Goal: Task Accomplishment & Management: Use online tool/utility

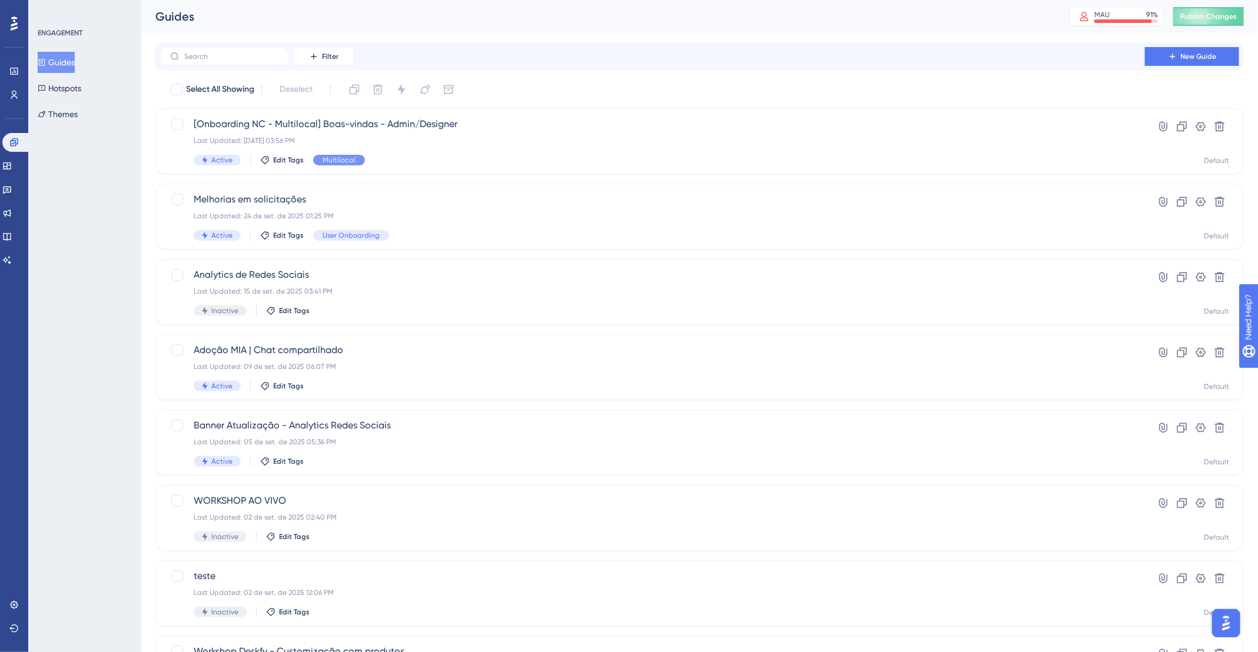
click at [54, 59] on button "Guides" at bounding box center [56, 62] width 37 height 21
click at [1168, 56] on icon at bounding box center [1172, 56] width 9 height 9
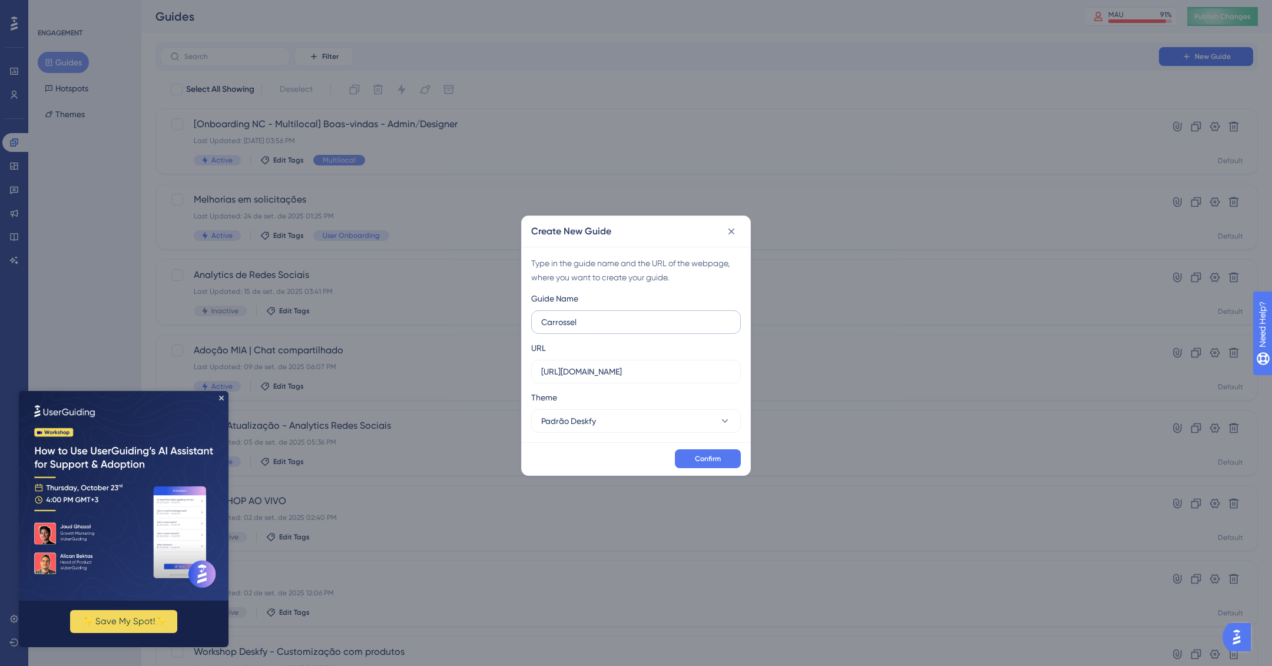
click at [541, 318] on input "Carrossel" at bounding box center [636, 322] width 190 height 13
click at [632, 323] on input "Post em Carrossel" at bounding box center [636, 322] width 190 height 13
type input "Post em Carrossel - Redes sociais - User"
click at [633, 371] on input "https://app.deskfy.io" at bounding box center [636, 371] width 190 height 13
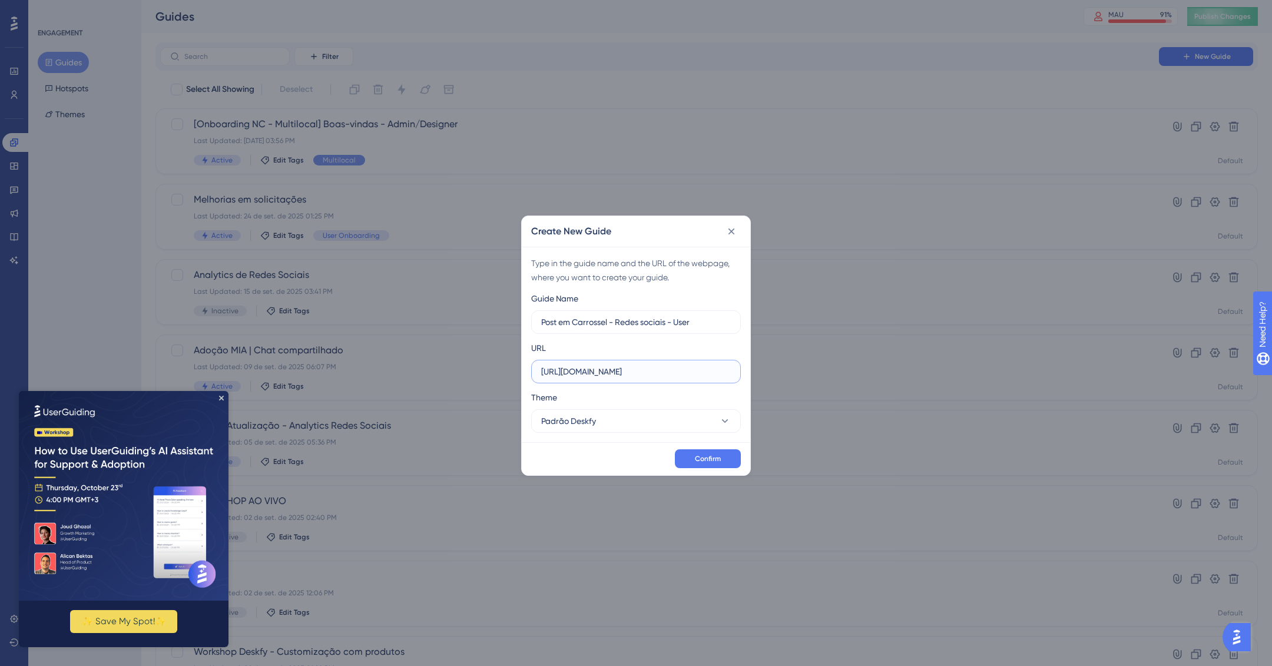
click at [633, 371] on input "https://app.deskfy.io" at bounding box center [636, 371] width 190 height 13
paste input "/arts/user/"
type input "https://app.deskfy.io/arts/user/"
click at [708, 456] on span "Confirm" at bounding box center [708, 458] width 26 height 9
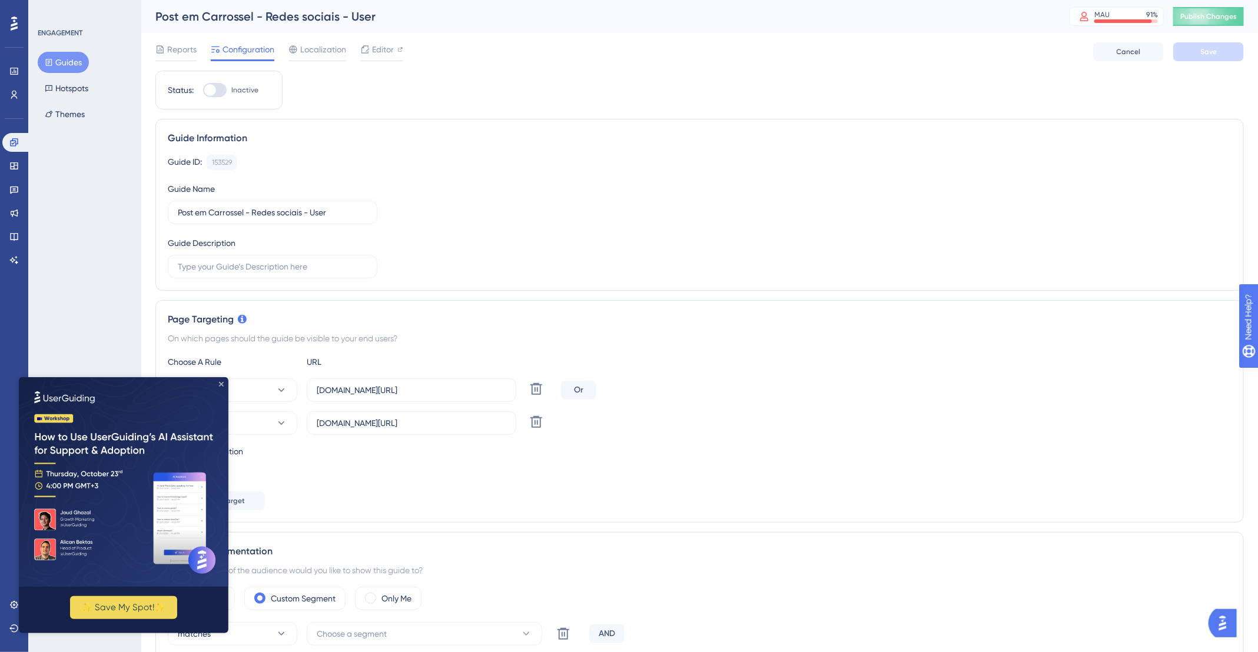
click at [220, 383] on icon "Close Preview" at bounding box center [221, 383] width 5 height 5
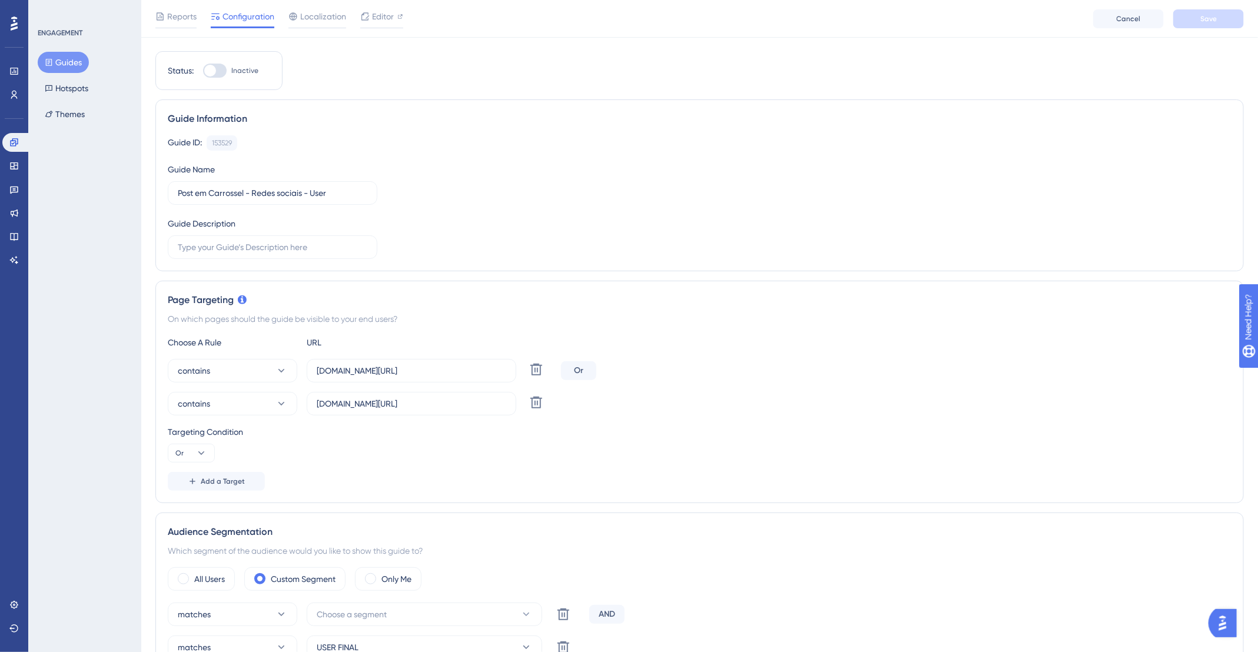
scroll to position [115, 0]
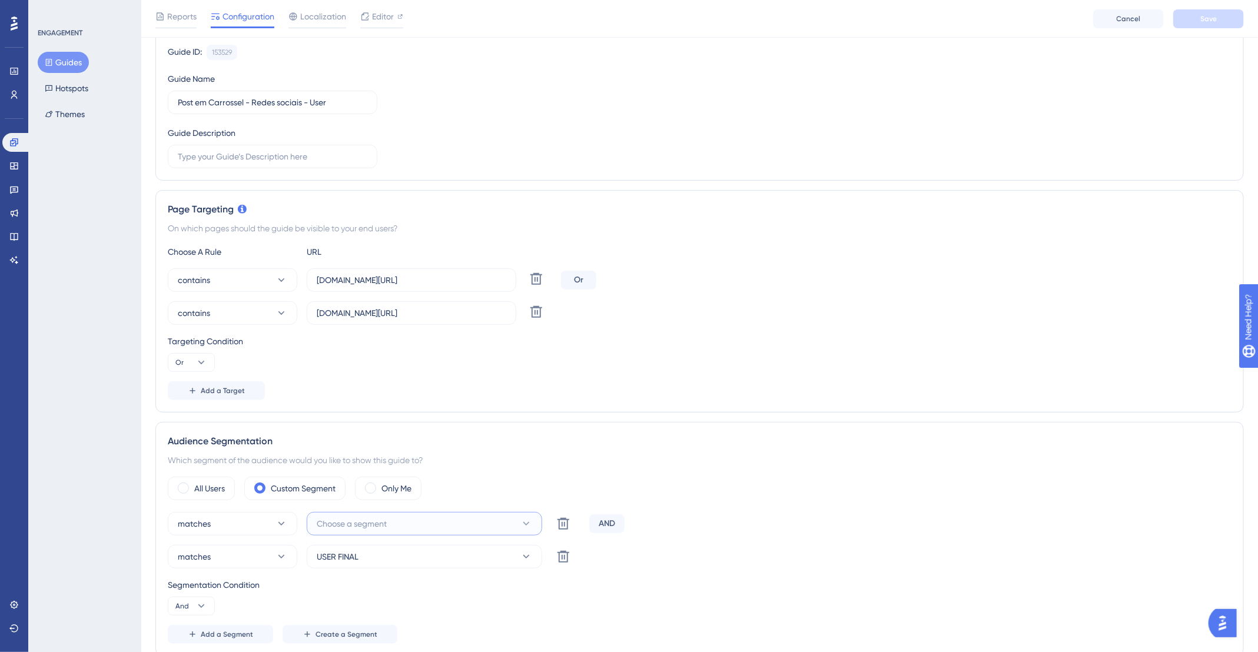
click at [377, 518] on span "Choose a segment" at bounding box center [352, 524] width 70 height 14
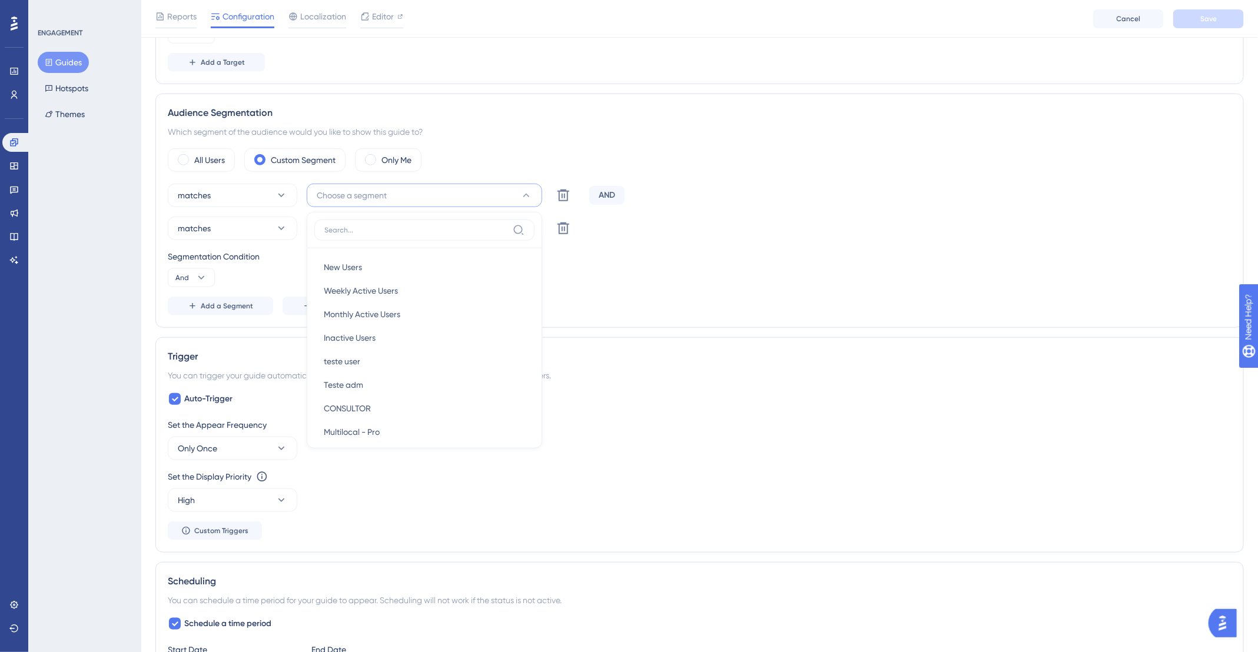
click at [700, 226] on div "matches USER FINAL Delete" at bounding box center [700, 229] width 1064 height 24
click at [439, 198] on button "Choose a segment" at bounding box center [424, 196] width 235 height 24
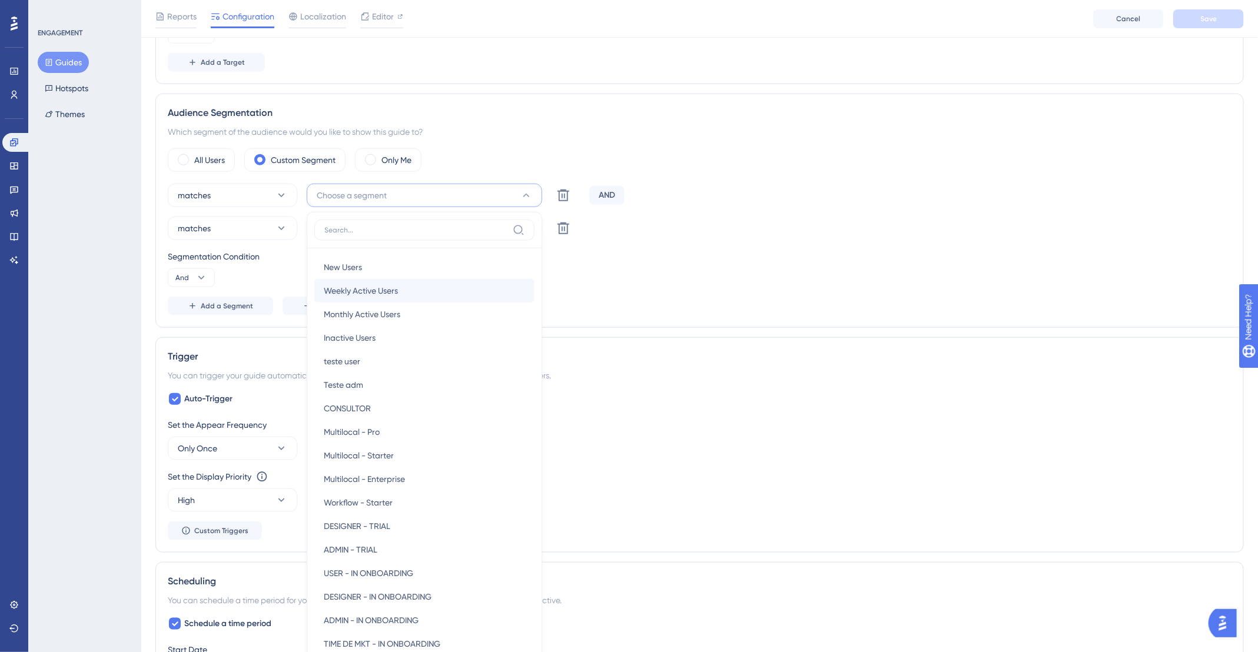
scroll to position [534, 0]
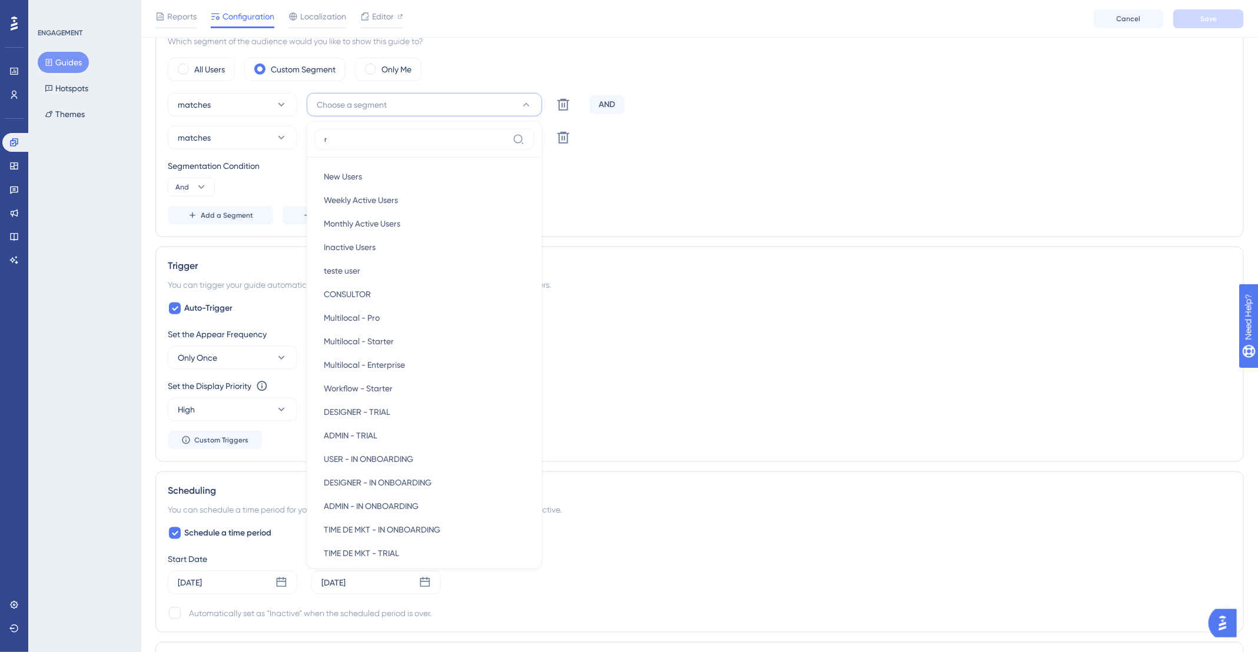
type input "r"
click at [814, 146] on div "matches USER FINAL Delete" at bounding box center [700, 138] width 1064 height 24
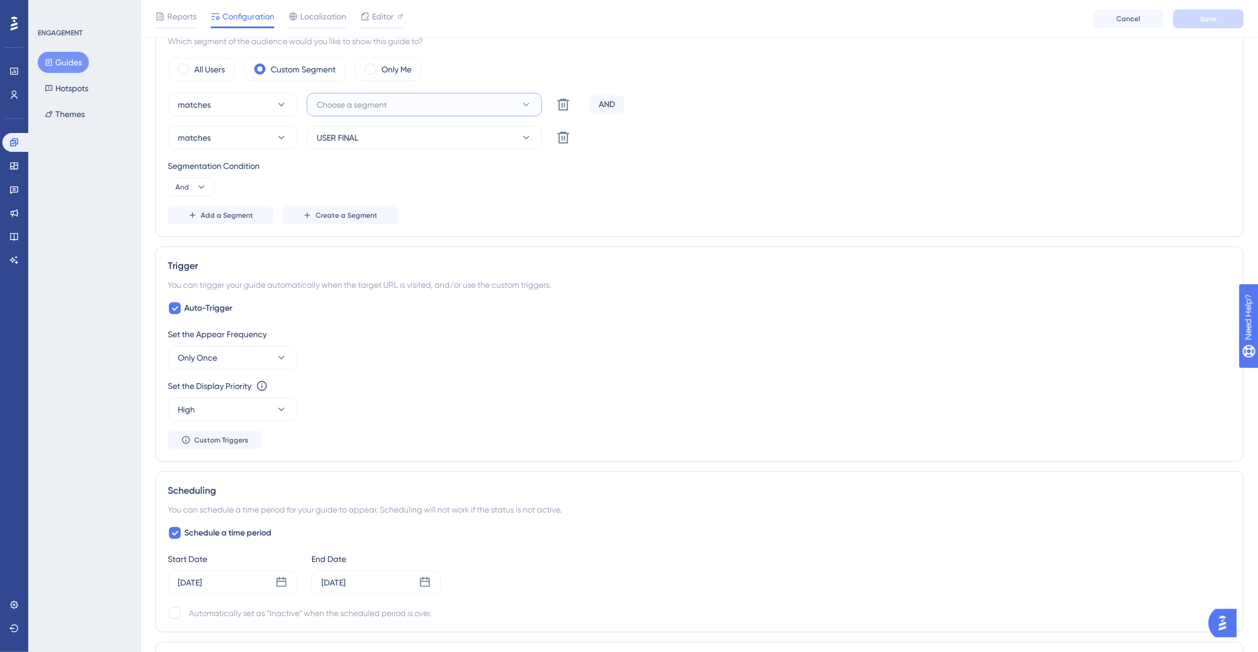
click at [525, 100] on icon at bounding box center [526, 105] width 12 height 12
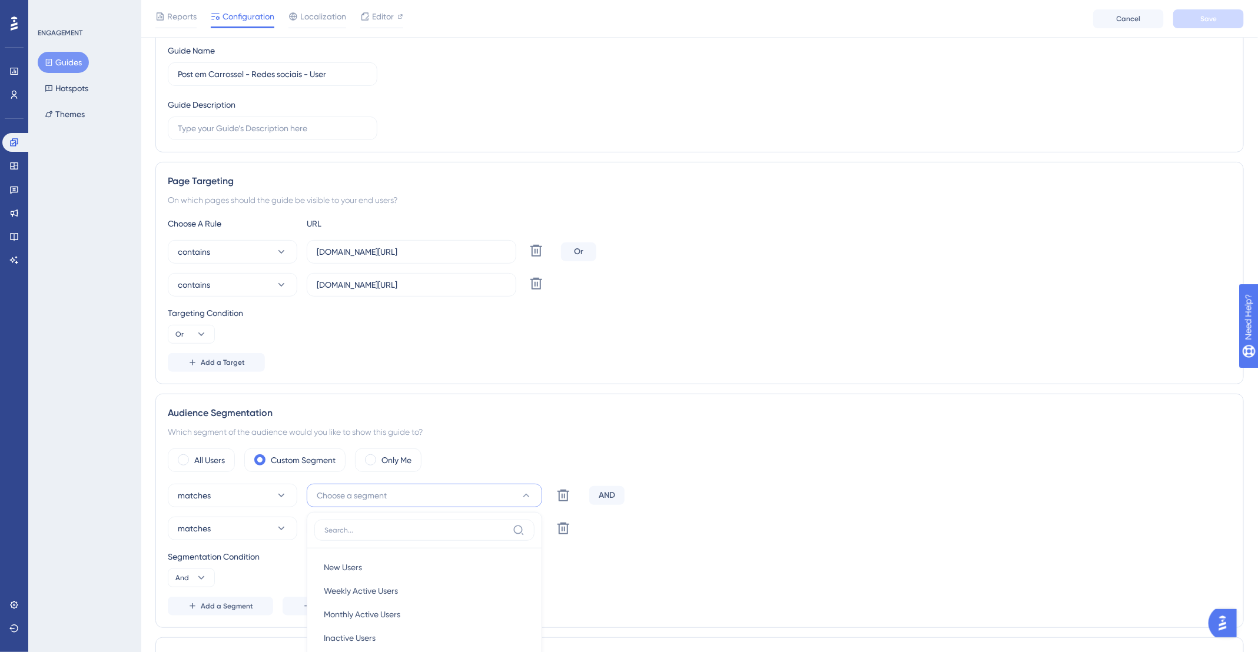
scroll to position [0, 0]
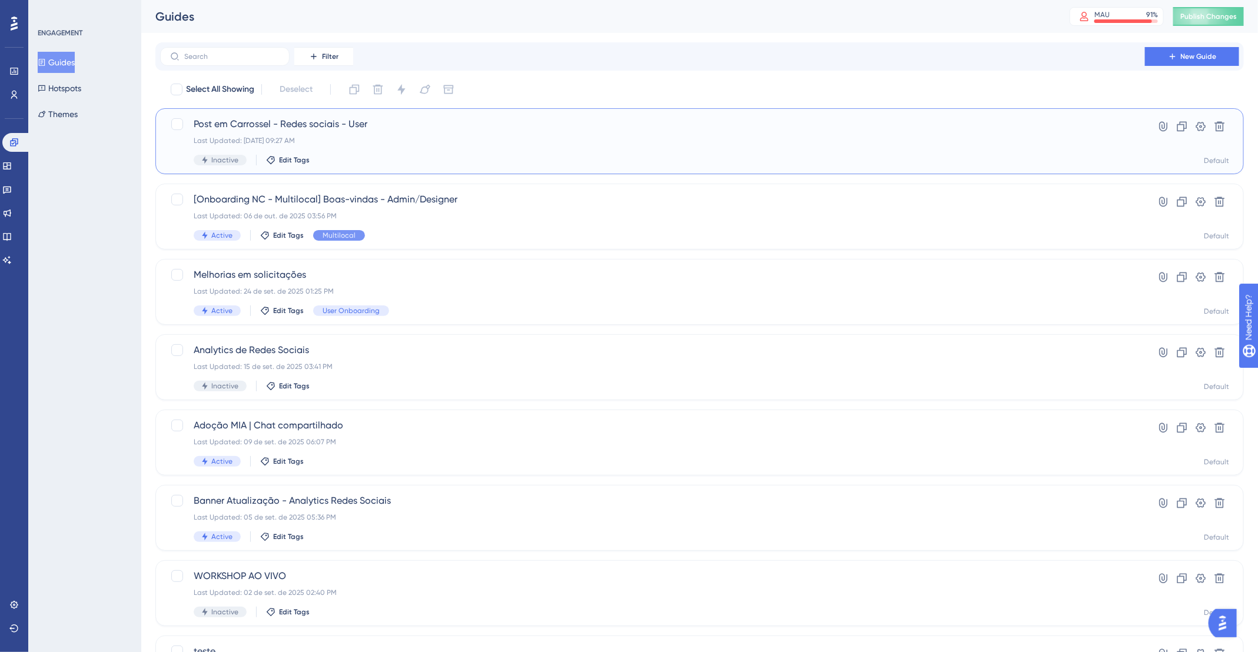
click at [526, 140] on div "Last Updated: 07 de out. de 2025 09:27 AM" at bounding box center [653, 140] width 918 height 9
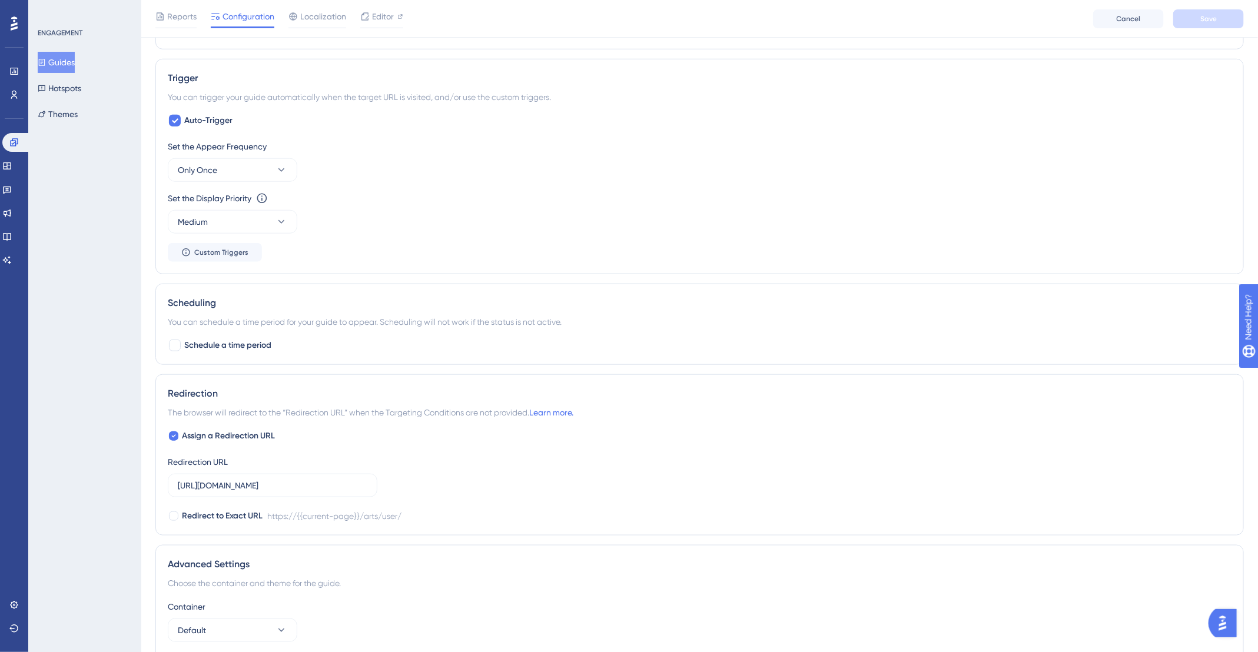
scroll to position [377, 0]
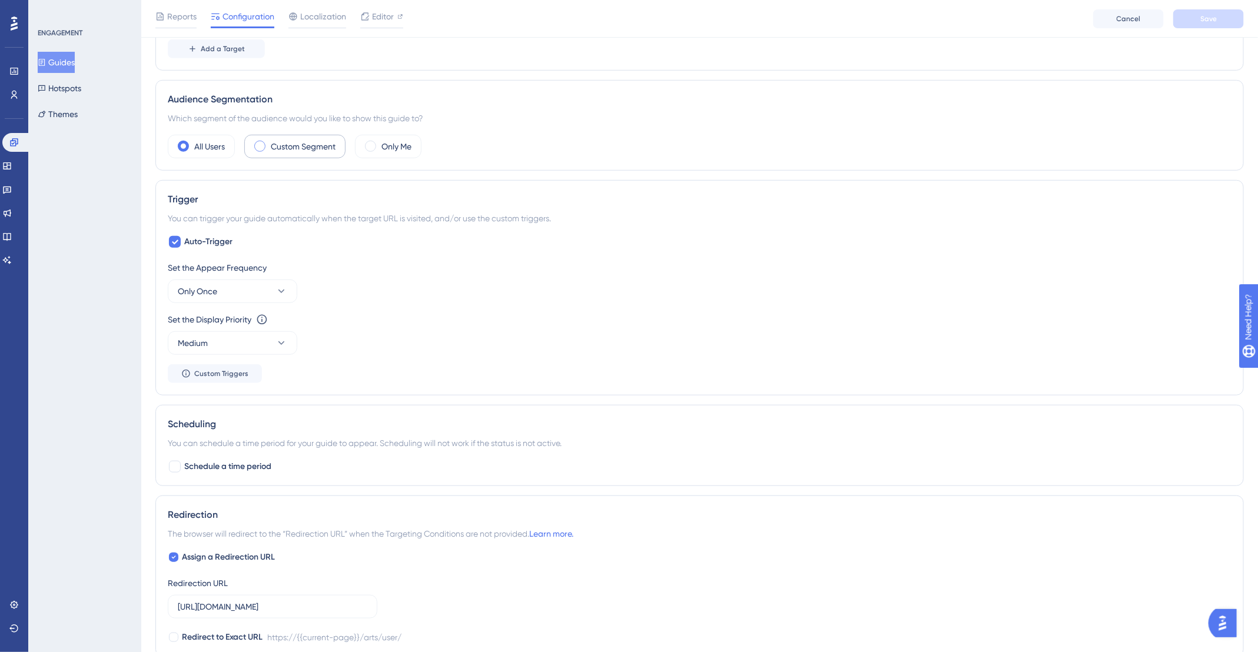
click at [277, 148] on label "Custom Segment" at bounding box center [303, 147] width 65 height 14
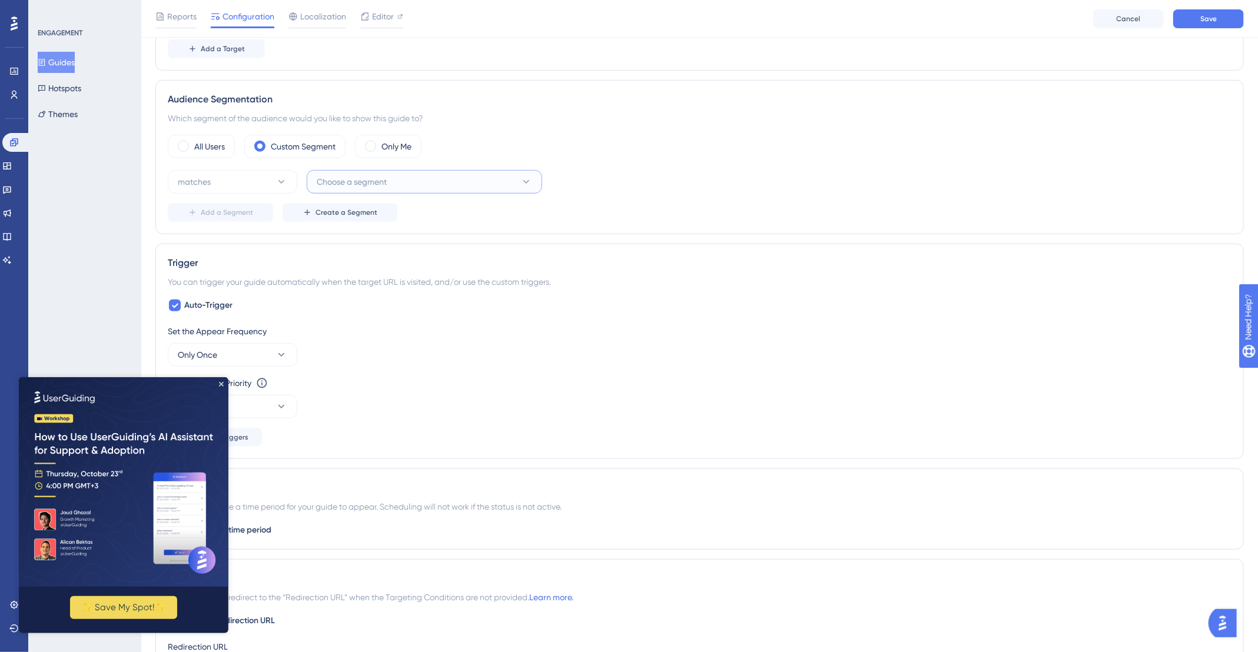
click at [384, 185] on span "Choose a segment" at bounding box center [352, 182] width 70 height 14
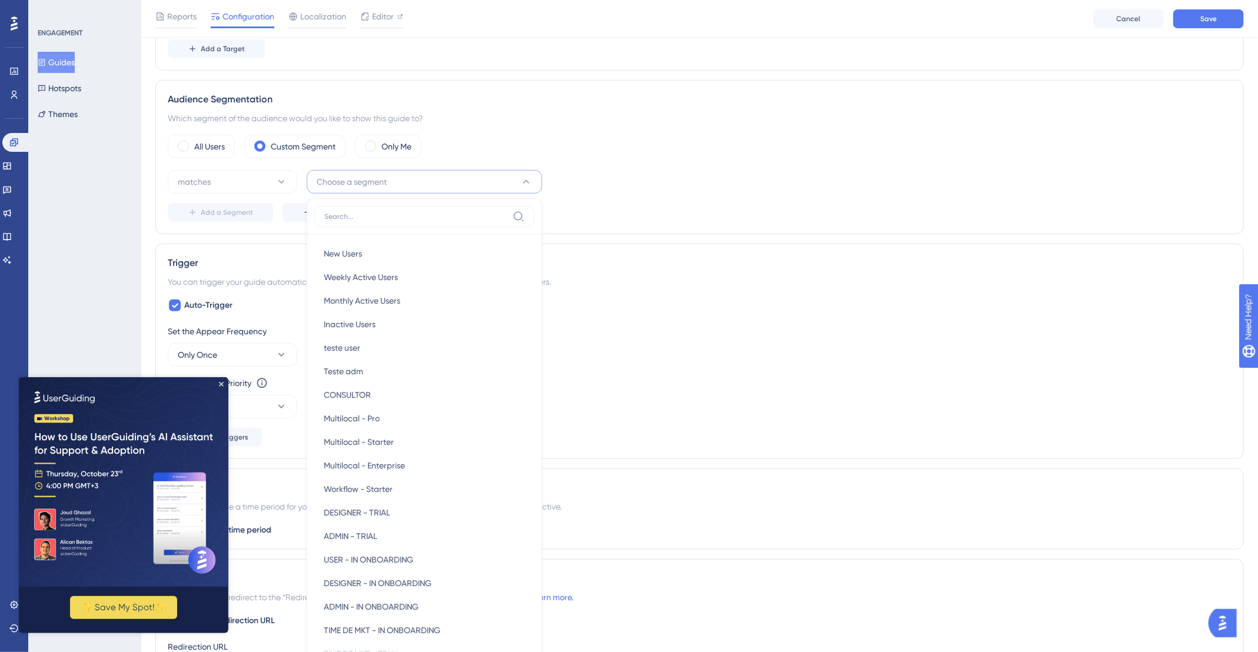
scroll to position [477, 0]
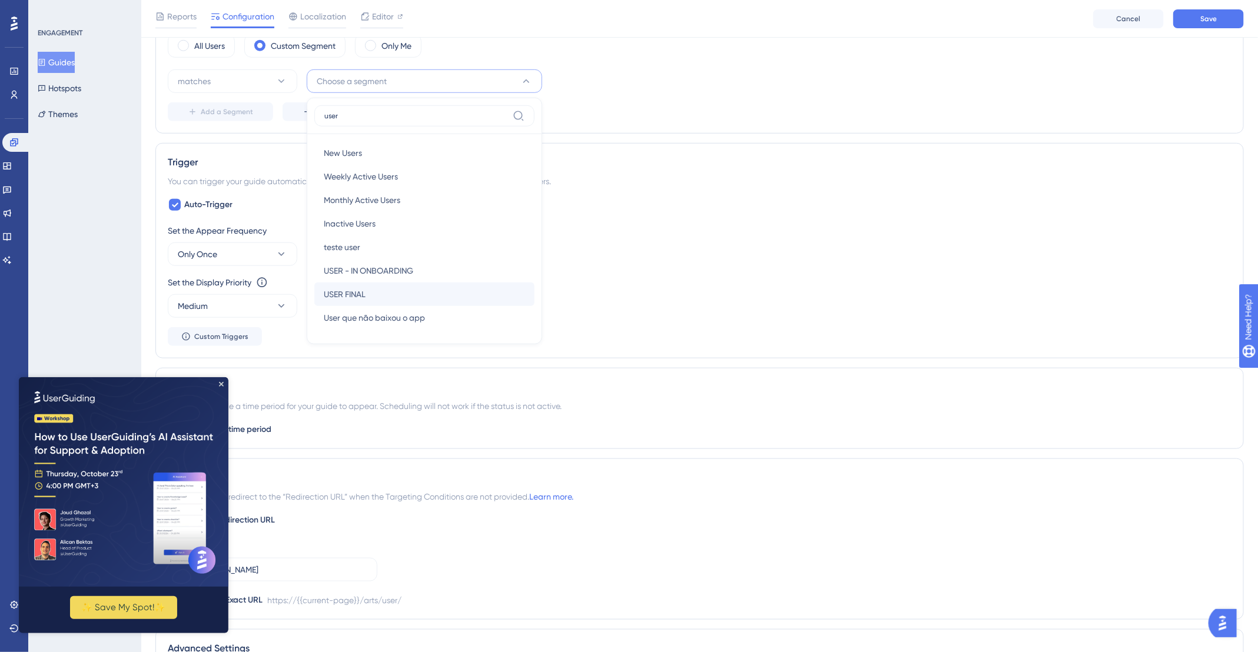
type input "user"
click at [403, 288] on div "USER FINAL USER FINAL" at bounding box center [424, 295] width 201 height 24
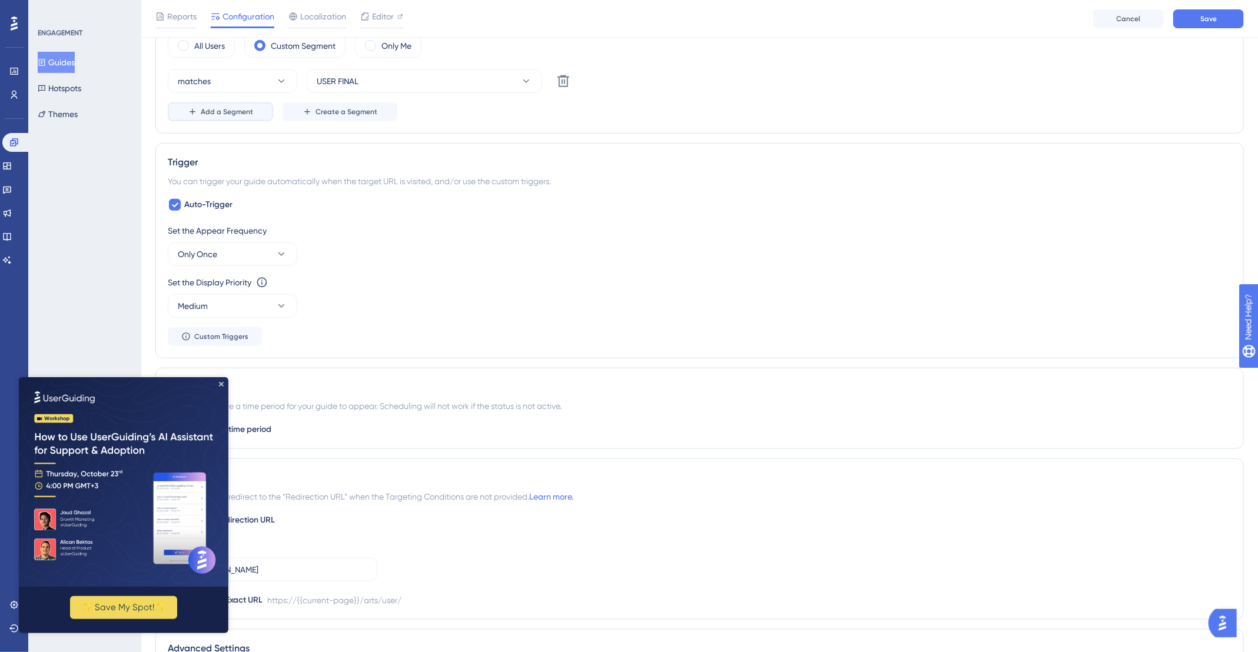
click at [213, 112] on span "Add a Segment" at bounding box center [227, 111] width 52 height 9
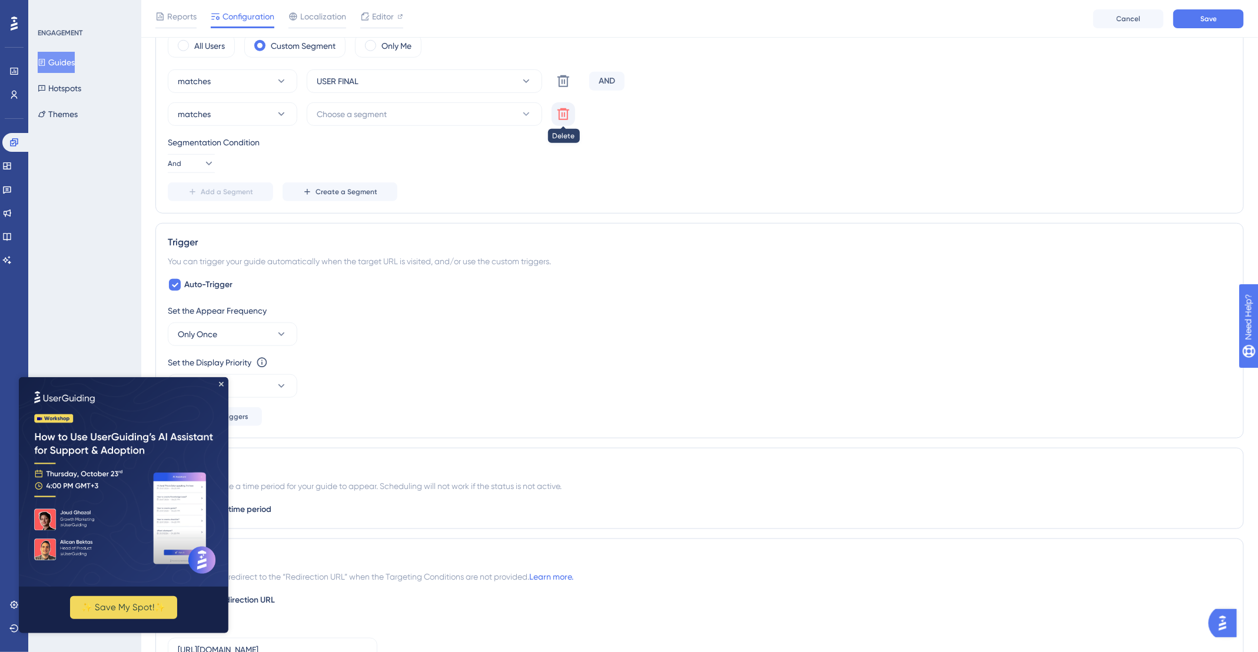
click at [567, 107] on icon at bounding box center [563, 114] width 14 height 14
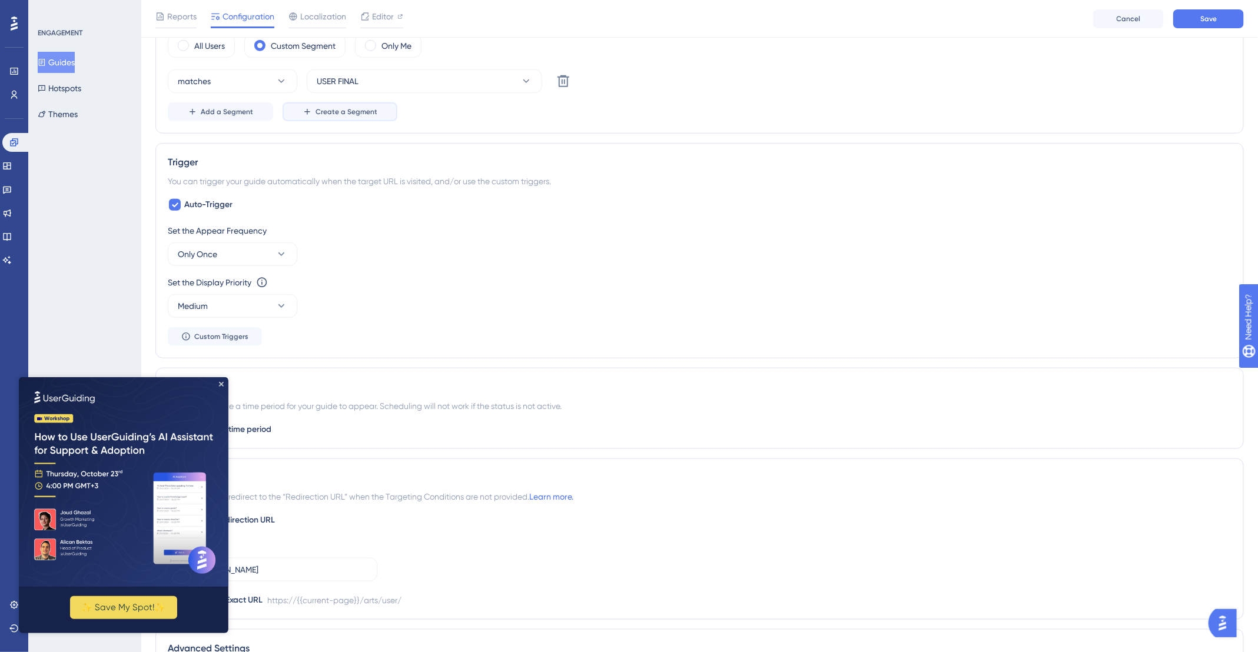
click at [334, 109] on span "Create a Segment" at bounding box center [347, 111] width 62 height 9
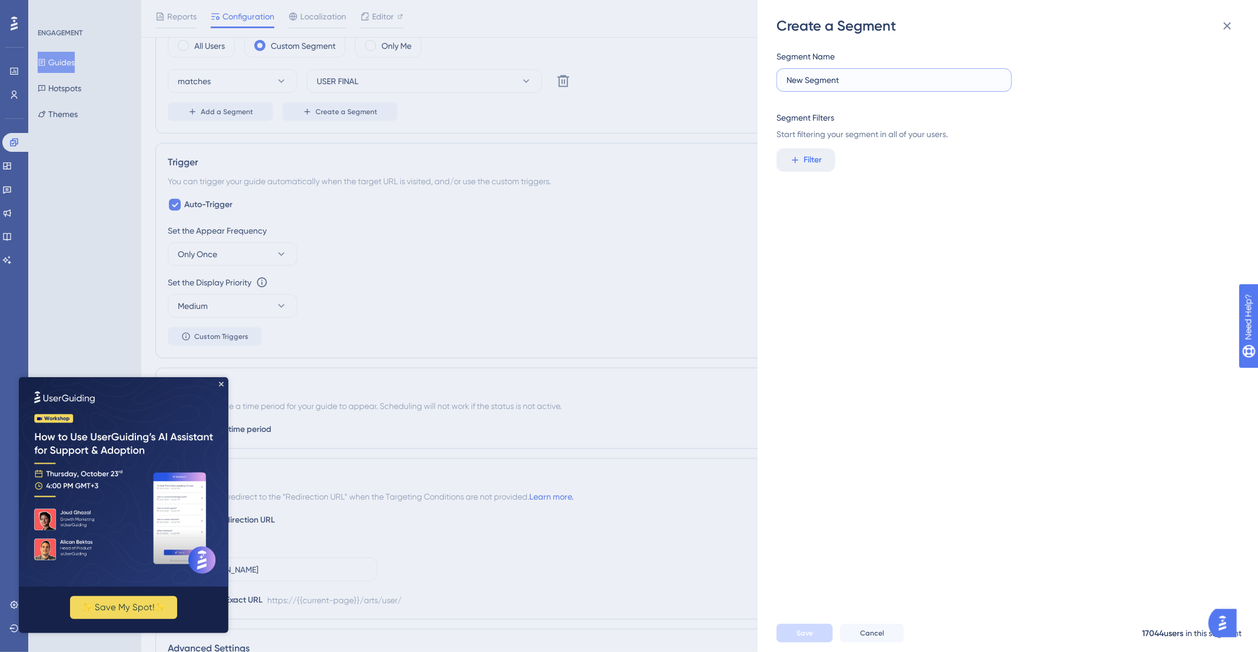
click at [822, 81] on input "New Segment" at bounding box center [894, 80] width 215 height 13
click at [788, 93] on div "Segment Name New Segment Segment Filters Start filtering your segment in all of…" at bounding box center [1005, 95] width 456 height 92
click at [802, 85] on input "New Segment" at bounding box center [894, 80] width 215 height 13
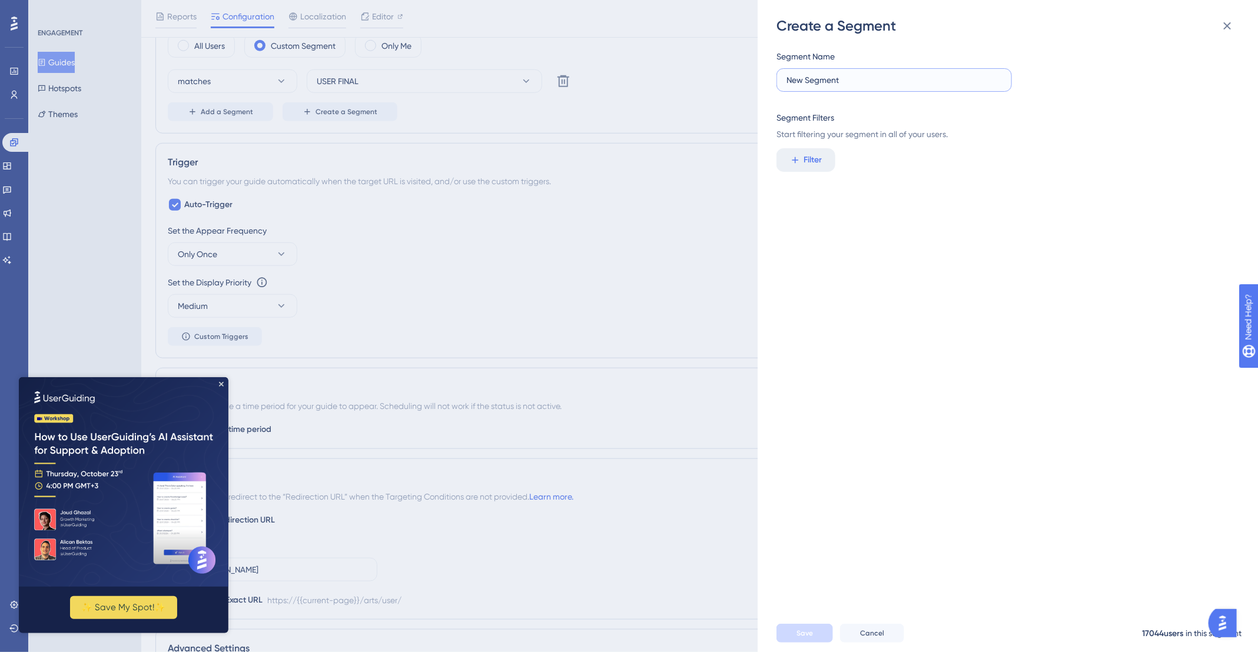
click at [802, 84] on input "New Segment" at bounding box center [894, 80] width 215 height 13
type input "Rede social habilitada"
click at [814, 158] on span "Filter" at bounding box center [813, 160] width 18 height 14
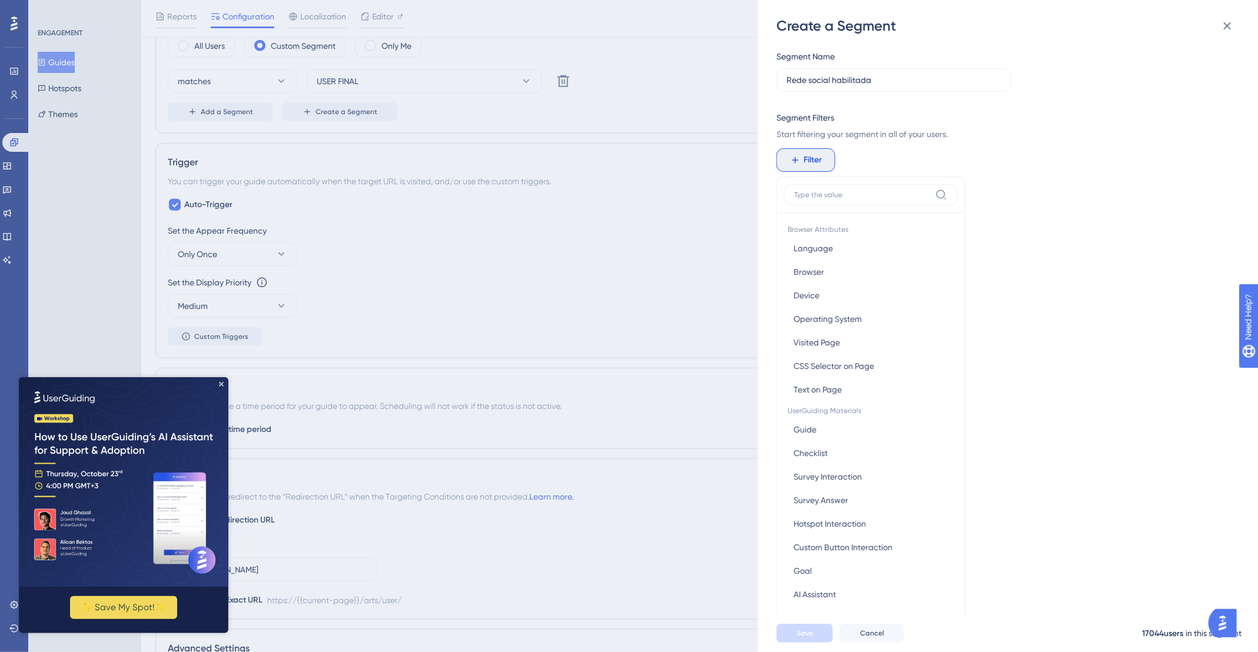
scroll to position [67, 0]
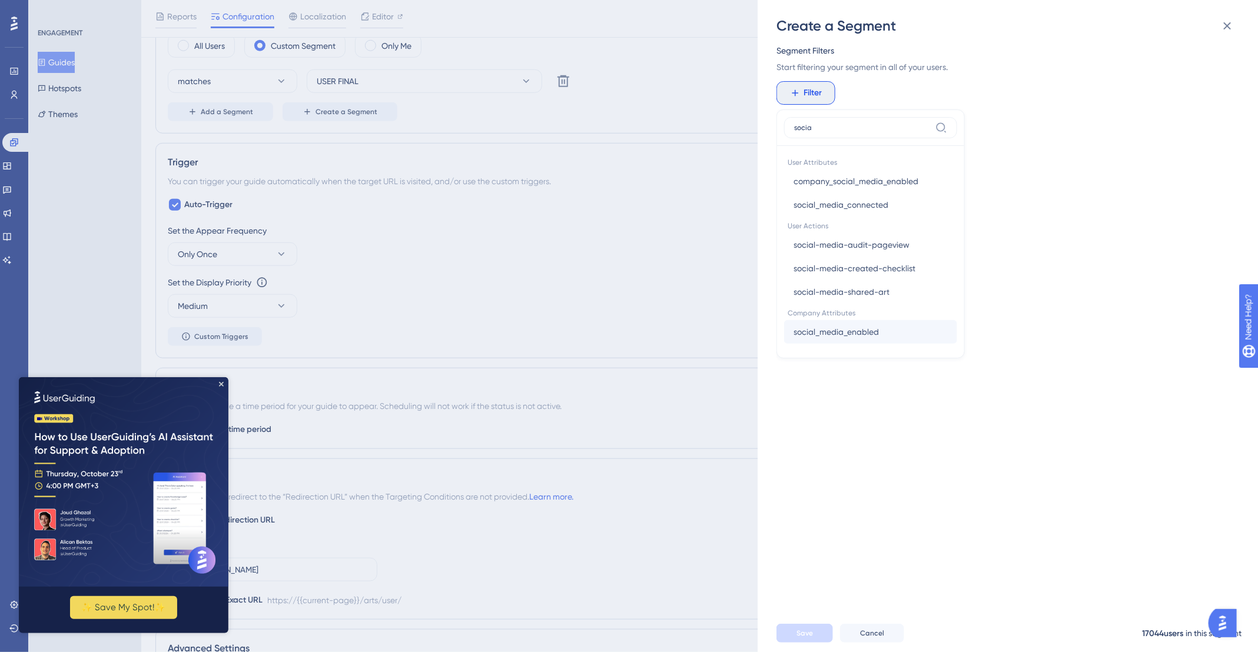
type input "socia"
click at [886, 331] on button "social_media_enabled social_media_enabled" at bounding box center [870, 332] width 173 height 24
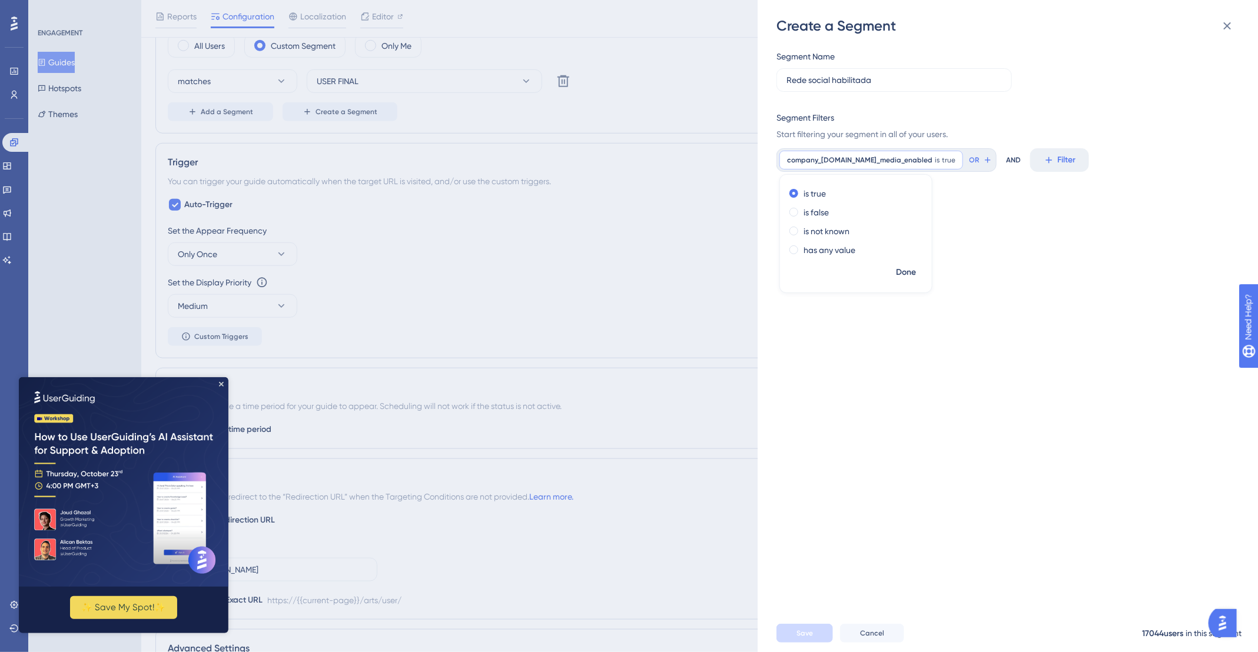
scroll to position [0, 0]
click at [905, 271] on span "Done" at bounding box center [906, 273] width 20 height 14
click at [983, 162] on icon at bounding box center [987, 159] width 9 height 9
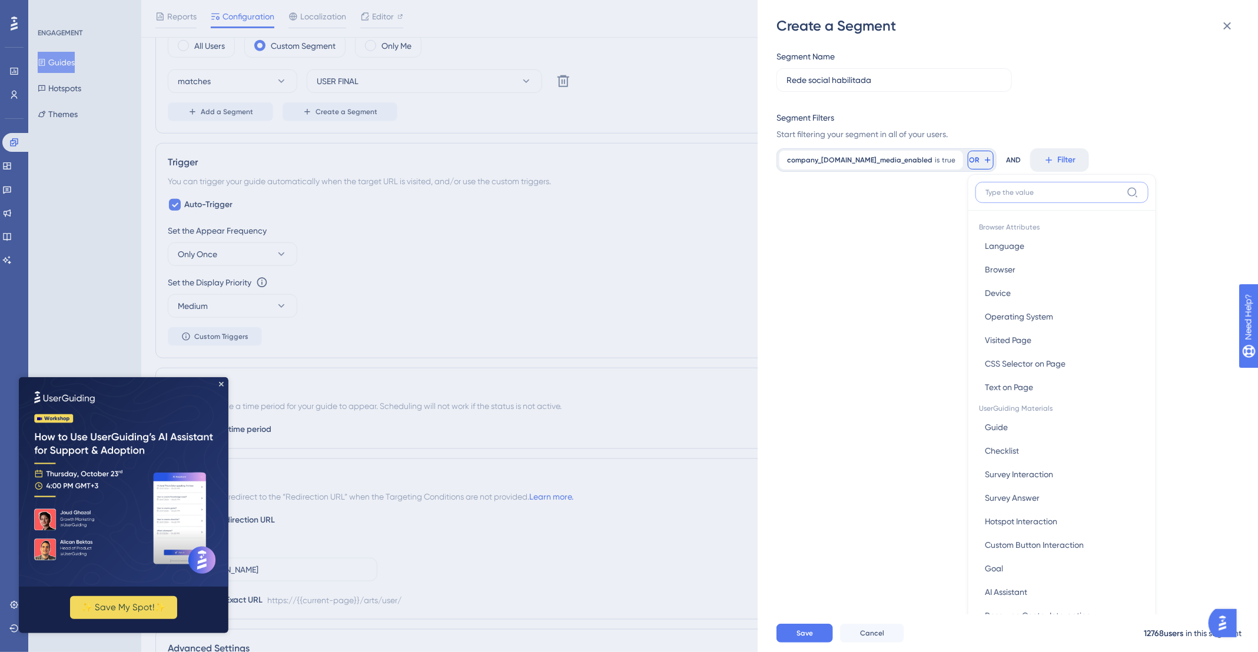
scroll to position [84, 0]
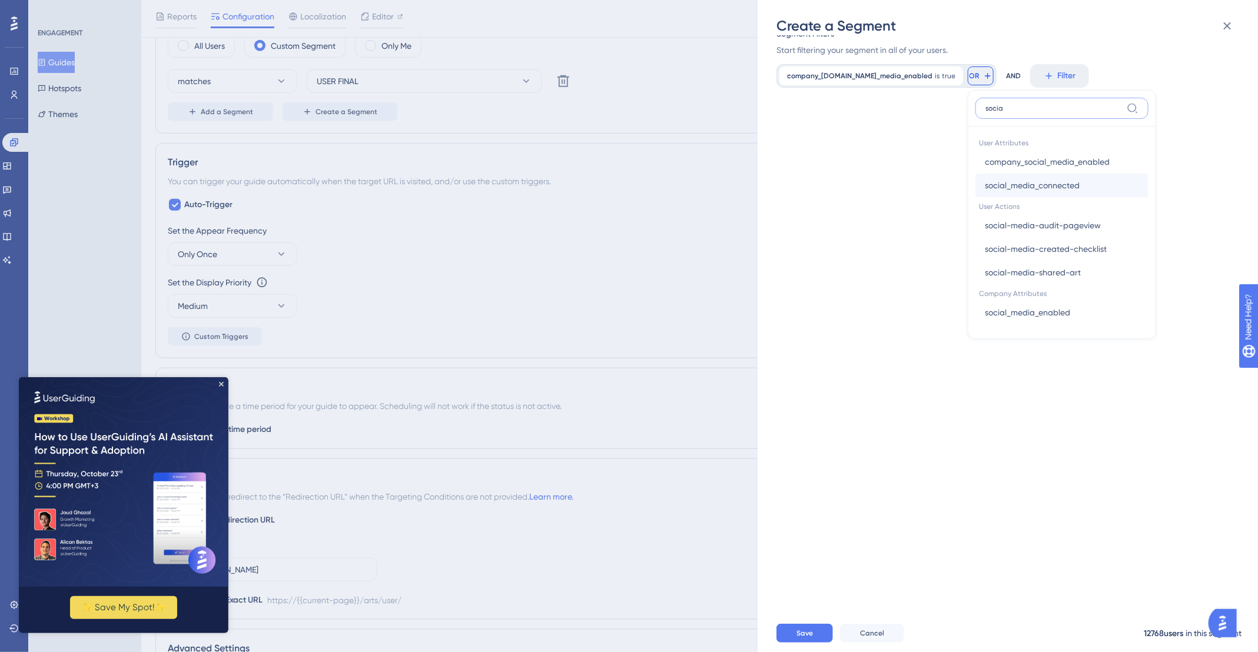
type input "socia"
click at [1043, 182] on span "social_media_connected" at bounding box center [1032, 185] width 95 height 14
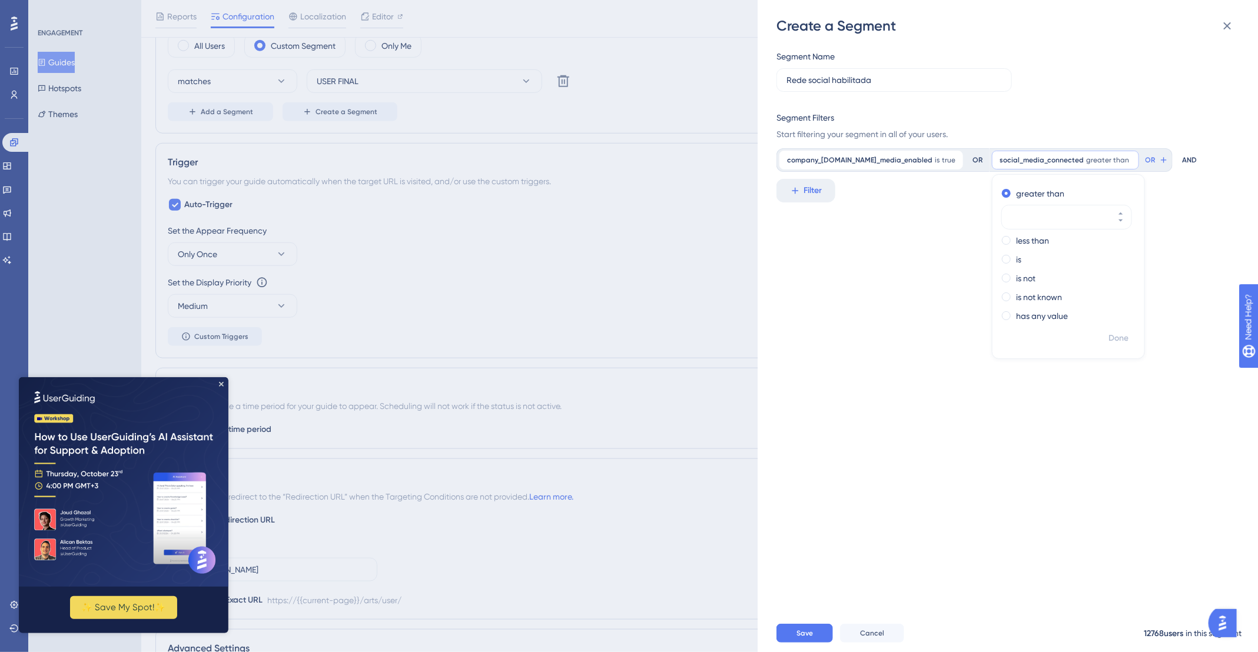
scroll to position [0, 0]
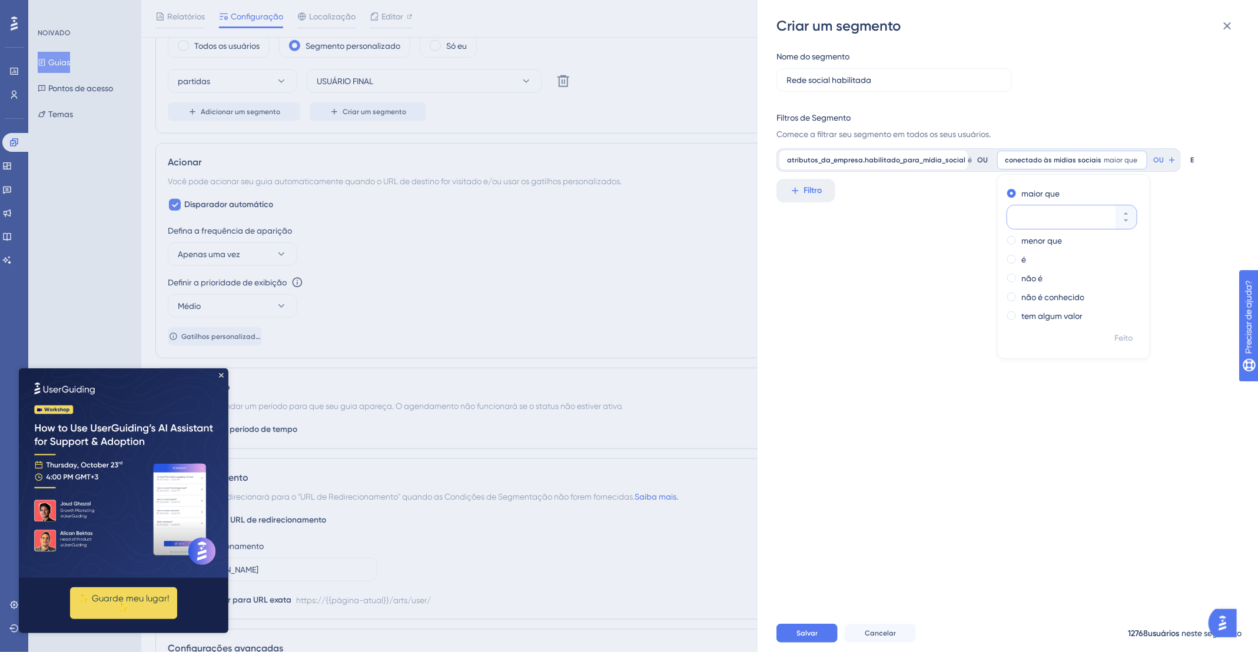
click at [1077, 216] on input "number" at bounding box center [1066, 217] width 94 height 14
type input "0"
click at [1130, 340] on font "Feito" at bounding box center [1124, 338] width 18 height 10
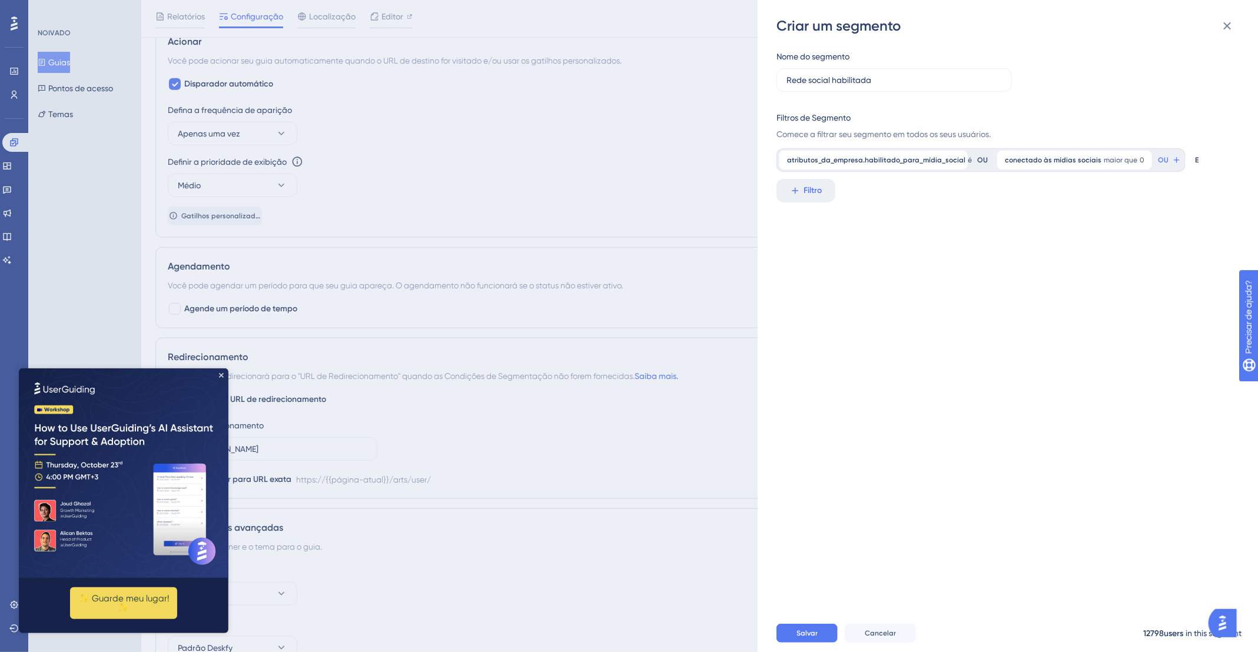
scroll to position [662, 0]
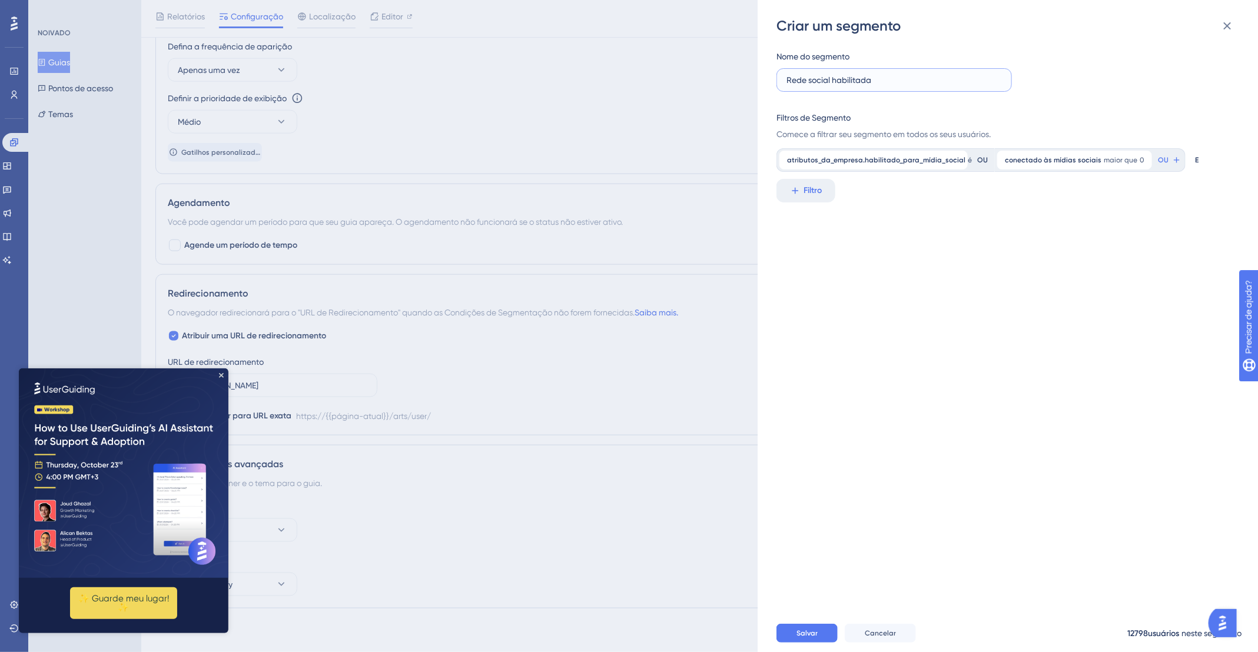
click at [894, 77] on input "Rede social habilitada" at bounding box center [894, 80] width 215 height 13
type input "Rede social habilitada com conta conectada"
click at [1071, 148] on div "conectado às mídias sociais maior que 0 0 Remover OU" at bounding box center [1090, 160] width 191 height 24
click at [1076, 158] on font "conectado às mídias sociais" at bounding box center [1053, 160] width 97 height 8
type input "1"
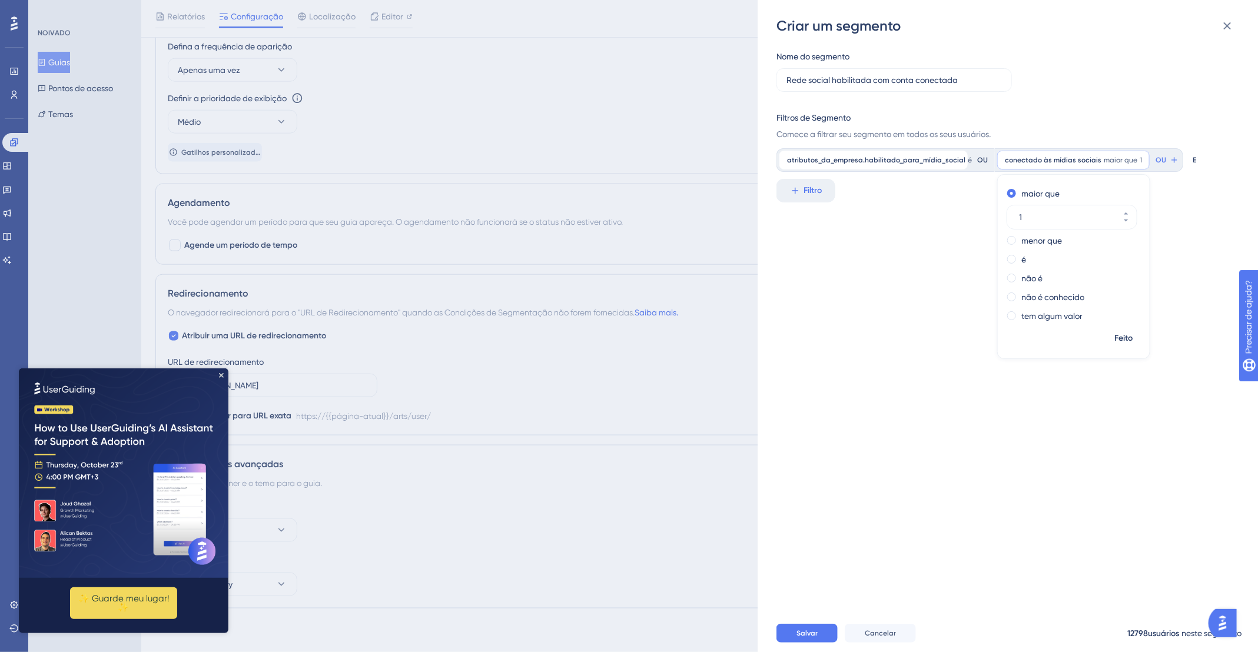
click at [1008, 440] on div "Nome do segmento Rede social habilitada com conta conectada Filtros de Segmento…" at bounding box center [1014, 324] width 475 height 579
click at [1067, 161] on font "conectado às mídias sociais" at bounding box center [1053, 160] width 97 height 8
type input "02"
click at [1094, 293] on div "não é conhecido" at bounding box center [1071, 297] width 128 height 14
click at [1062, 198] on div "maior que" at bounding box center [1071, 194] width 128 height 14
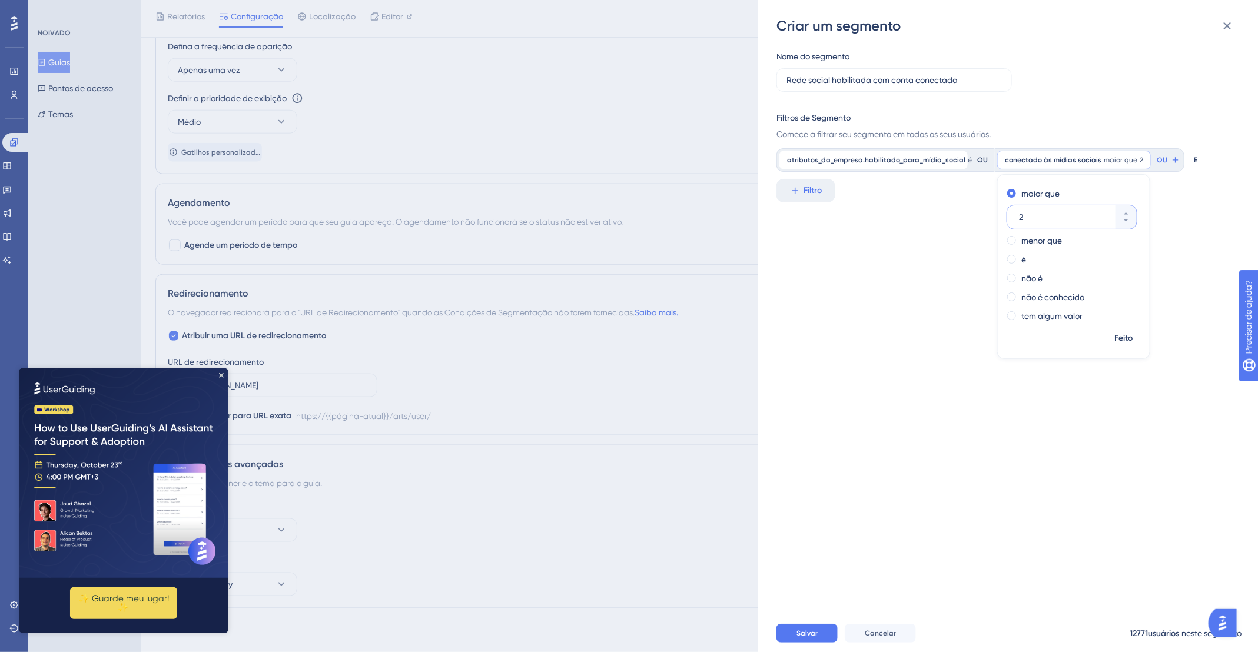
type input "2"
click at [1109, 470] on div "Nome do segmento Rede social habilitada com conta conectada Filtros de Segmento…" at bounding box center [1014, 324] width 475 height 579
click at [1104, 164] on span "maior que" at bounding box center [1121, 159] width 34 height 9
click at [1064, 215] on input "2" at bounding box center [1066, 217] width 94 height 14
type input "25"
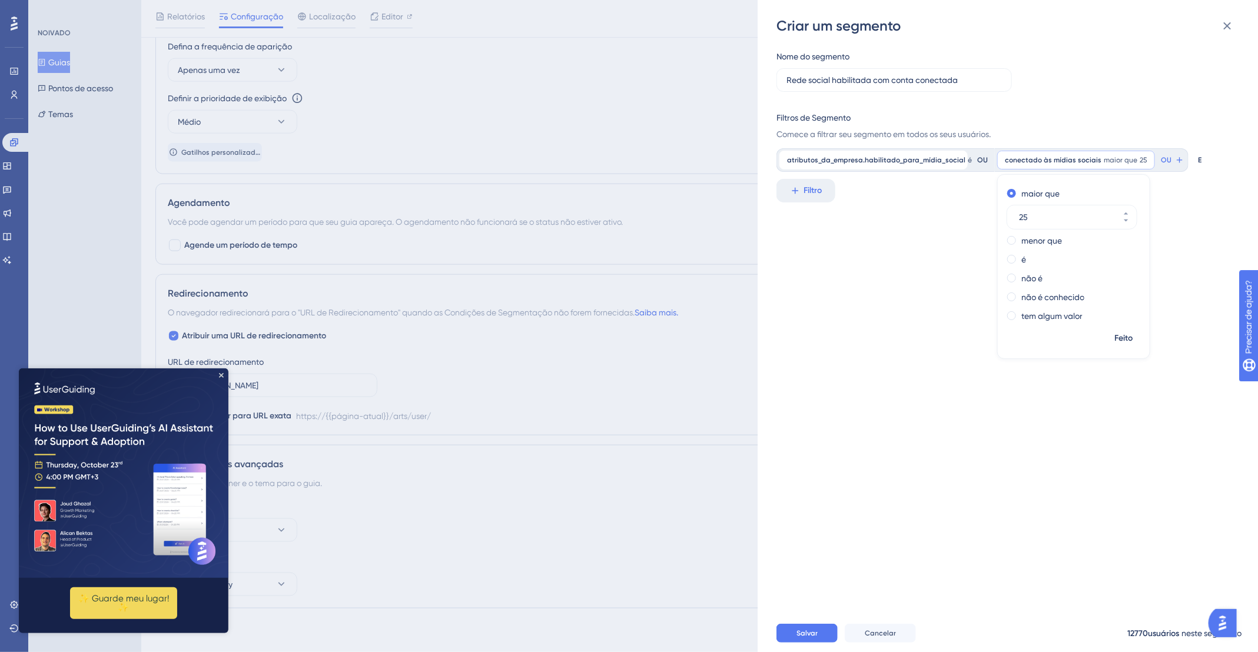
click at [1034, 334] on div "Feito" at bounding box center [1074, 343] width 152 height 31
click at [1069, 380] on div "Nome do segmento Rede social habilitada com conta conectada Filtros de Segmento…" at bounding box center [1014, 324] width 475 height 579
click at [1087, 157] on font "conectado às mídias sociais" at bounding box center [1053, 160] width 97 height 8
click at [1079, 297] on font "não é conhecido" at bounding box center [1052, 297] width 63 height 9
click at [946, 346] on div "Nome do segmento Rede social habilitada com conta conectada Filtros de Segmento…" at bounding box center [1014, 324] width 475 height 579
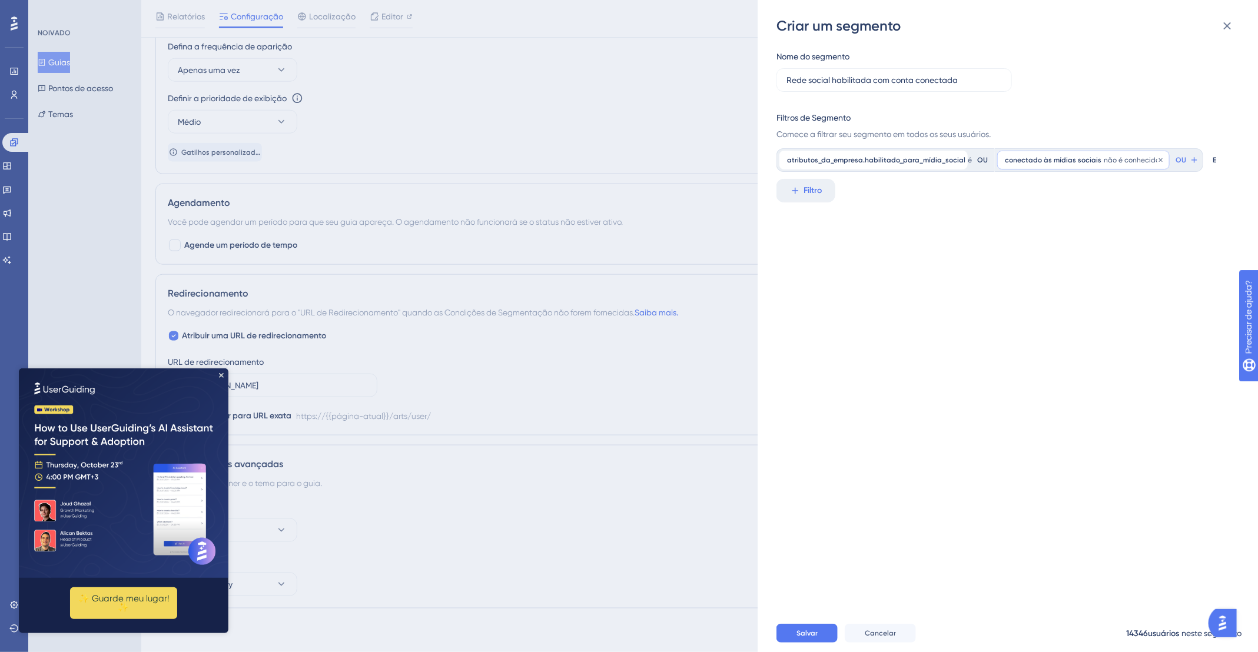
click at [1097, 158] on div "conectado às mídias sociais não é conhecido Remover" at bounding box center [1083, 160] width 172 height 19
click at [1076, 291] on font "tem algum valor" at bounding box center [1051, 287] width 61 height 9
click at [946, 374] on div "Nome do segmento Rede social habilitada com conta conectada Filtros de Segmento…" at bounding box center [1014, 324] width 475 height 579
click at [1053, 161] on font "conectado às mídias sociais" at bounding box center [1053, 160] width 97 height 8
click at [1050, 190] on font "maior que" at bounding box center [1040, 193] width 38 height 9
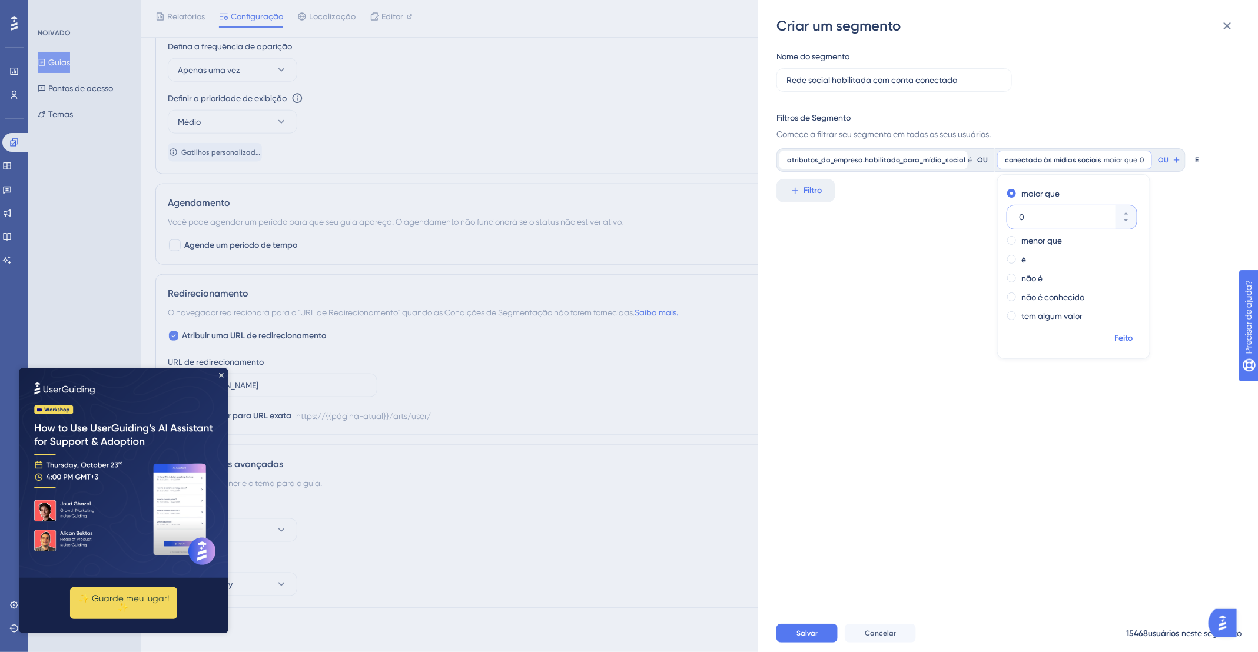
type input "0"
click at [1131, 334] on font "Feito" at bounding box center [1124, 338] width 18 height 10
click at [823, 643] on button "Salvar" at bounding box center [807, 633] width 61 height 19
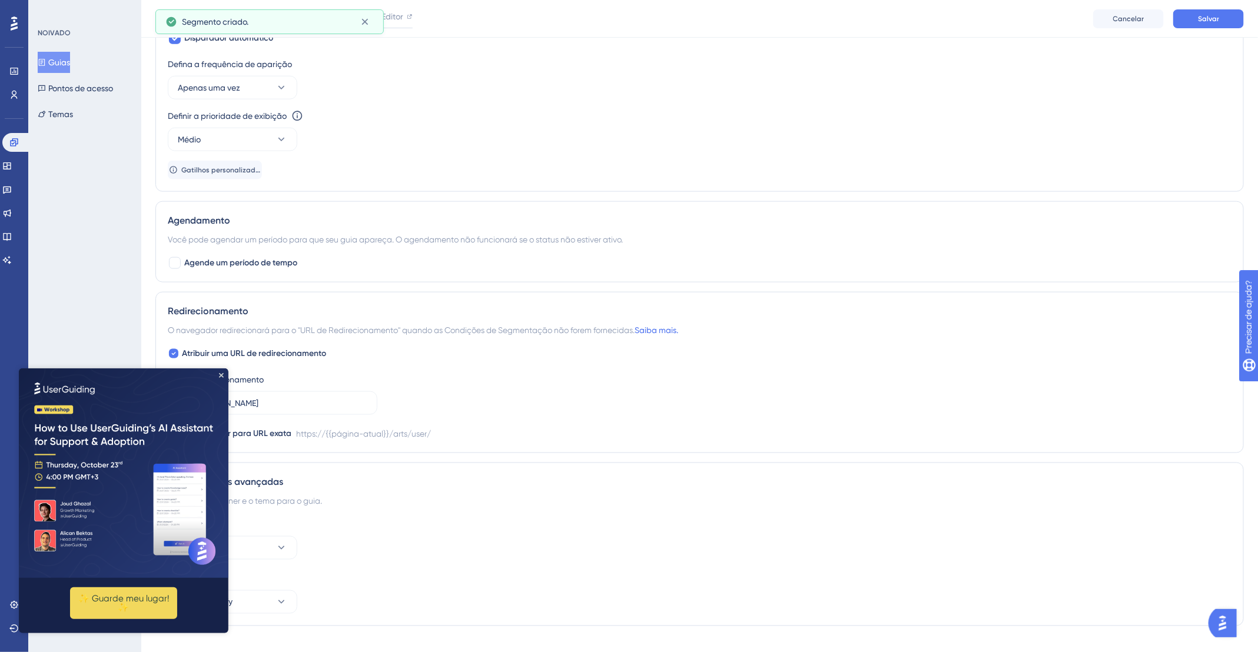
scroll to position [742, 0]
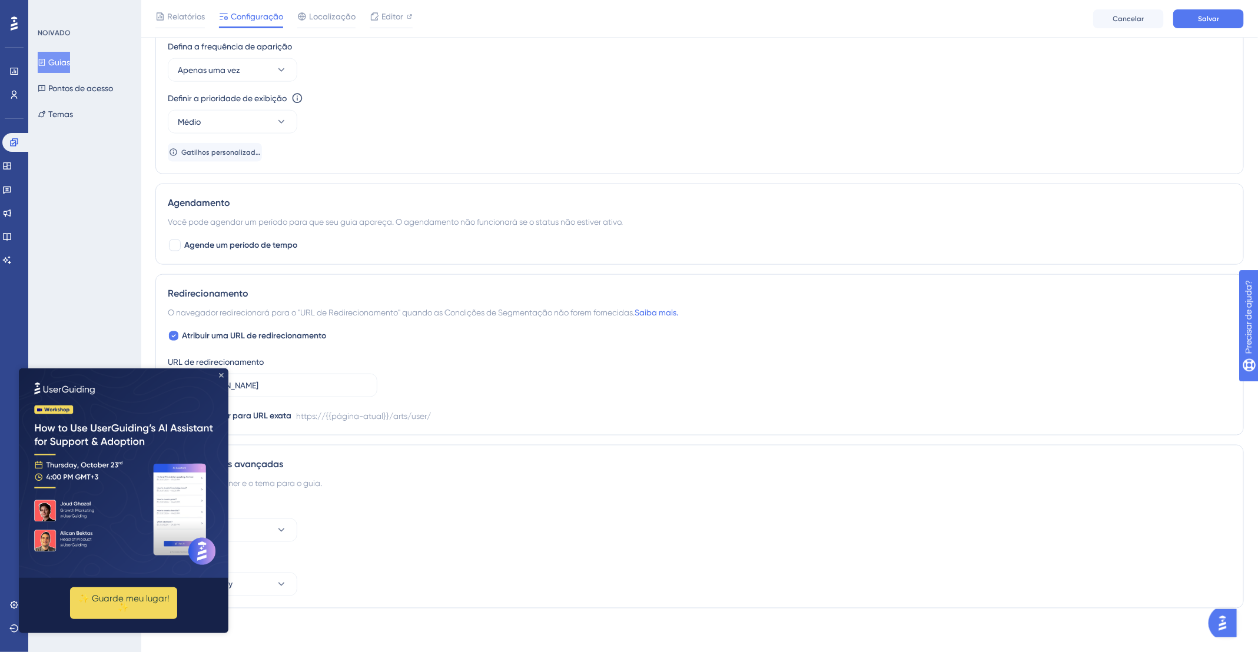
click at [220, 374] on icon "Fechar visualização" at bounding box center [221, 375] width 5 height 5
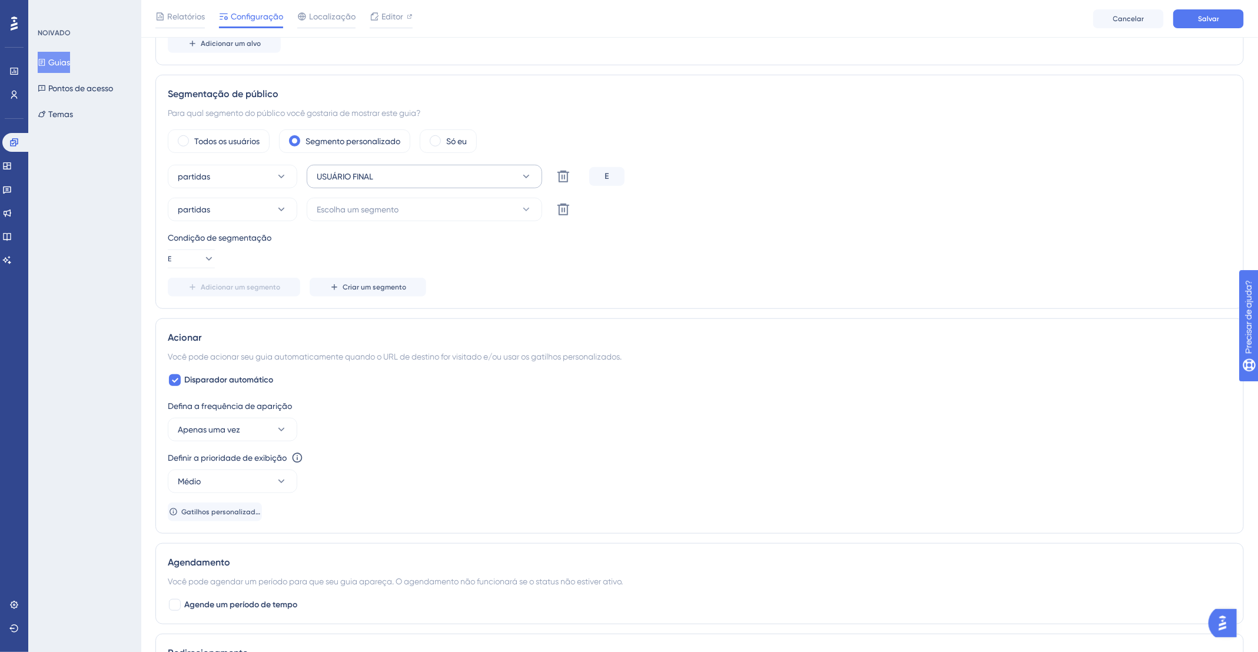
scroll to position [313, 0]
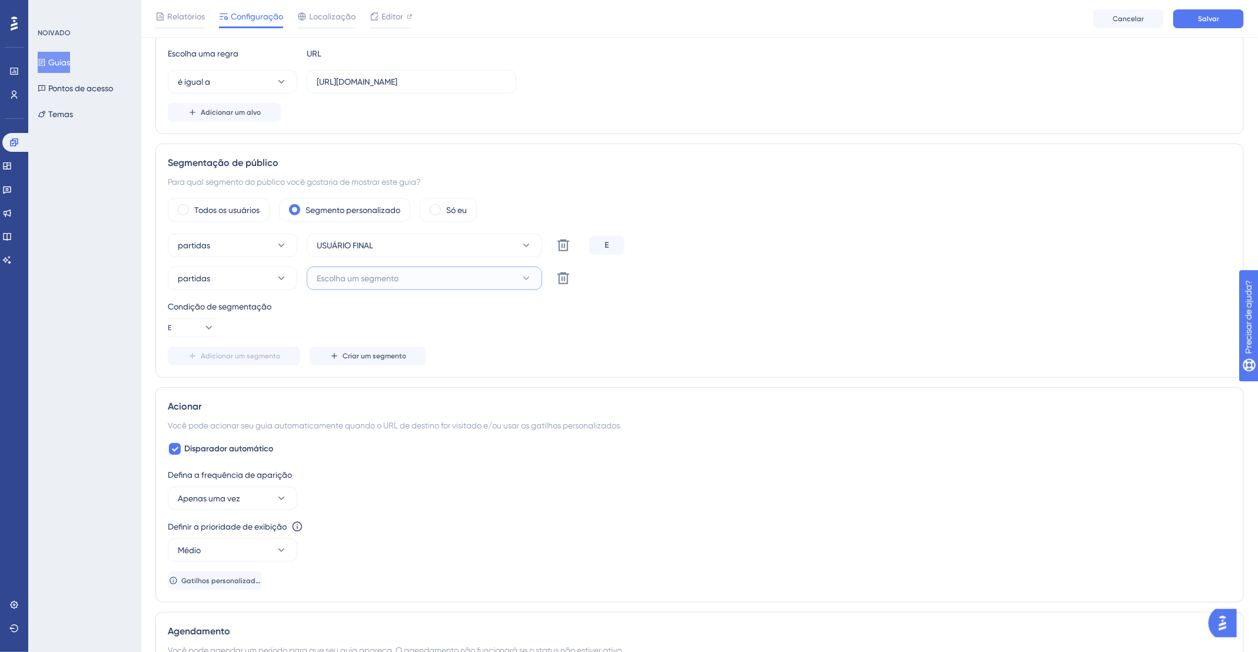
click at [483, 284] on button "Escolha um segmento" at bounding box center [424, 279] width 235 height 24
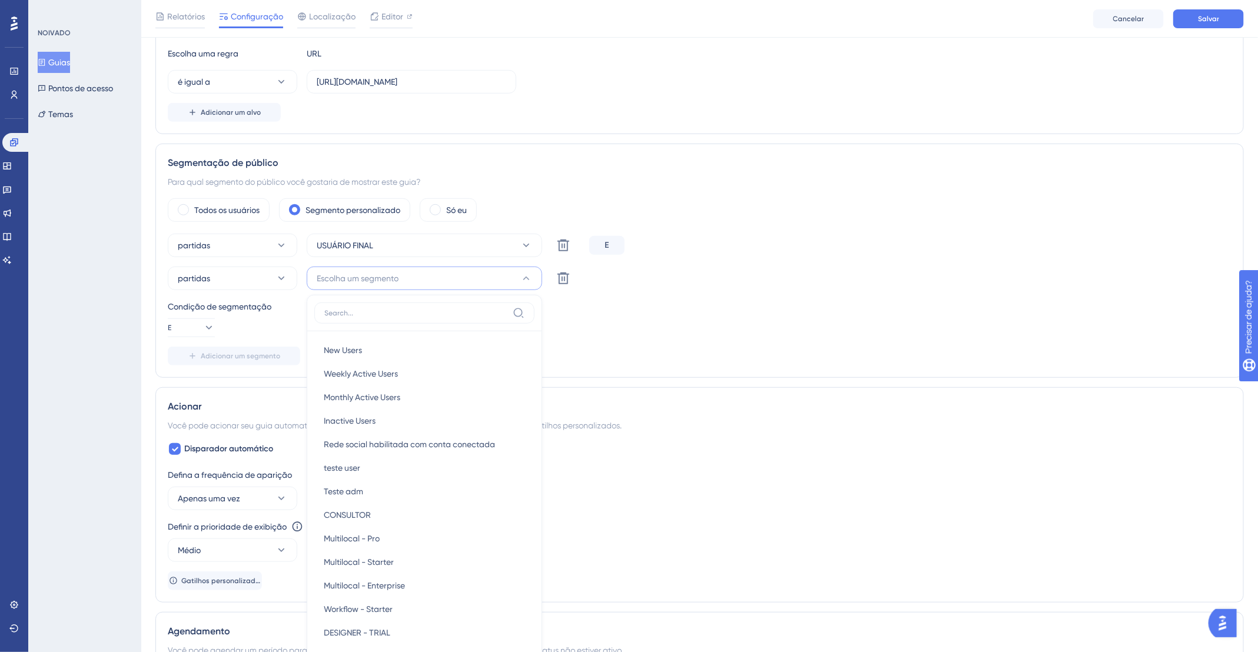
scroll to position [459, 0]
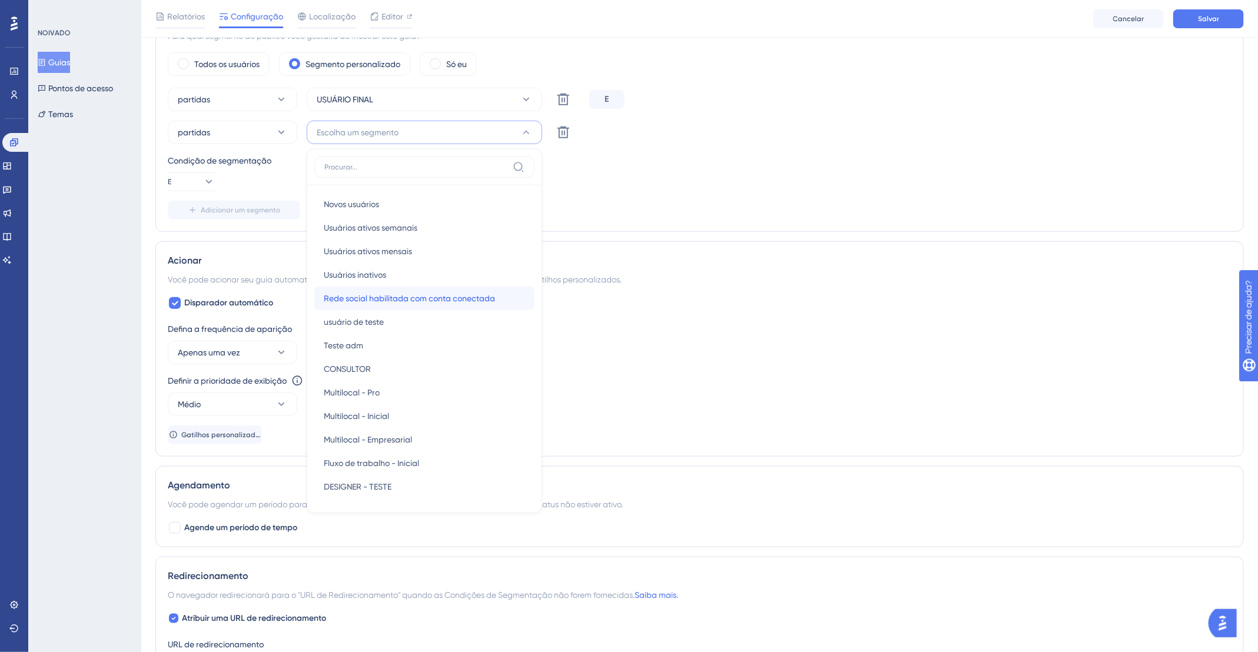
click at [487, 295] on font "Rede social habilitada com conta conectada" at bounding box center [409, 298] width 171 height 9
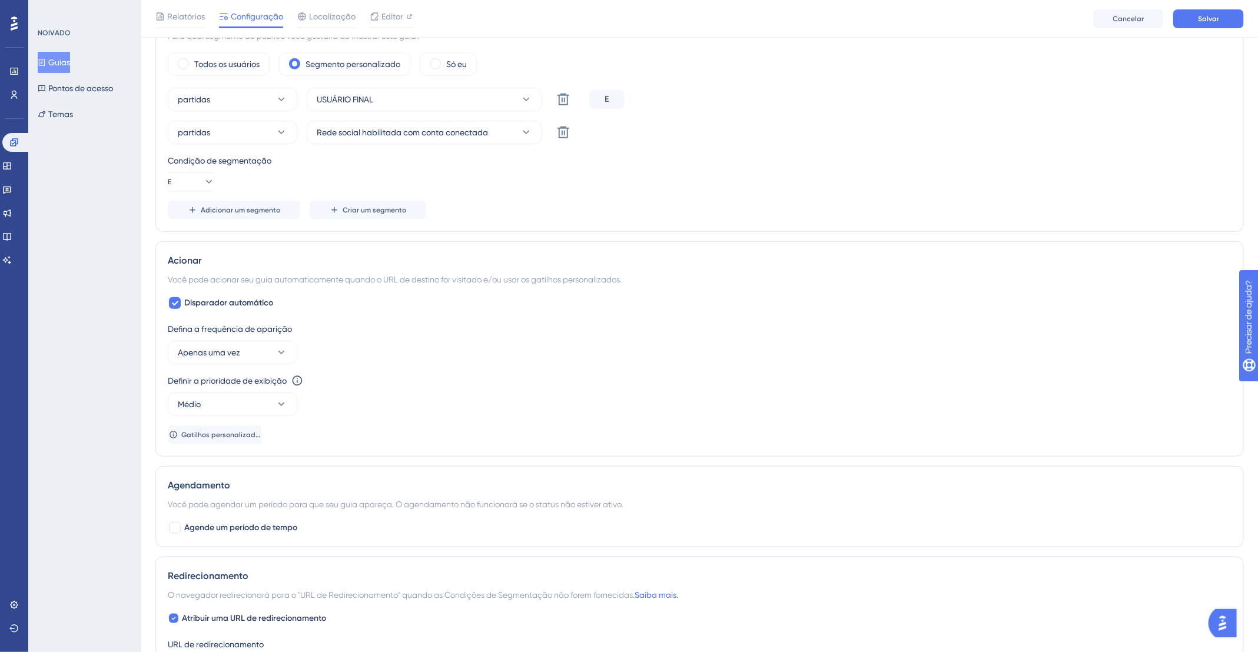
click at [635, 174] on div "Condição de segmentação E" at bounding box center [700, 173] width 1064 height 38
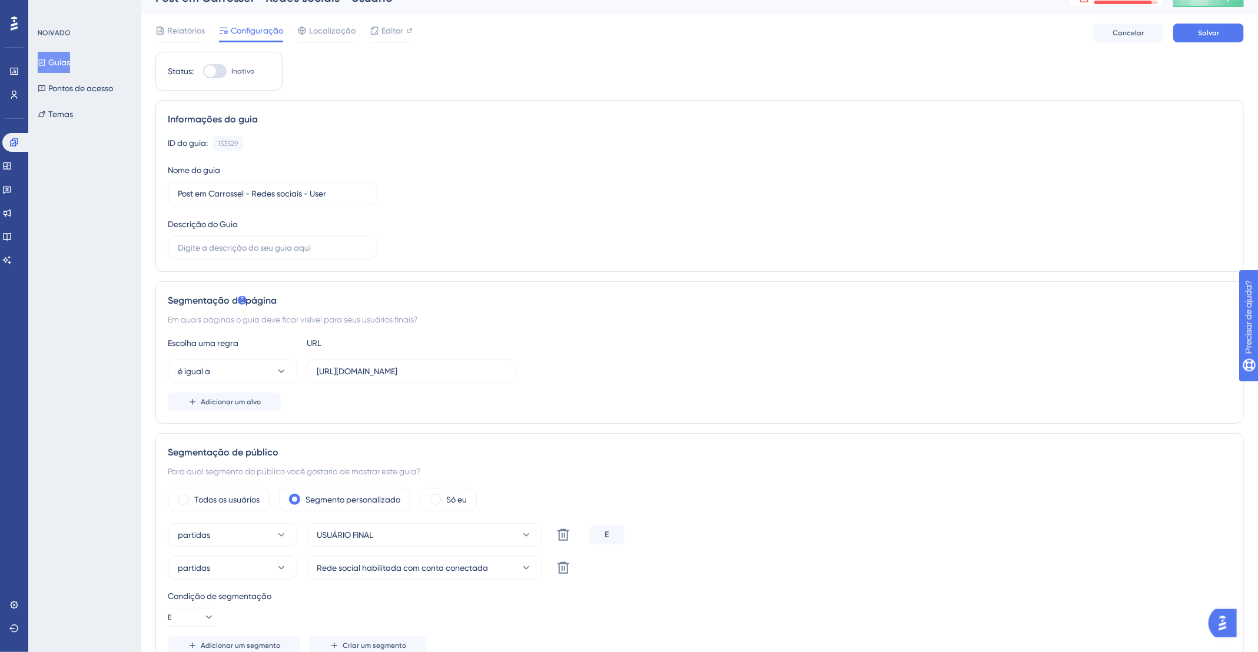
scroll to position [0, 0]
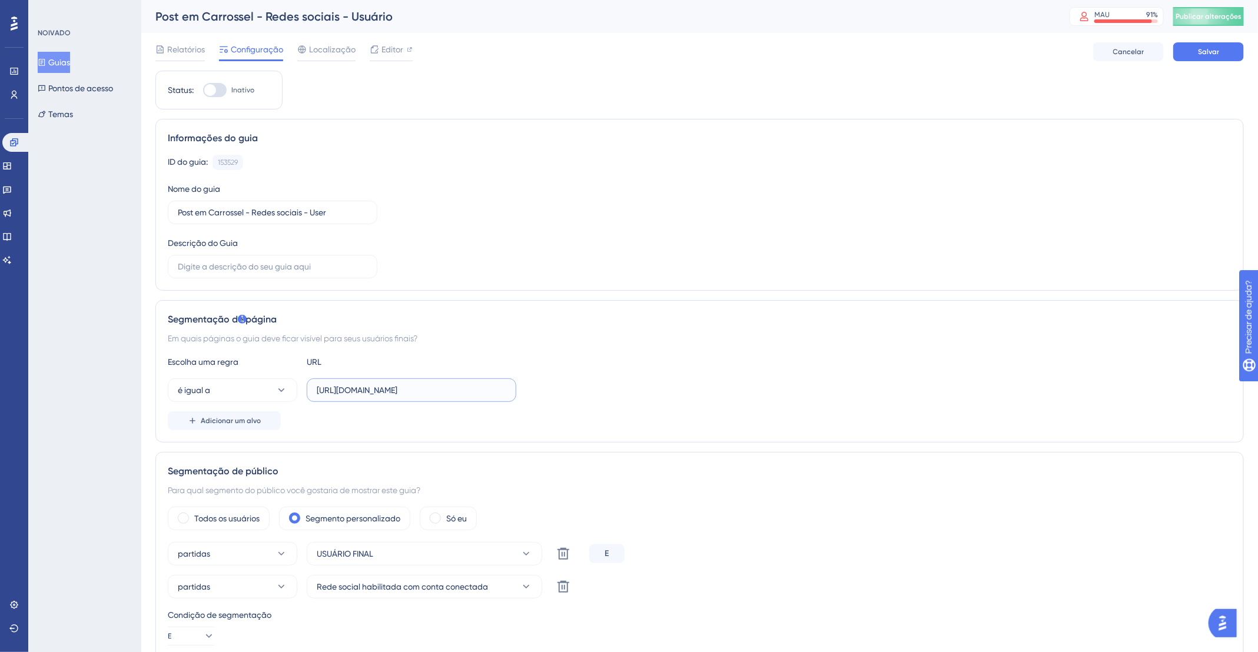
drag, startPoint x: 416, startPoint y: 388, endPoint x: 456, endPoint y: 390, distance: 39.5
click at [456, 390] on input "https://app.deskfy.io/arts/user/" at bounding box center [412, 390] width 190 height 13
click at [236, 422] on font "Adicionar um alvo" at bounding box center [231, 421] width 60 height 8
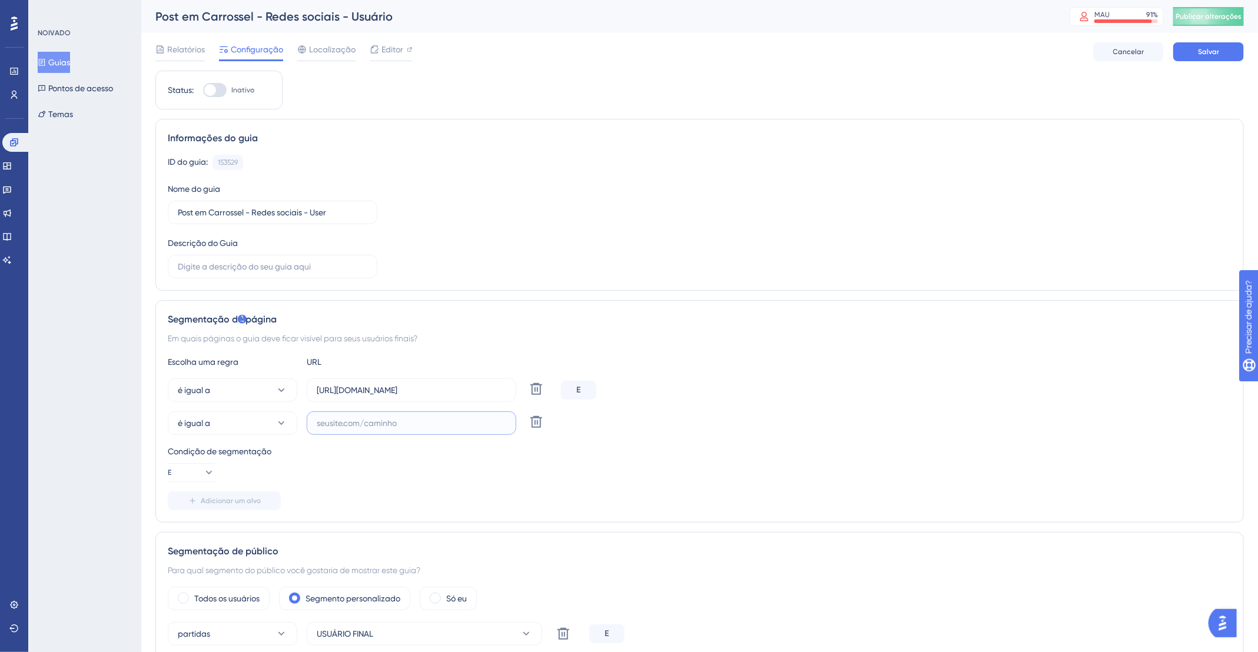
click at [372, 426] on input "text" at bounding box center [412, 423] width 190 height 13
paste input "https://app.deskfy.io/arts/me"
type input "https://app.deskfy.io/arts/me"
click at [257, 387] on button "é igual a" at bounding box center [233, 391] width 130 height 24
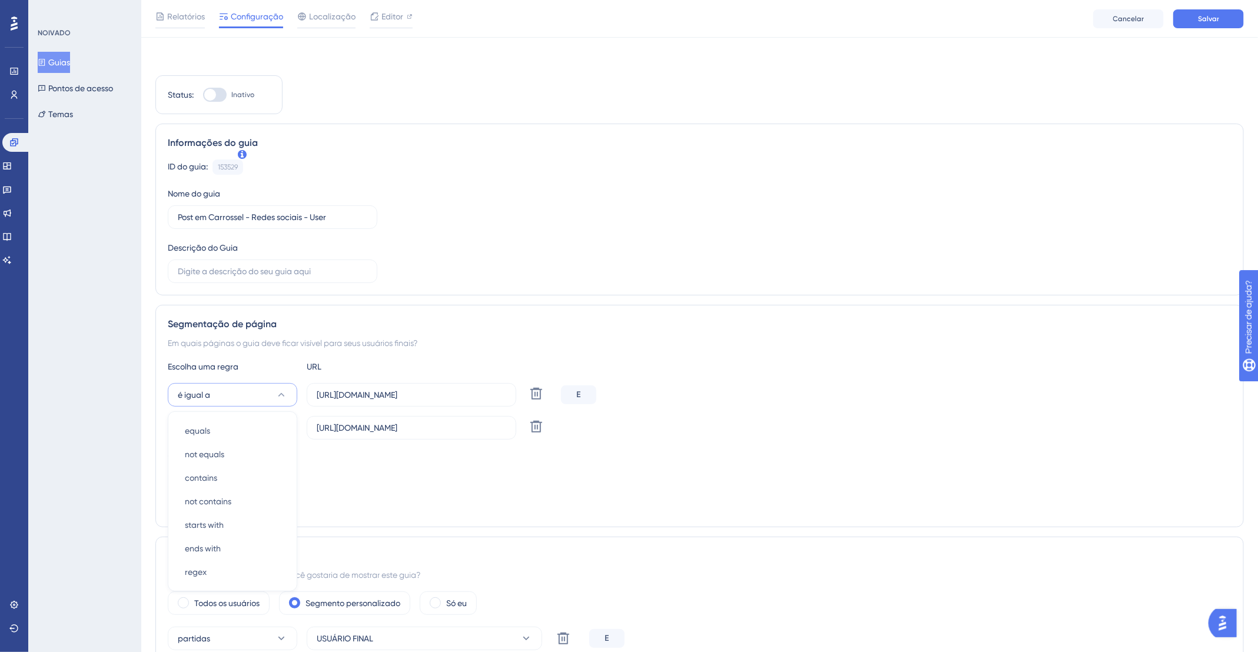
scroll to position [169, 0]
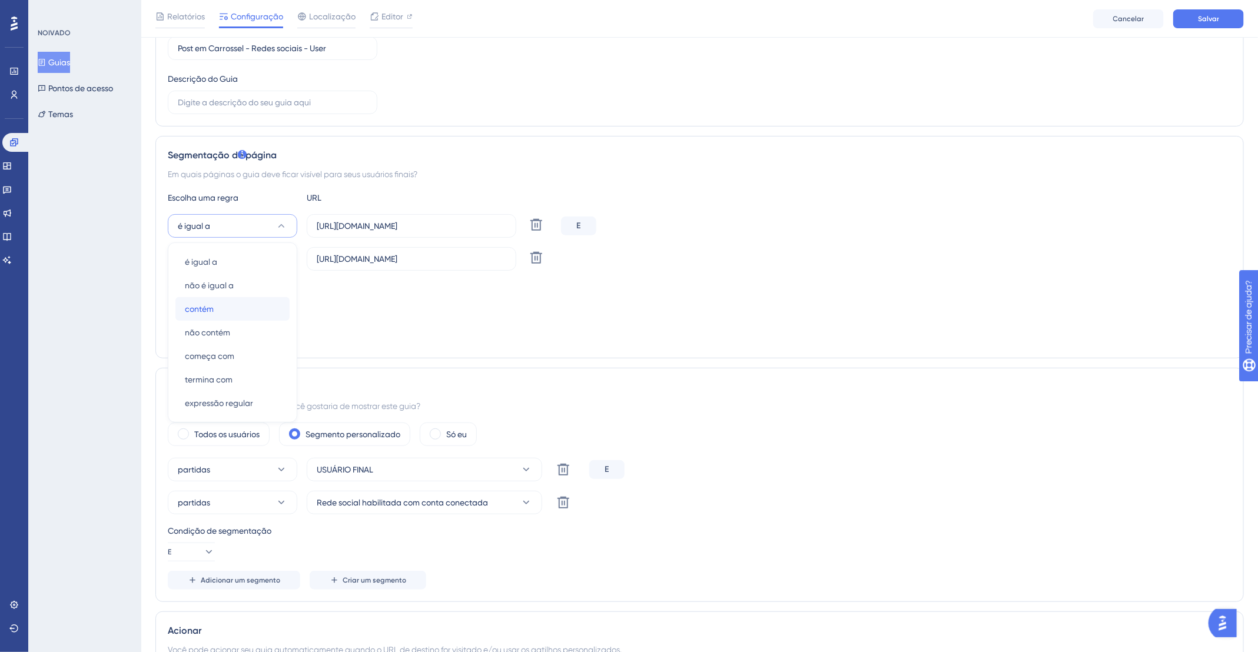
click at [241, 307] on div "contém contém" at bounding box center [232, 309] width 95 height 24
click at [276, 249] on button "é igual a" at bounding box center [233, 259] width 130 height 24
click at [227, 337] on div "contém contém" at bounding box center [232, 342] width 95 height 24
drag, startPoint x: 347, startPoint y: 230, endPoint x: 295, endPoint y: 228, distance: 51.9
click at [295, 228] on div "contém https://app.deskfy.io/arts/user/ Excluir" at bounding box center [362, 226] width 389 height 24
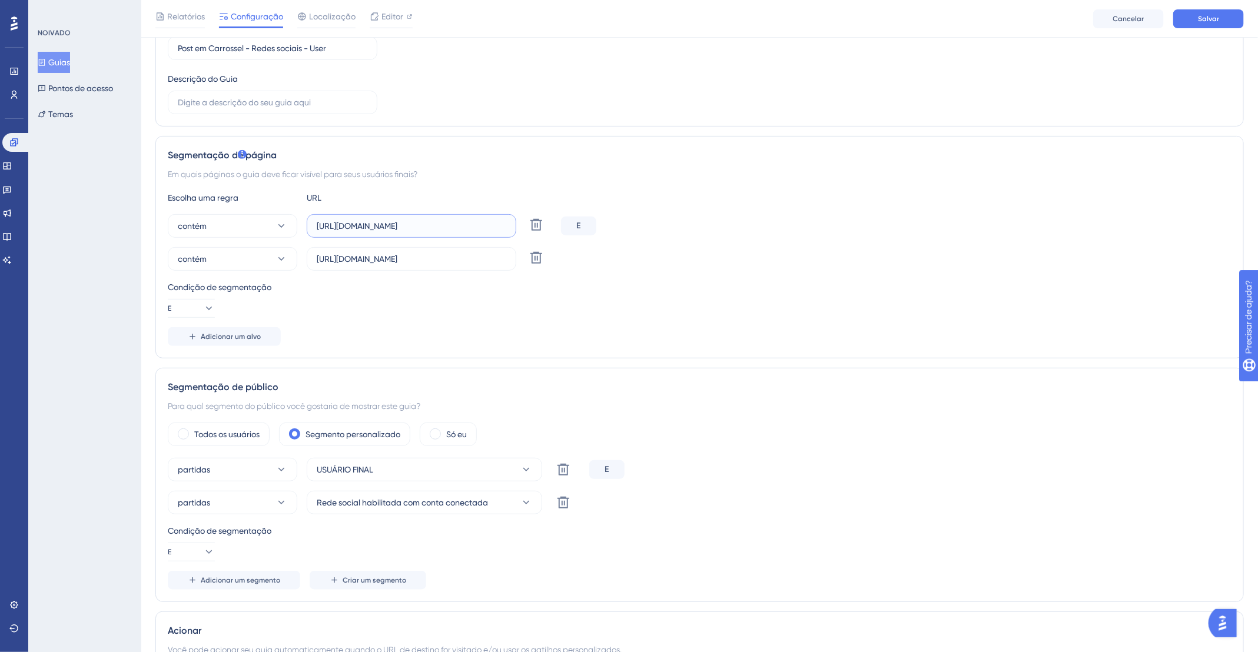
click at [323, 227] on input "https://app.deskfy.io/arts/user/" at bounding box center [412, 226] width 190 height 13
drag, startPoint x: 347, startPoint y: 224, endPoint x: 310, endPoint y: 223, distance: 37.1
click at [310, 223] on label "https://app.deskfy.io/arts/user/" at bounding box center [412, 226] width 210 height 24
type input "app.deskfy.io/arts/user/"
drag, startPoint x: 345, startPoint y: 258, endPoint x: 283, endPoint y: 251, distance: 62.8
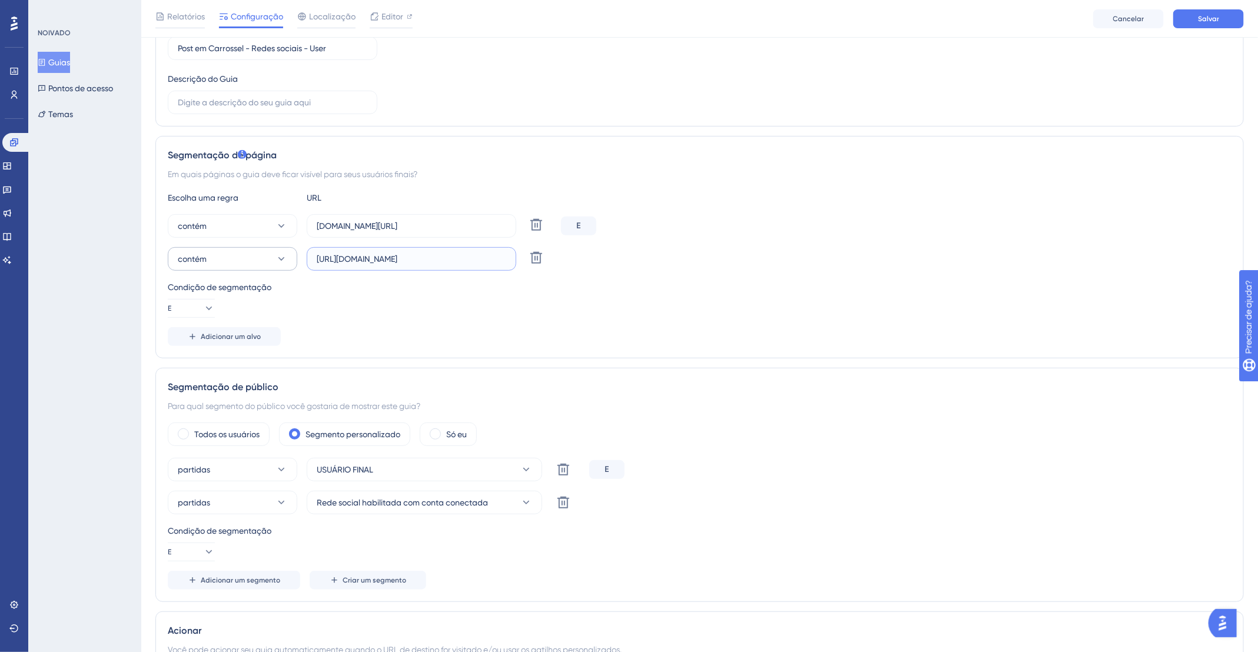
click at [283, 251] on div "contém https://app.deskfy.io/arts/me Excluir" at bounding box center [362, 259] width 389 height 24
type input "app.deskfy.io/arts/me"
click at [549, 315] on div "Condição de segmentação E" at bounding box center [700, 299] width 1064 height 38
click at [1215, 25] on button "Salvar" at bounding box center [1208, 18] width 71 height 19
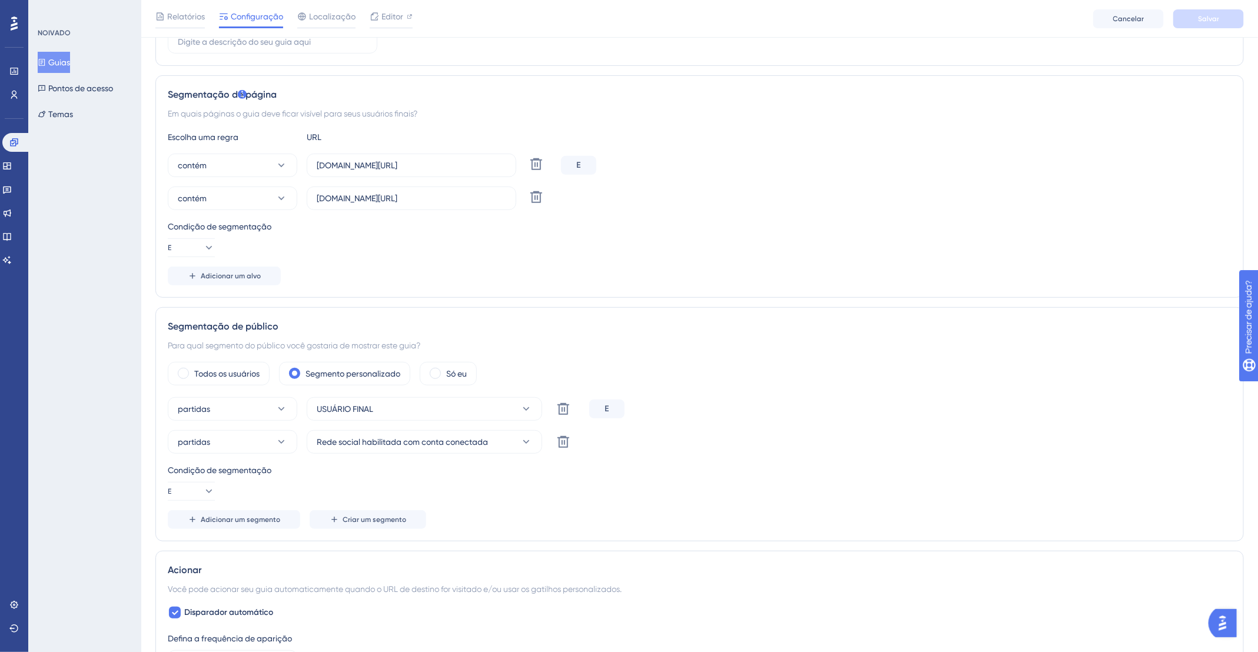
scroll to position [623, 0]
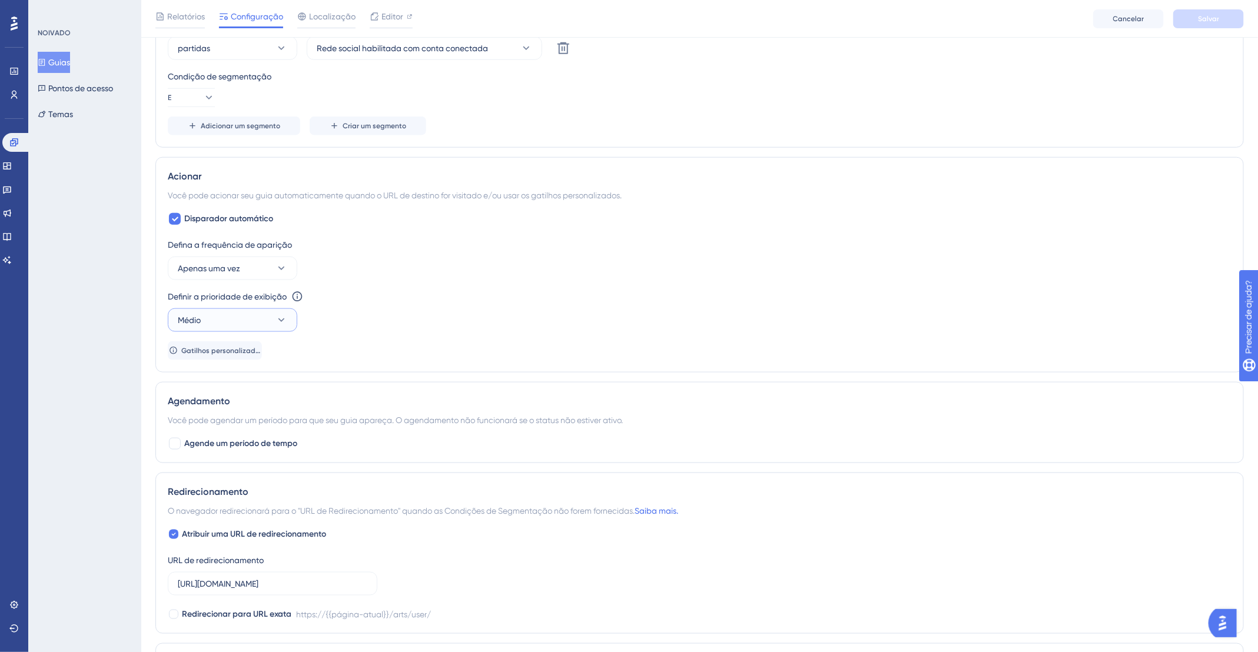
click at [223, 317] on button "Médio" at bounding box center [233, 320] width 130 height 24
click at [243, 396] on div "Alto Alto" at bounding box center [232, 403] width 95 height 24
click at [232, 443] on font "Agende um período de tempo" at bounding box center [240, 444] width 113 height 10
checkbox input "true"
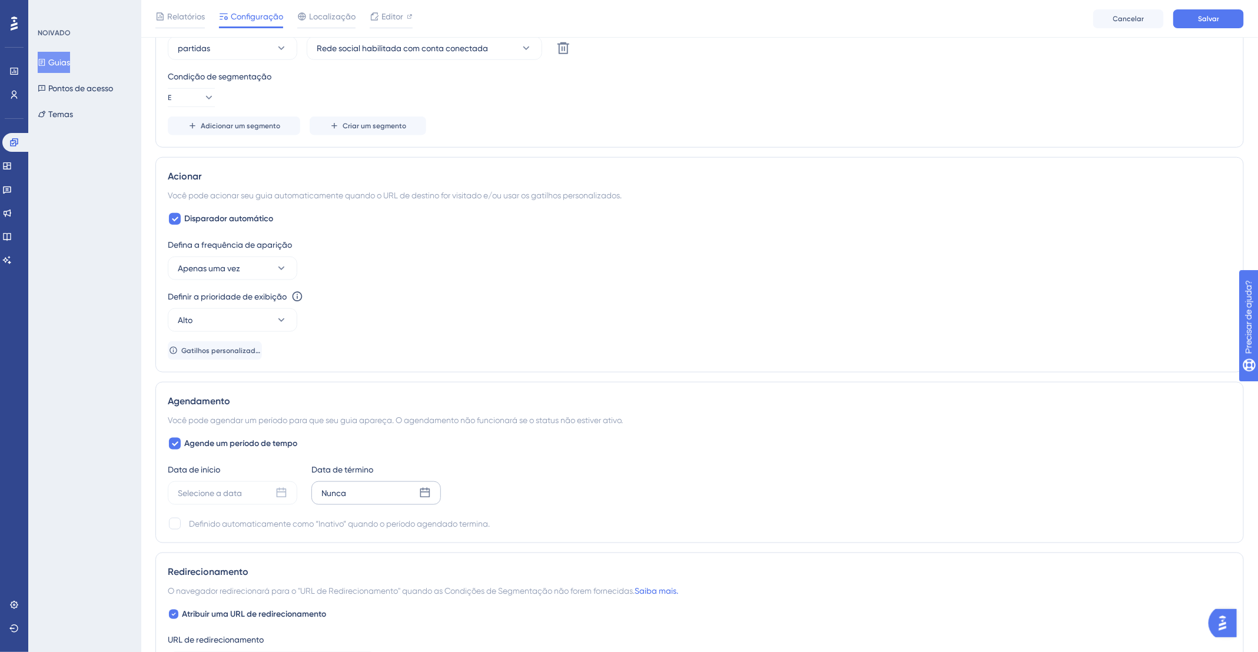
click at [368, 487] on div "Nunca" at bounding box center [376, 494] width 130 height 24
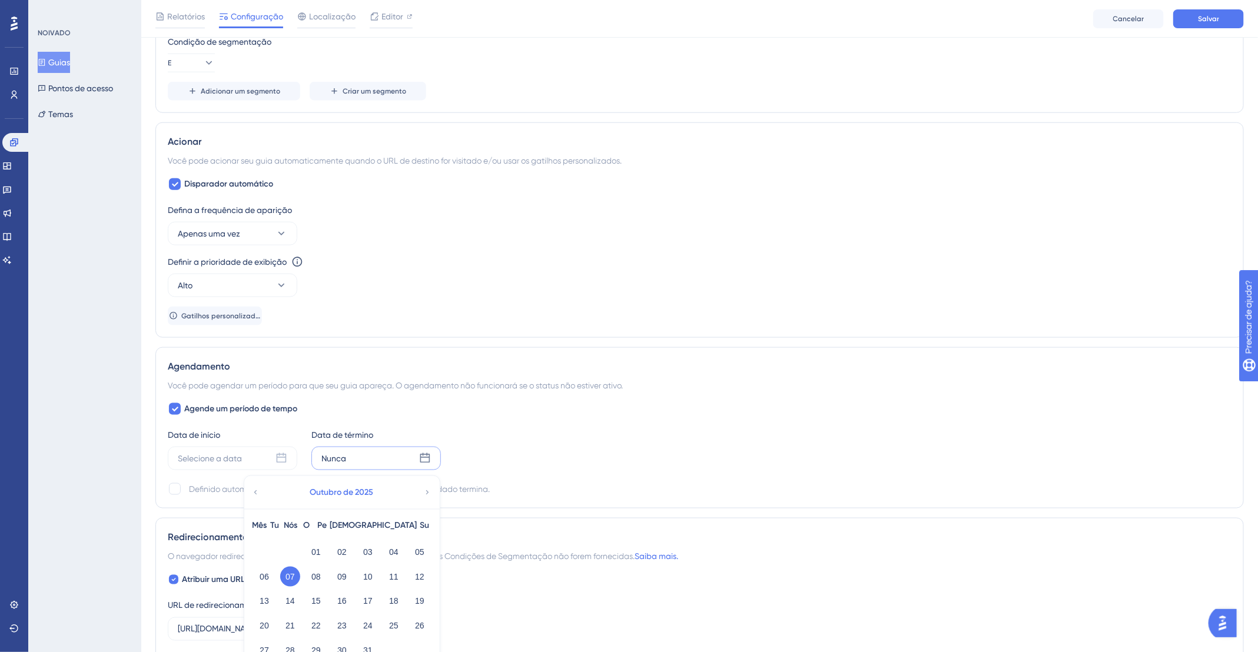
scroll to position [746, 0]
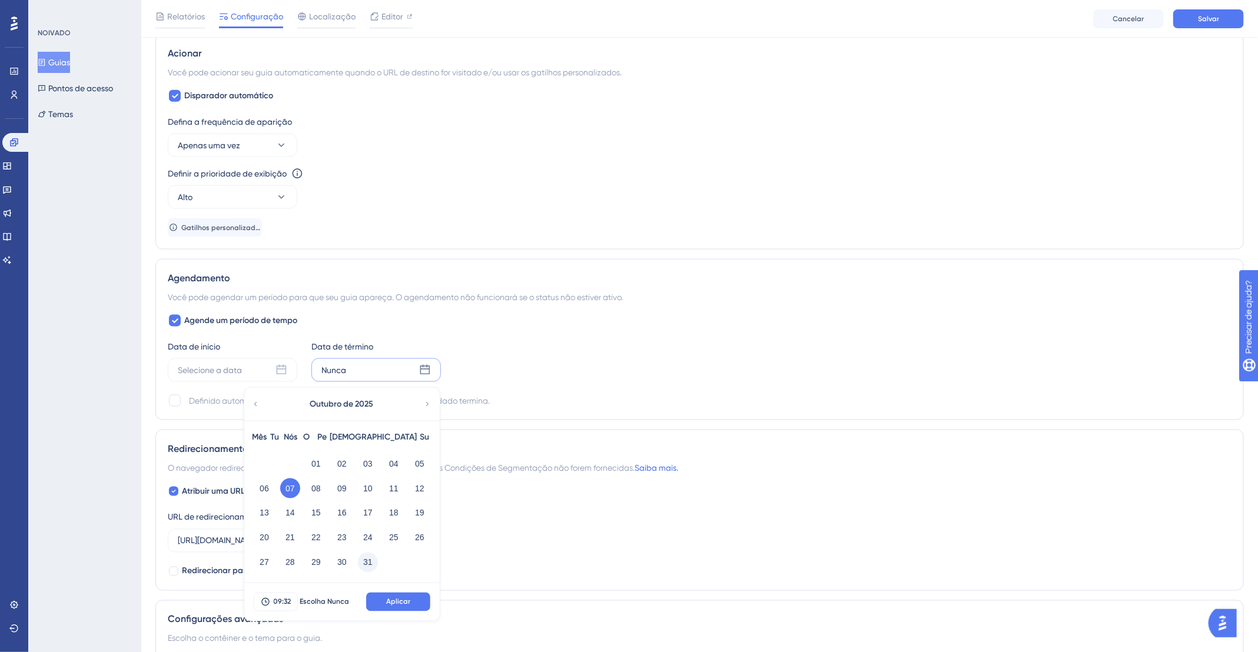
click at [373, 555] on button "31" at bounding box center [368, 563] width 20 height 20
click at [420, 603] on button "Aplicar" at bounding box center [398, 602] width 64 height 19
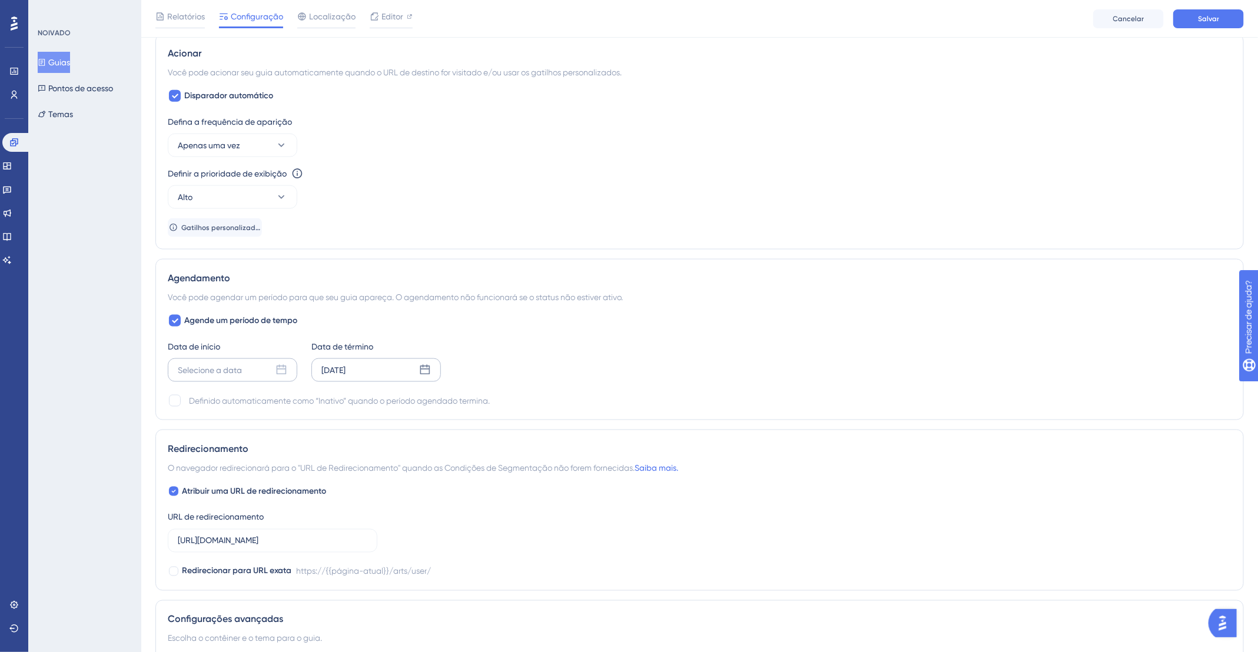
click at [221, 367] on font "Selecione a data" at bounding box center [210, 370] width 64 height 9
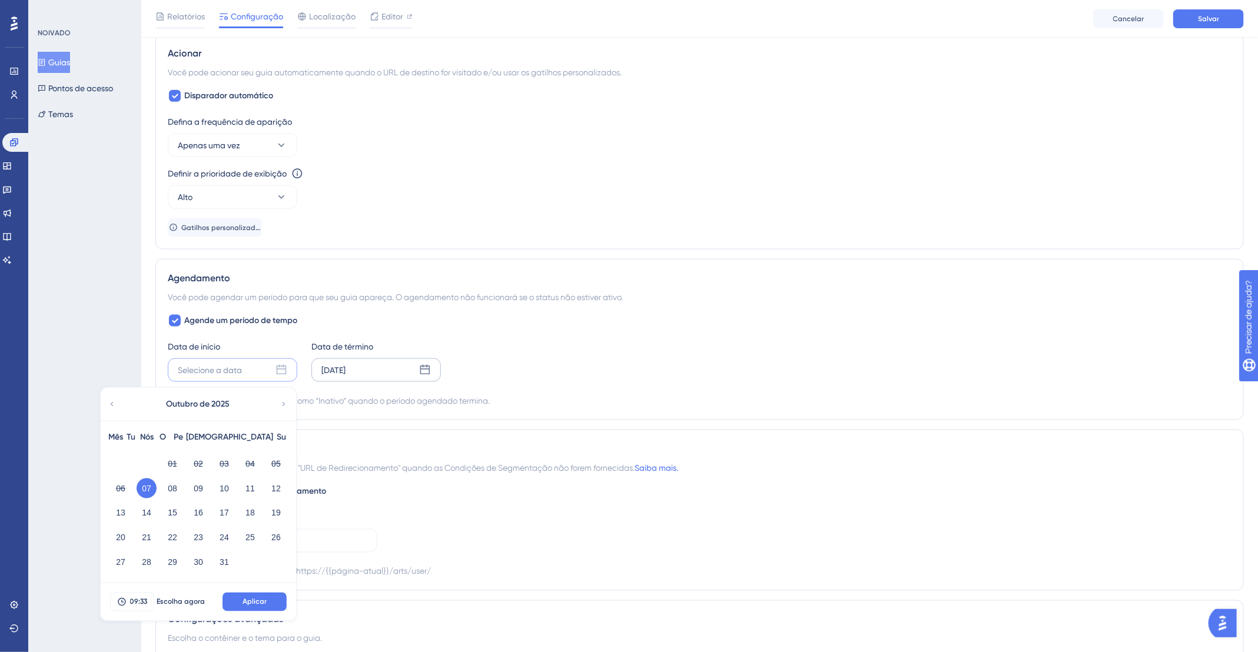
click at [154, 479] on button "07" at bounding box center [147, 489] width 20 height 20
click at [149, 484] on font "07" at bounding box center [146, 488] width 9 height 9
click at [250, 600] on font "Aplicar" at bounding box center [255, 602] width 24 height 8
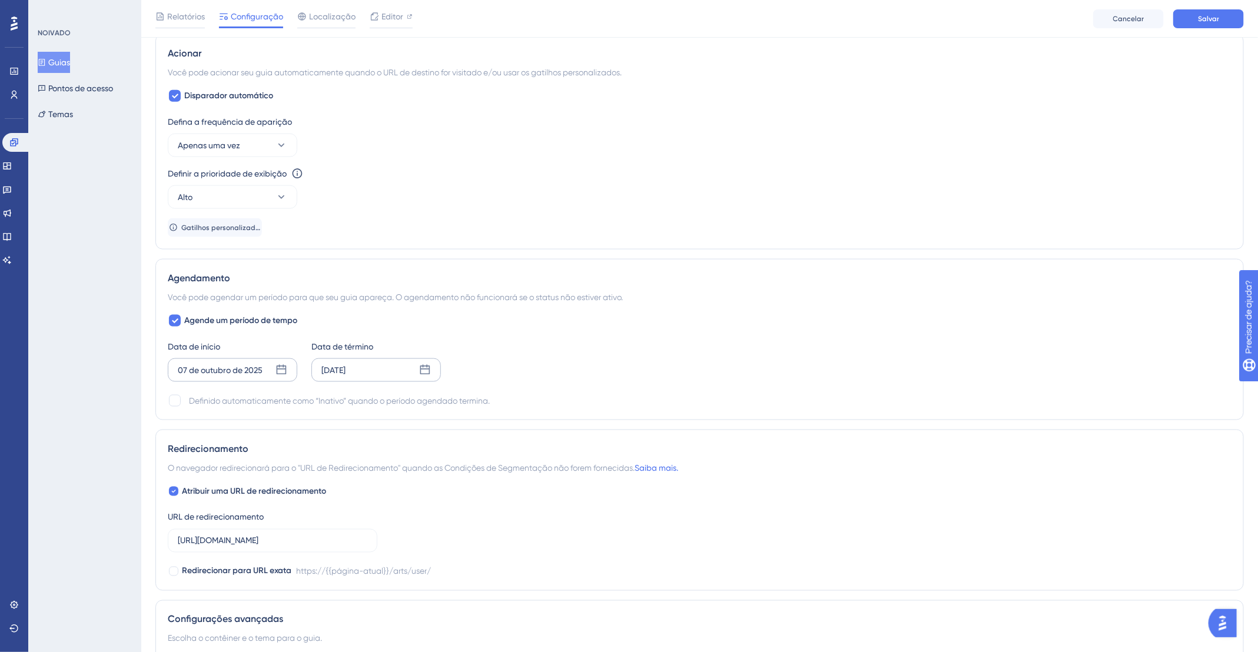
click at [243, 368] on font "07 de outubro de 2025" at bounding box center [220, 370] width 85 height 9
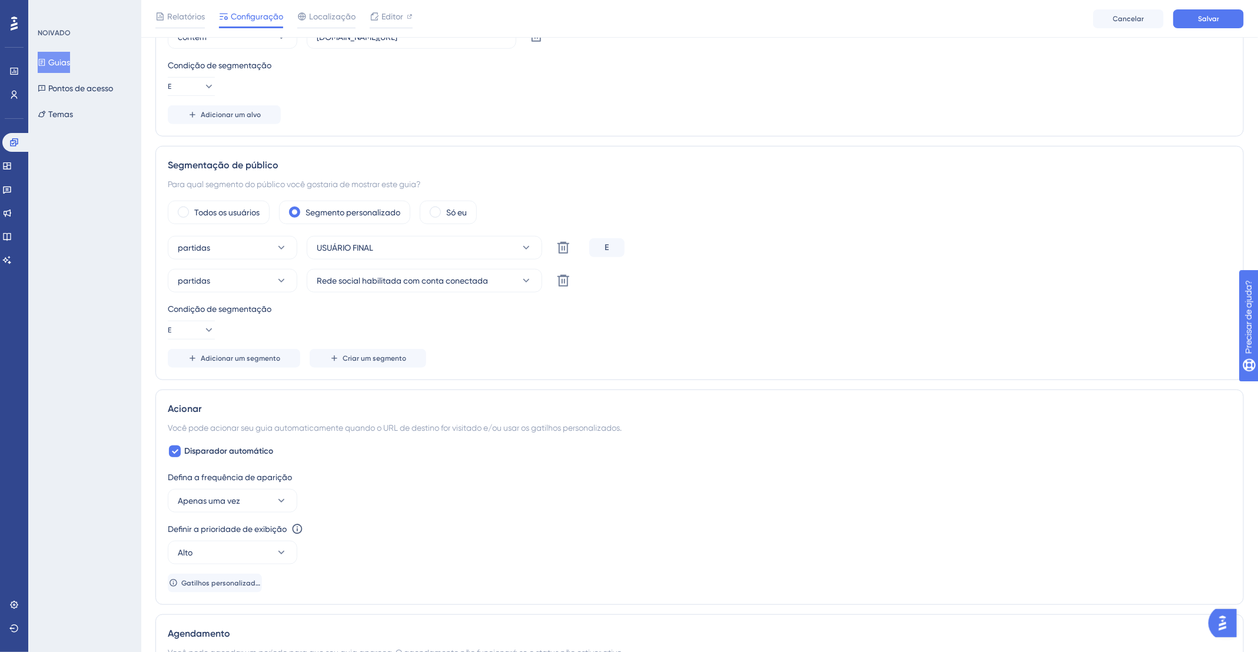
scroll to position [376, 0]
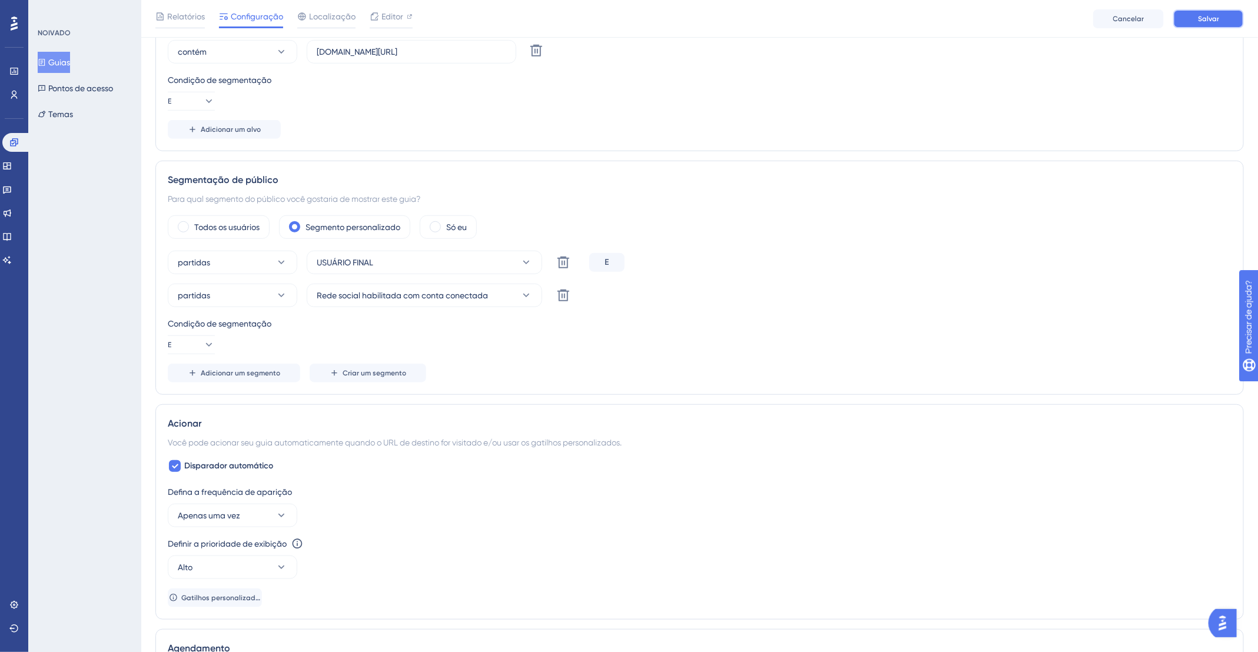
click at [1205, 14] on span "Salvar" at bounding box center [1208, 18] width 21 height 9
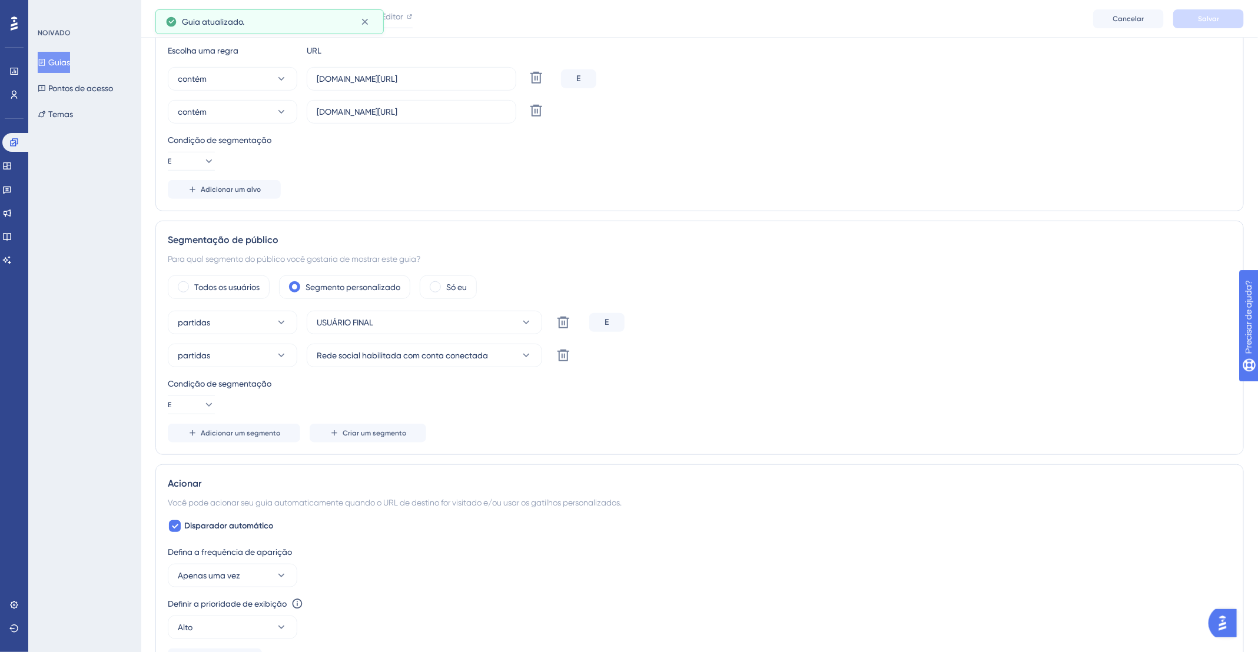
scroll to position [0, 0]
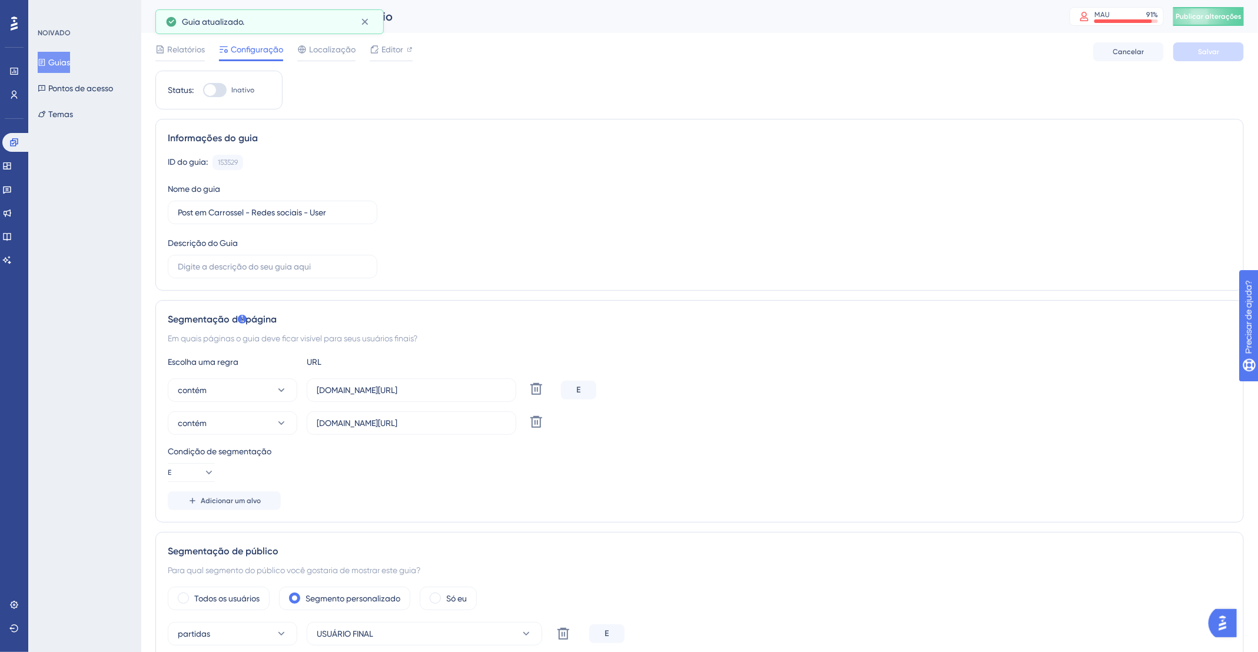
click at [65, 66] on font "Guias" at bounding box center [59, 62] width 22 height 9
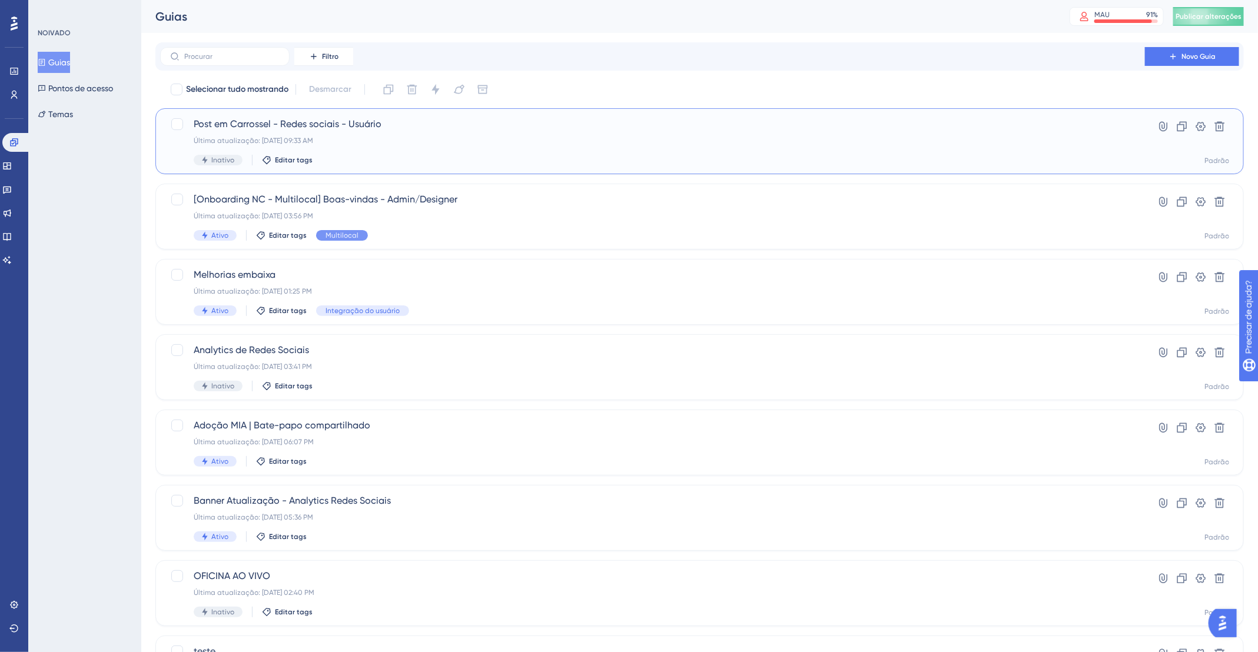
drag, startPoint x: 384, startPoint y: 123, endPoint x: 209, endPoint y: 122, distance: 175.4
click at [209, 122] on span "Post em Carrossel - Redes sociais - Usuário" at bounding box center [653, 124] width 918 height 14
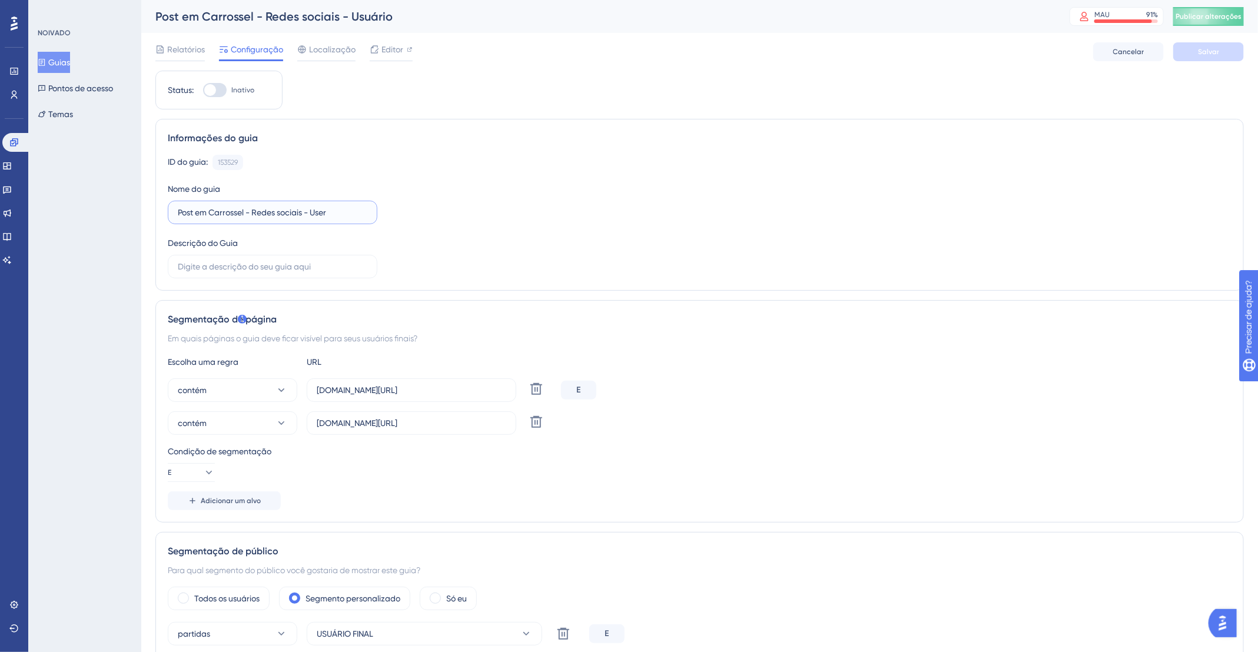
click at [288, 210] on input "Post em Carrossel - Redes sociais - User" at bounding box center [273, 212] width 190 height 13
click at [70, 61] on font "Guias" at bounding box center [59, 62] width 22 height 9
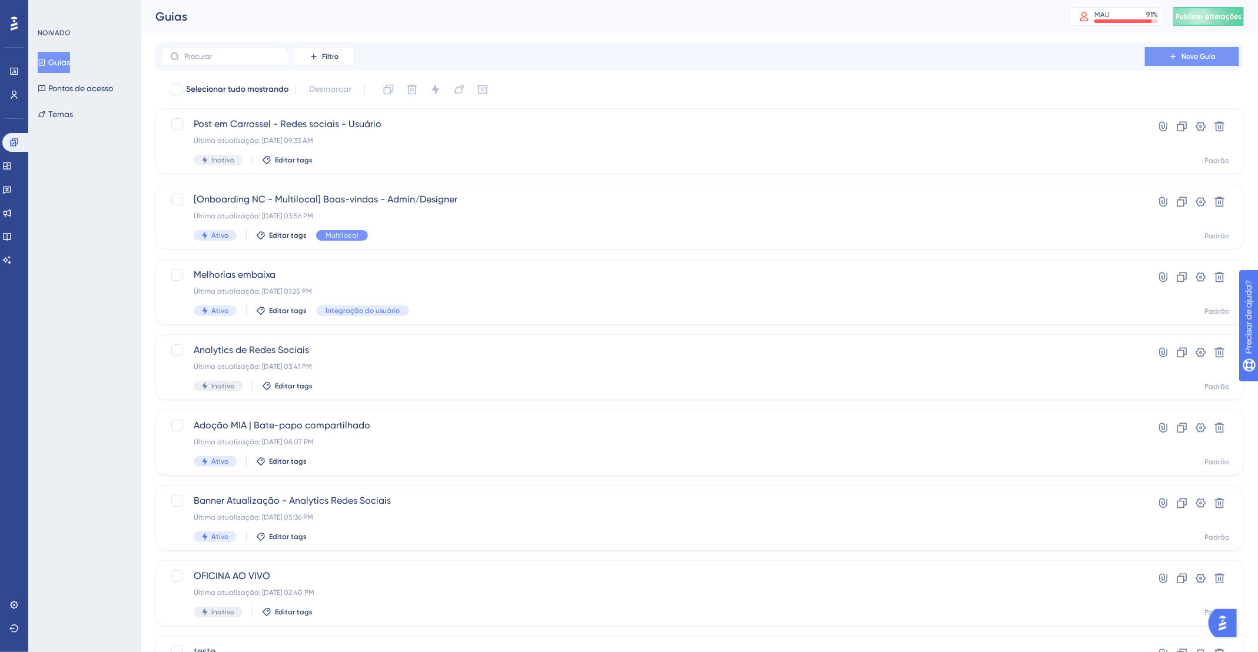
click at [1190, 52] on font "Novo Guia" at bounding box center [1199, 56] width 34 height 8
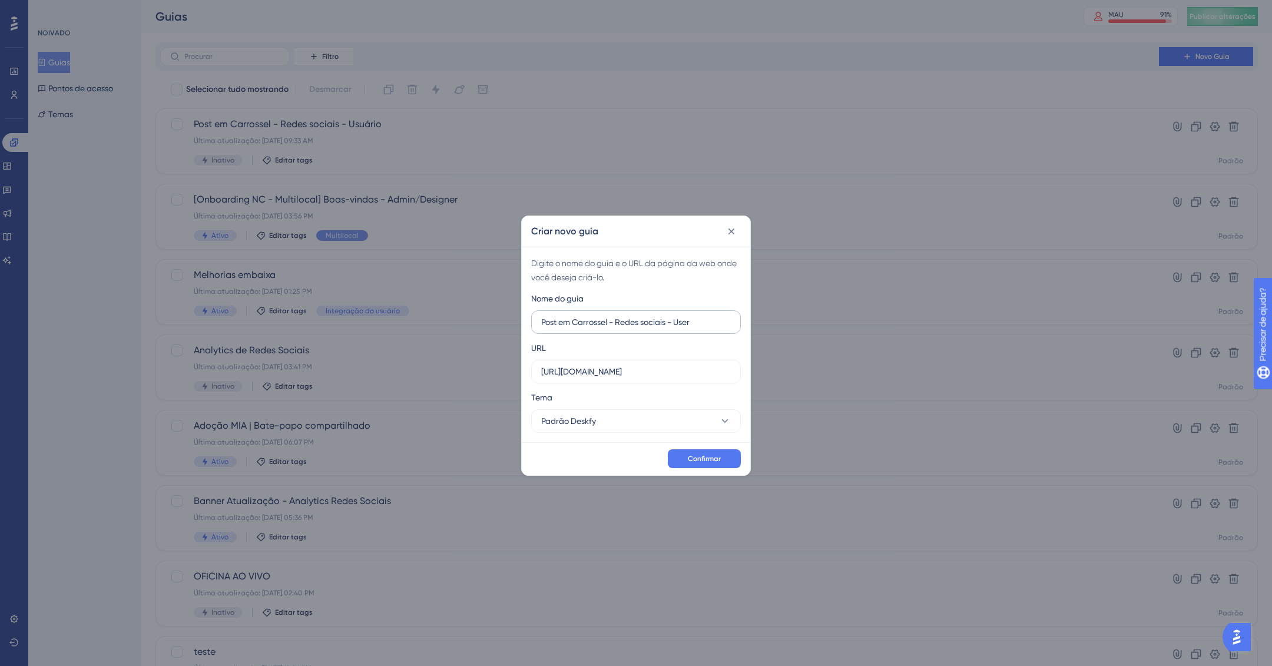
click at [537, 324] on label "Post em Carrossel - Redes sociais - User" at bounding box center [636, 322] width 210 height 24
click at [541, 324] on input "Post em Carrossel - Redes sociais - User" at bounding box center [636, 322] width 190 height 13
type input "Post em Carrossel - Redes sociais - User [2]"
click at [602, 377] on label "https://app.deskfy.io" at bounding box center [636, 372] width 210 height 24
click at [602, 377] on input "https://app.deskfy.io" at bounding box center [636, 371] width 190 height 13
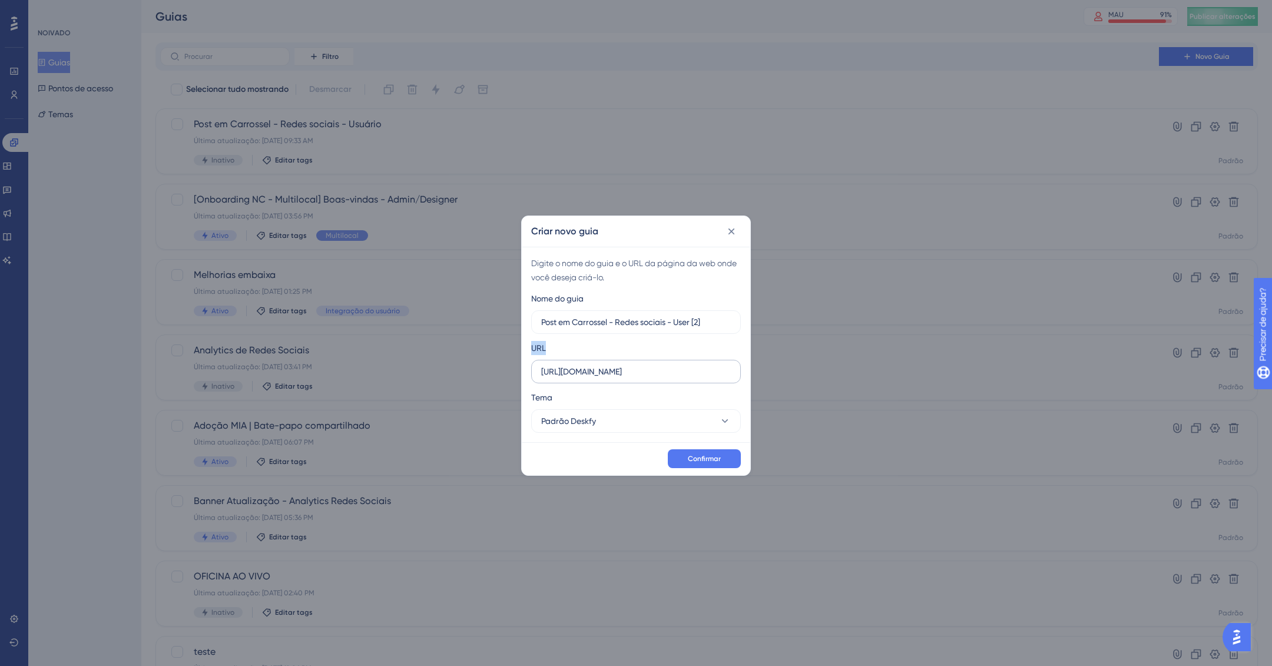
click at [602, 377] on label "https://app.deskfy.io" at bounding box center [636, 372] width 210 height 24
click at [602, 377] on input "https://app.deskfy.io" at bounding box center [636, 371] width 190 height 13
click at [602, 377] on label "https://app.deskfy.io" at bounding box center [636, 372] width 210 height 24
click at [602, 377] on input "https://app.deskfy.io" at bounding box center [636, 371] width 190 height 13
click at [604, 371] on input "https://app.deskfy.io" at bounding box center [636, 371] width 190 height 13
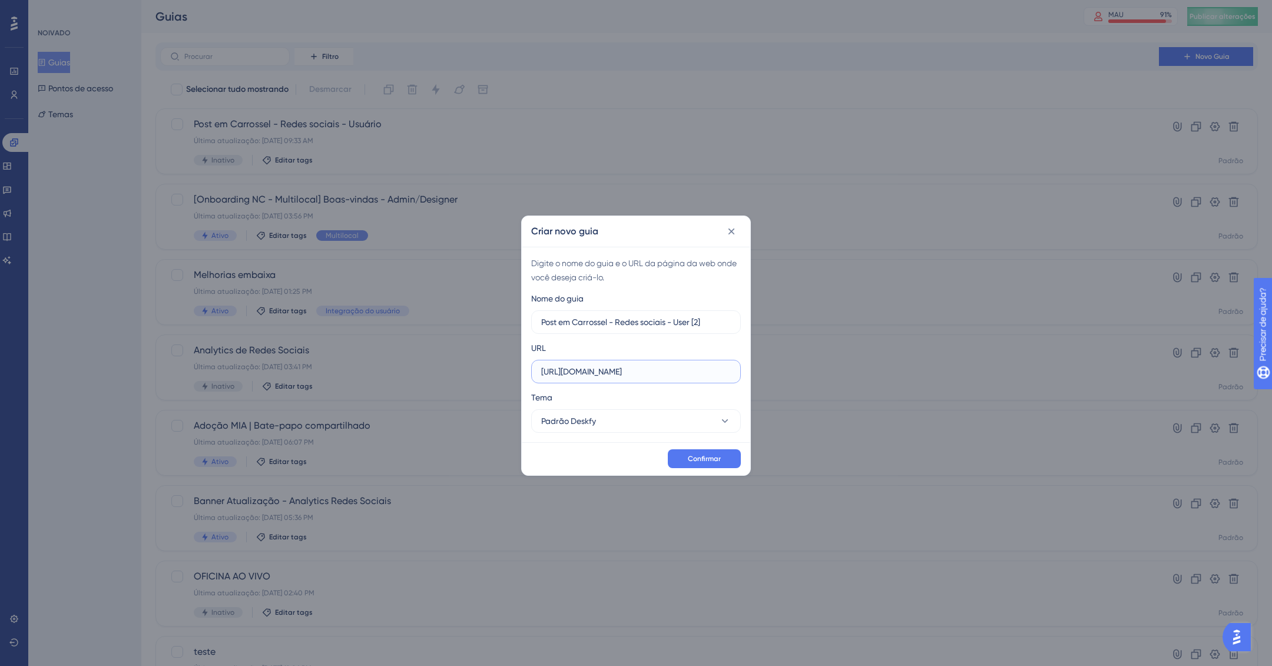
click at [604, 371] on input "https://app.deskfy.io" at bounding box center [636, 371] width 190 height 13
paste input "/arts/social-media/2891744"
type input "https://app.deskfy.io/arts/social-media/2891744"
click at [707, 454] on font "Confirmar" at bounding box center [704, 458] width 33 height 8
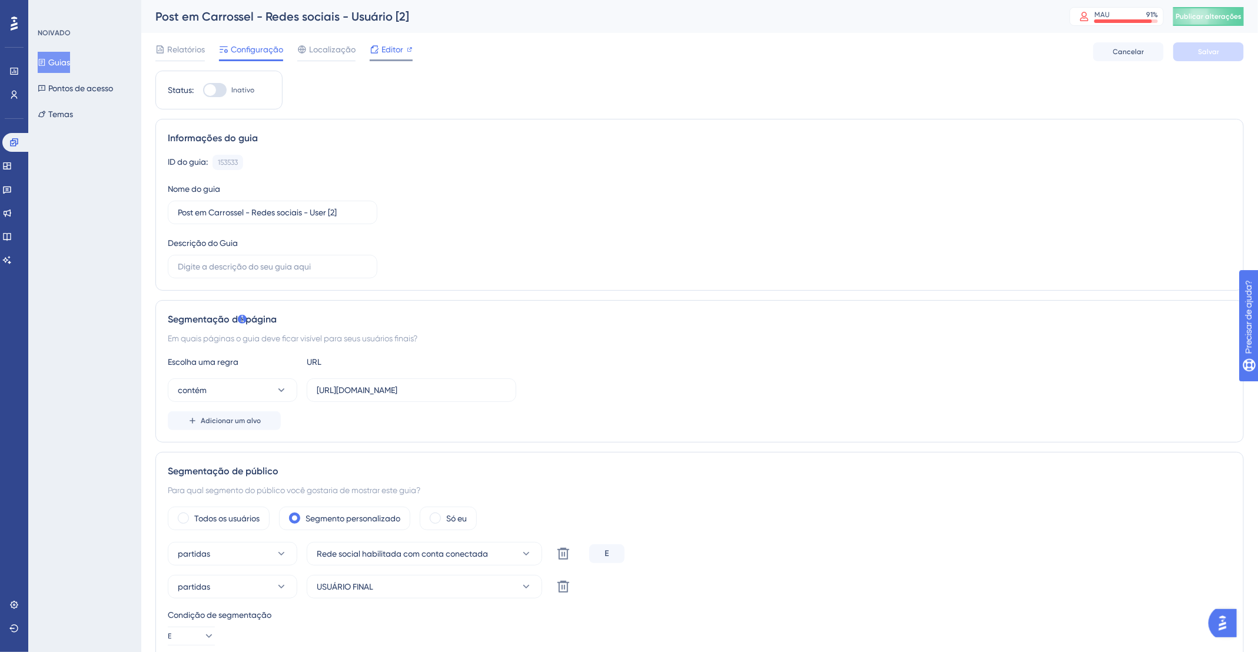
click at [396, 46] on font "Editor" at bounding box center [392, 49] width 22 height 9
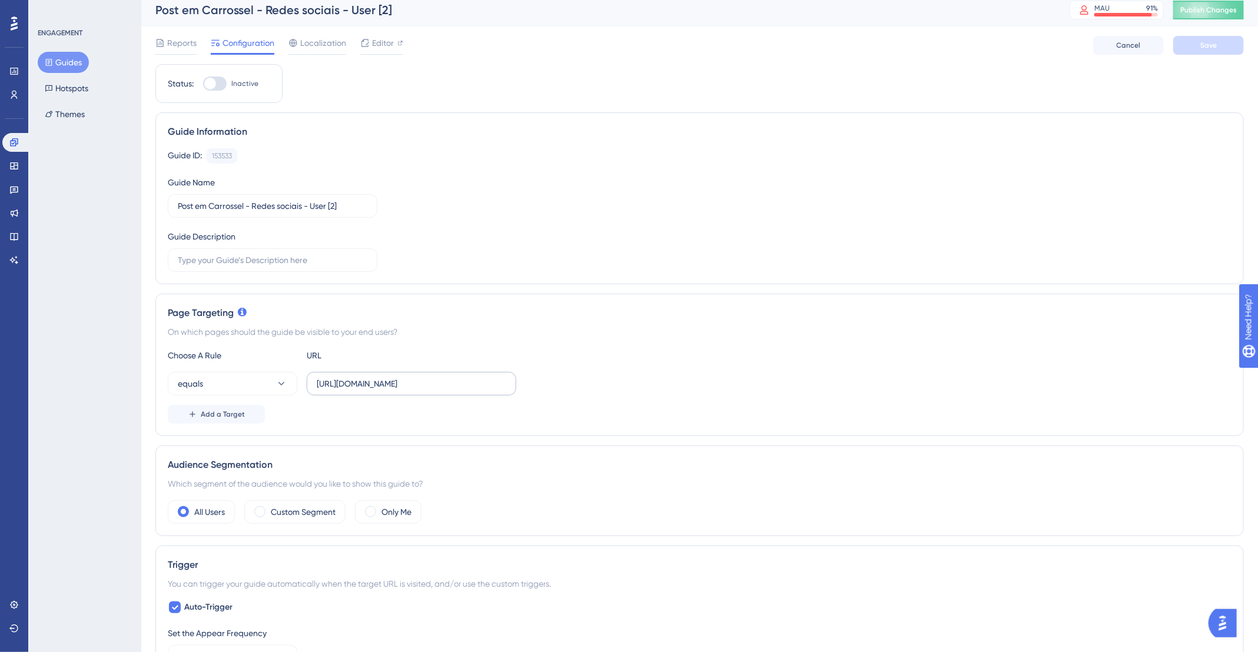
scroll to position [8, 0]
drag, startPoint x: 470, startPoint y: 381, endPoint x: 515, endPoint y: 383, distance: 44.2
click at [515, 383] on label "[URL][DOMAIN_NAME]" at bounding box center [412, 383] width 210 height 24
type input "[URL][DOMAIN_NAME]"
click at [242, 377] on button "equals" at bounding box center [233, 383] width 130 height 24
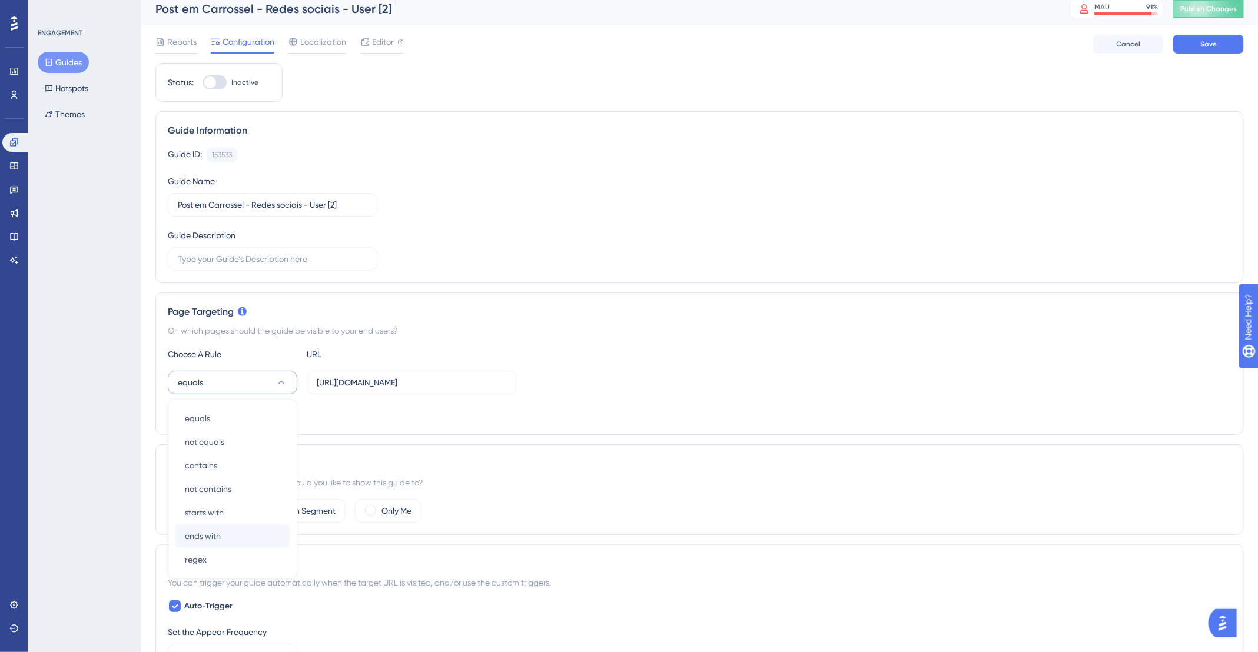
scroll to position [169, 0]
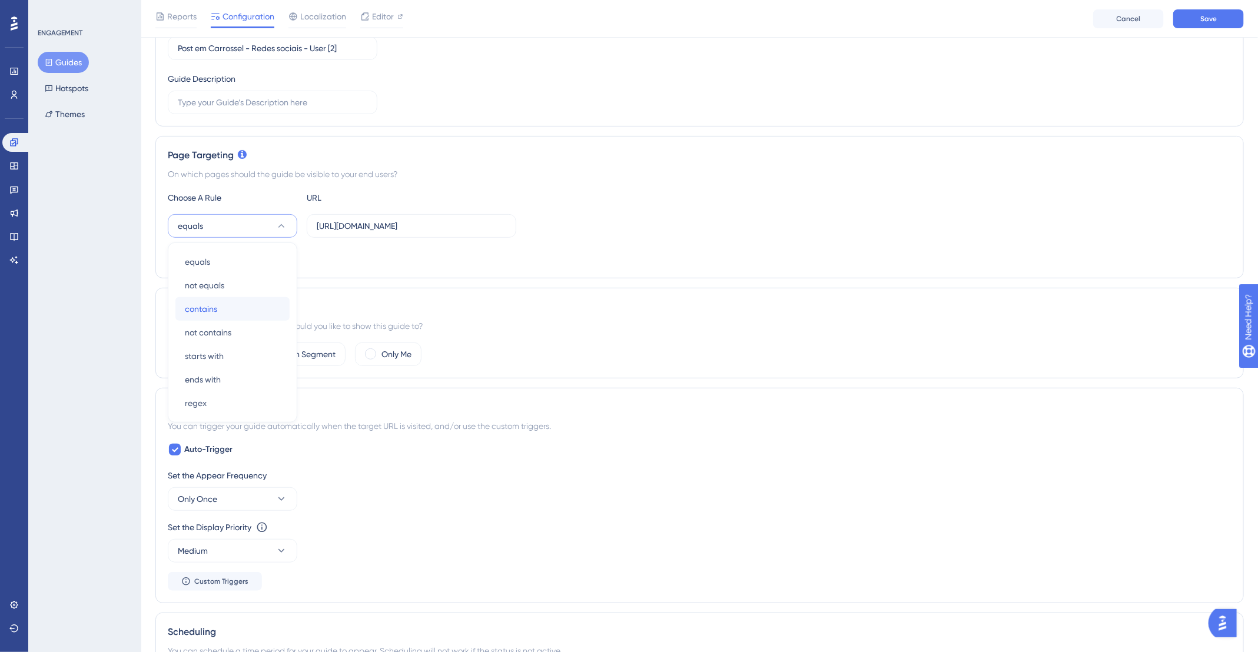
click at [228, 307] on div "contains contains" at bounding box center [232, 309] width 95 height 24
click at [294, 359] on label "Custom Segment" at bounding box center [303, 354] width 65 height 14
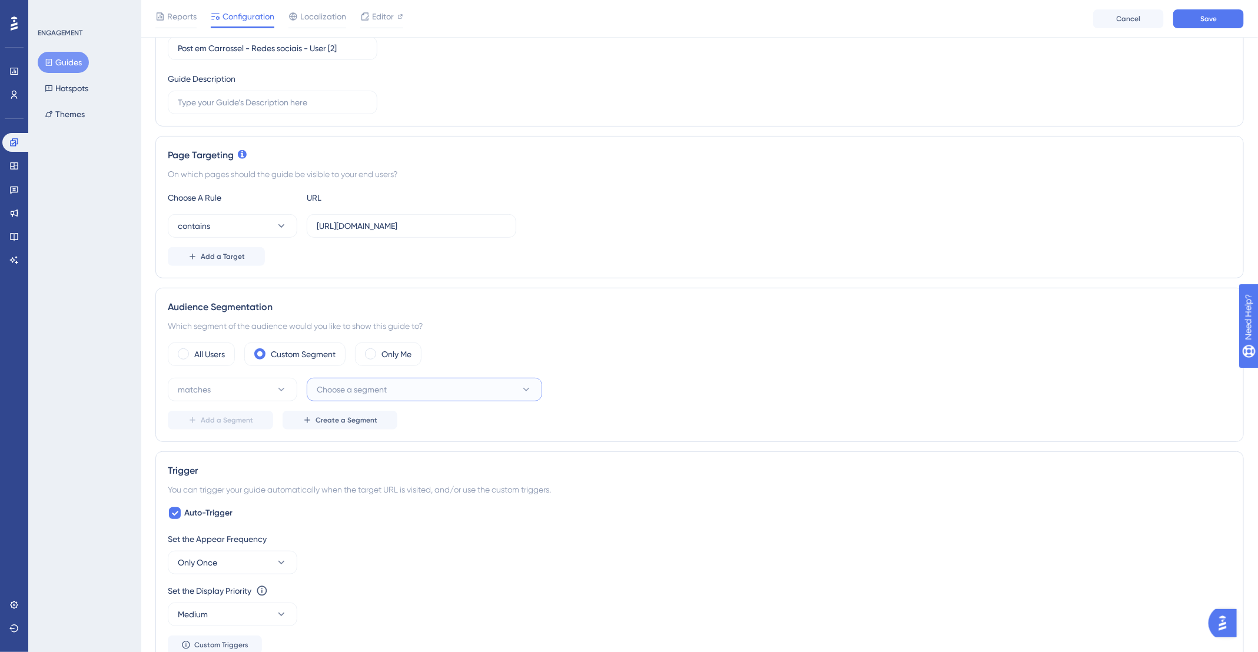
click at [384, 391] on span "Choose a segment" at bounding box center [352, 390] width 70 height 14
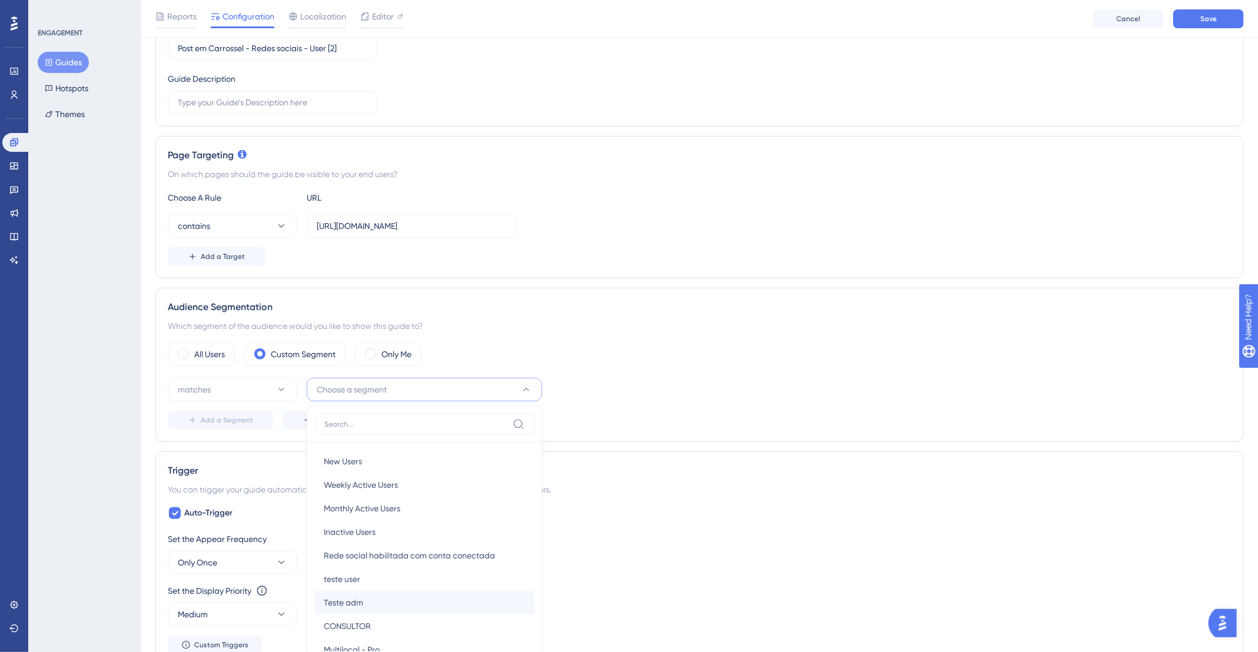
scroll to position [374, 0]
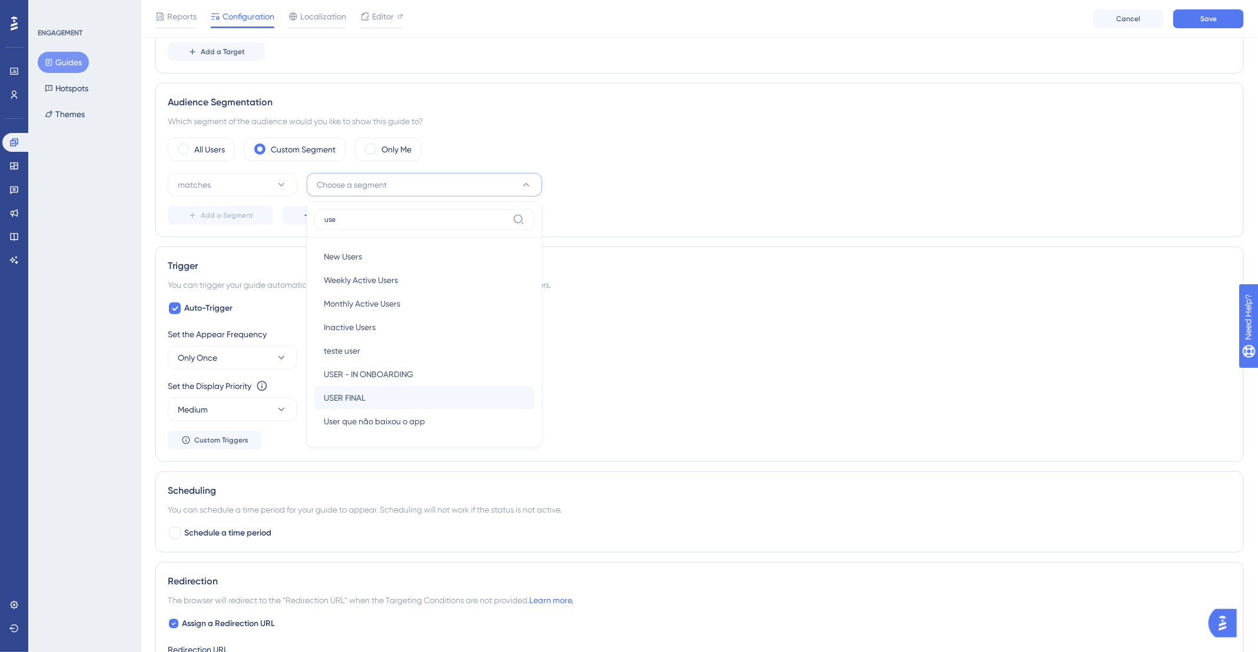
type input "use"
click at [416, 389] on div "USER FINAL USER FINAL" at bounding box center [424, 398] width 201 height 24
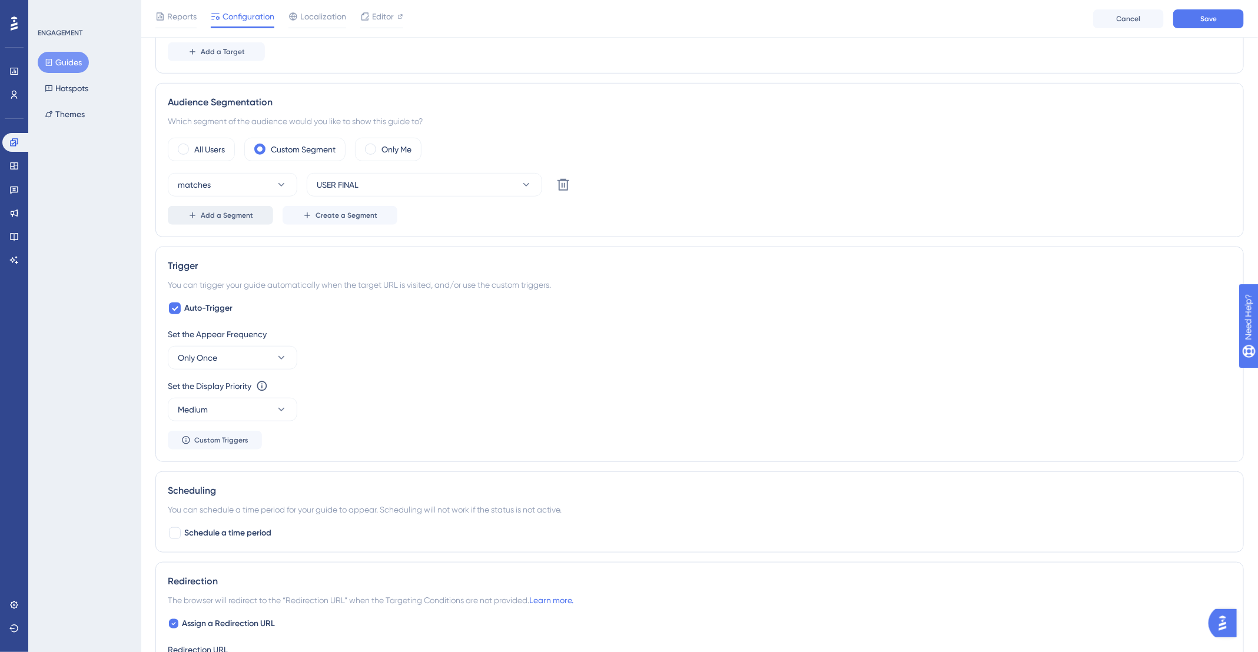
click at [244, 214] on span "Add a Segment" at bounding box center [227, 215] width 52 height 9
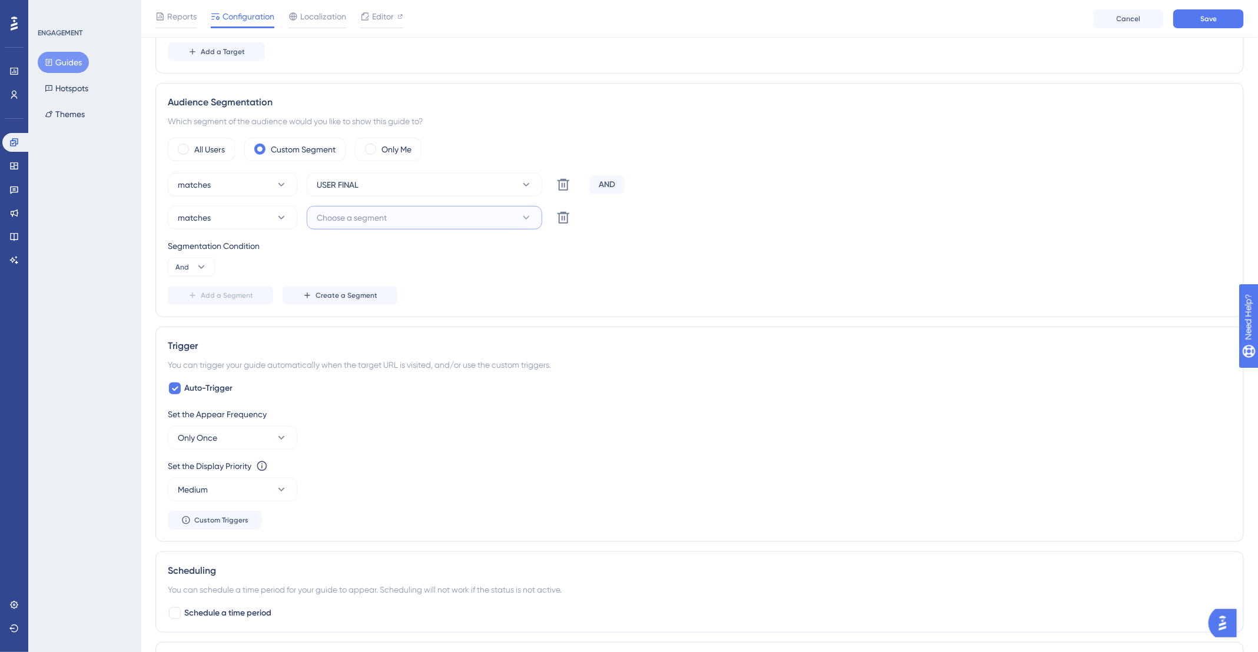
click at [380, 218] on span "Choose a segment" at bounding box center [352, 218] width 70 height 14
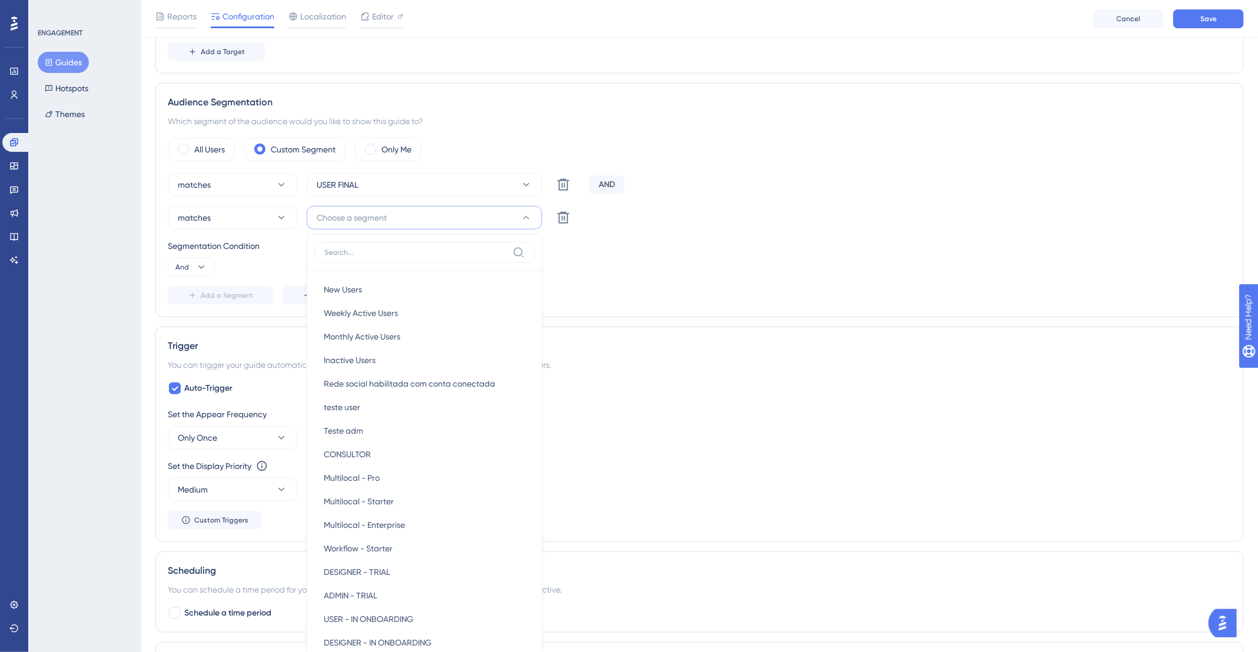
scroll to position [493, 0]
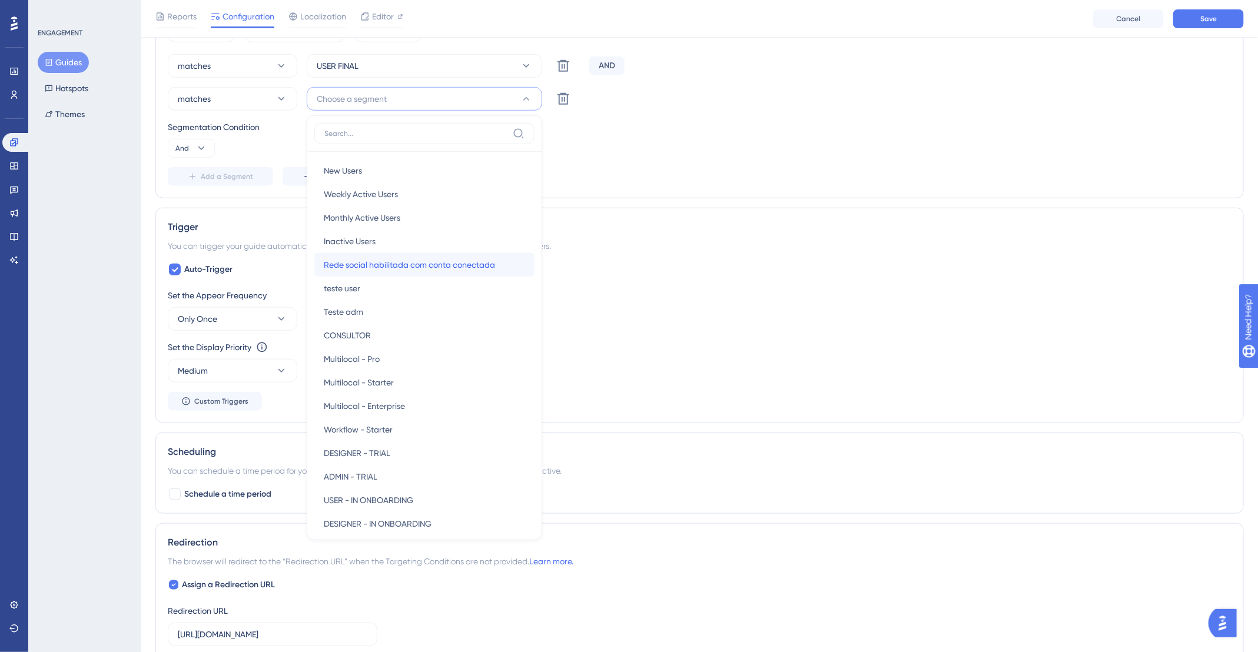
click at [403, 258] on span "Rede social habilitada com conta conectada" at bounding box center [409, 265] width 171 height 14
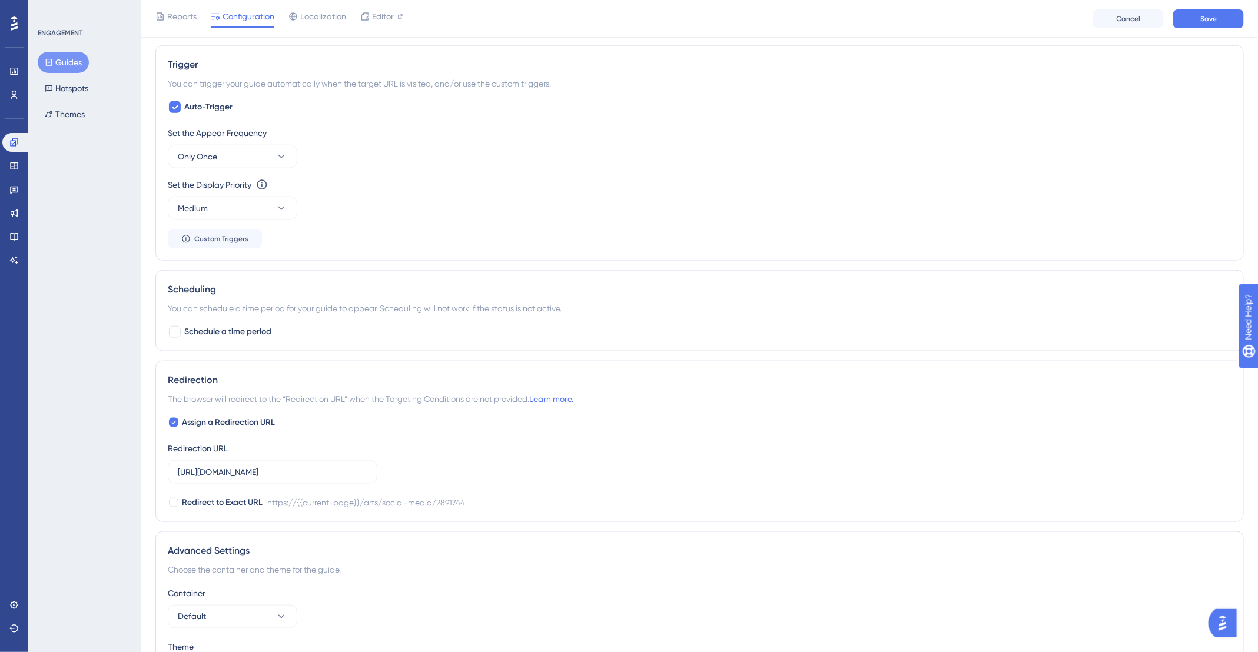
scroll to position [655, 0]
click at [230, 332] on span "Schedule a time period" at bounding box center [227, 332] width 87 height 14
checkbox input "true"
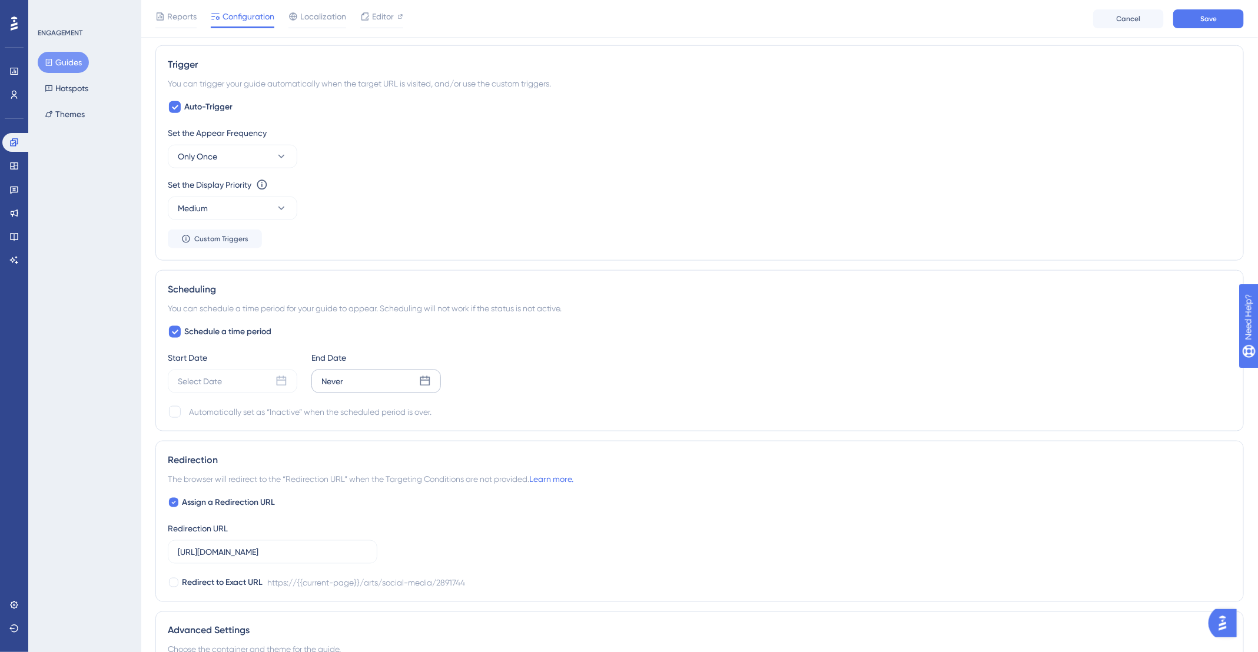
click at [360, 381] on div "Never" at bounding box center [376, 382] width 130 height 24
click at [372, 575] on button "31" at bounding box center [368, 574] width 20 height 20
click at [406, 609] on span "Apply" at bounding box center [400, 613] width 19 height 9
click at [235, 384] on div "Select Date" at bounding box center [233, 382] width 130 height 24
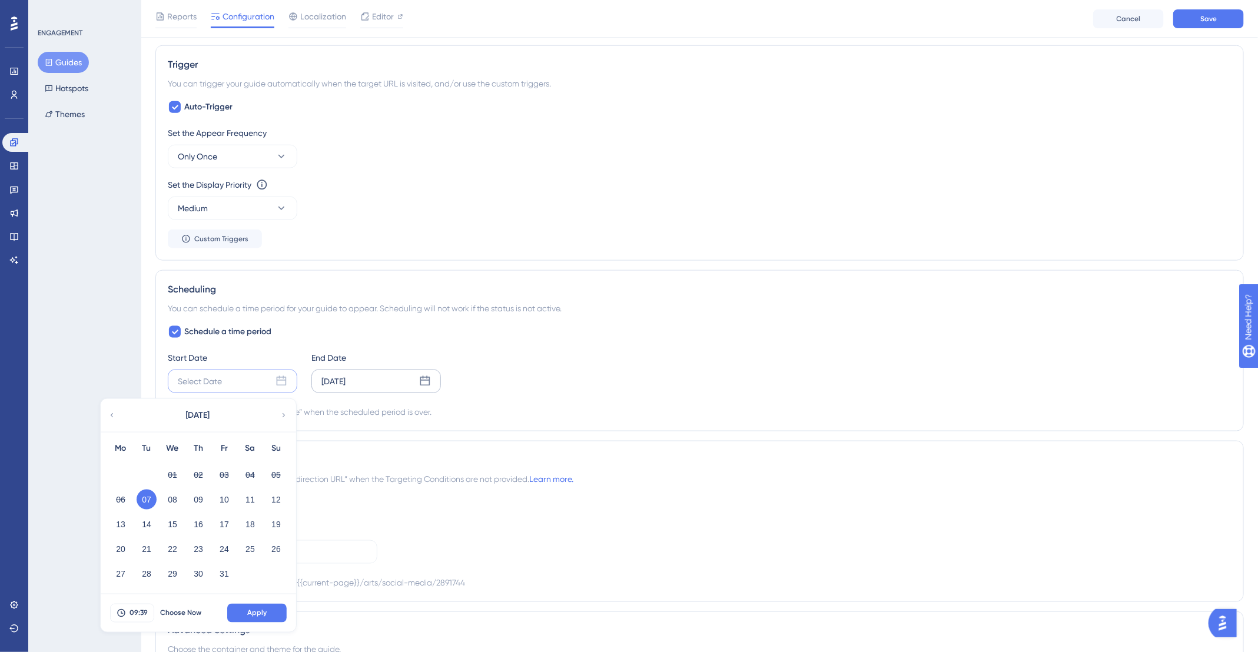
click at [144, 499] on button "07" at bounding box center [147, 500] width 20 height 20
click at [267, 604] on button "Apply" at bounding box center [256, 613] width 59 height 19
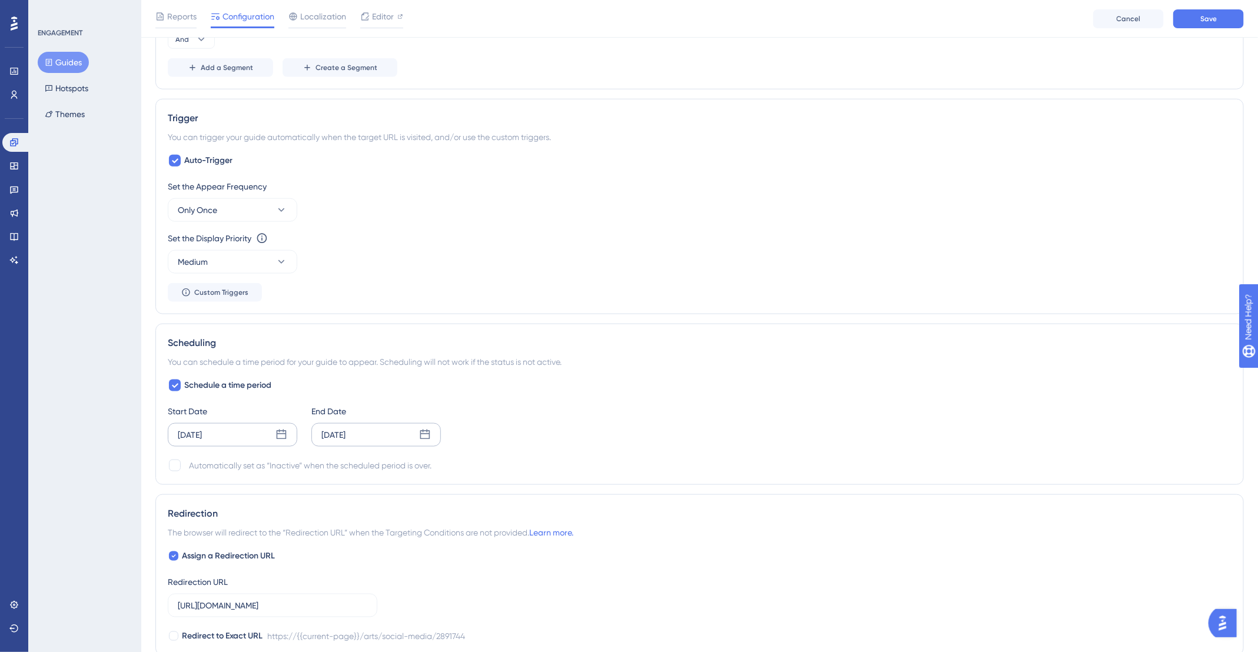
scroll to position [118, 0]
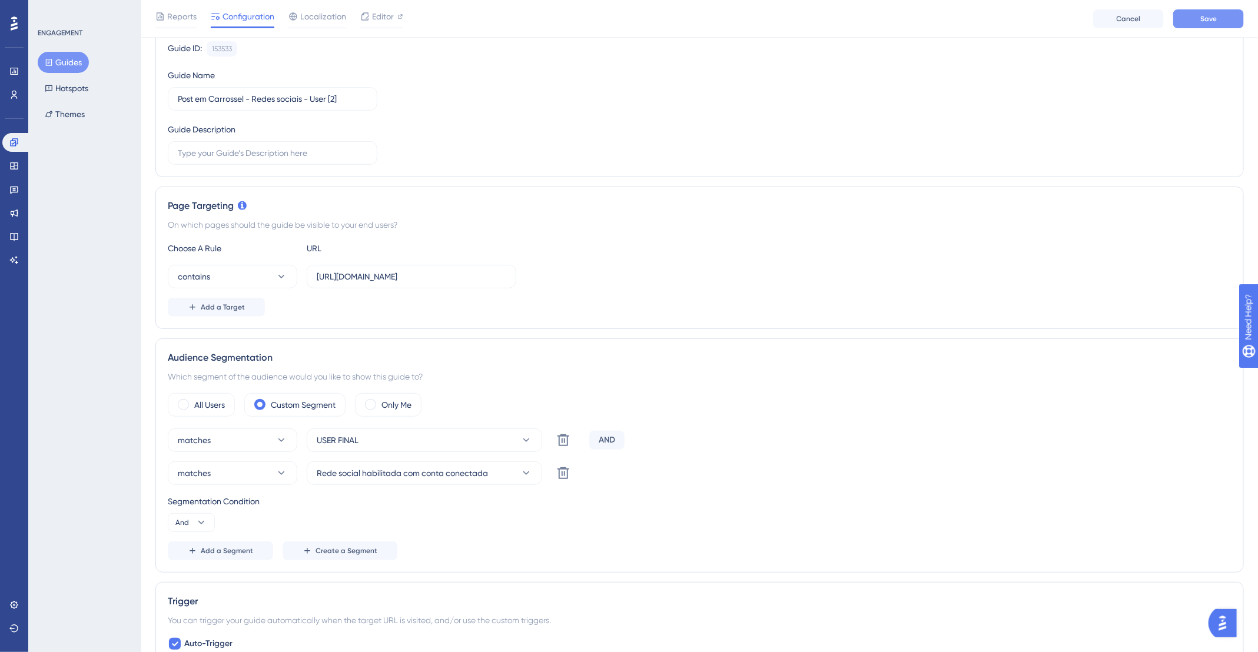
click at [1214, 23] on span "Save" at bounding box center [1208, 18] width 16 height 9
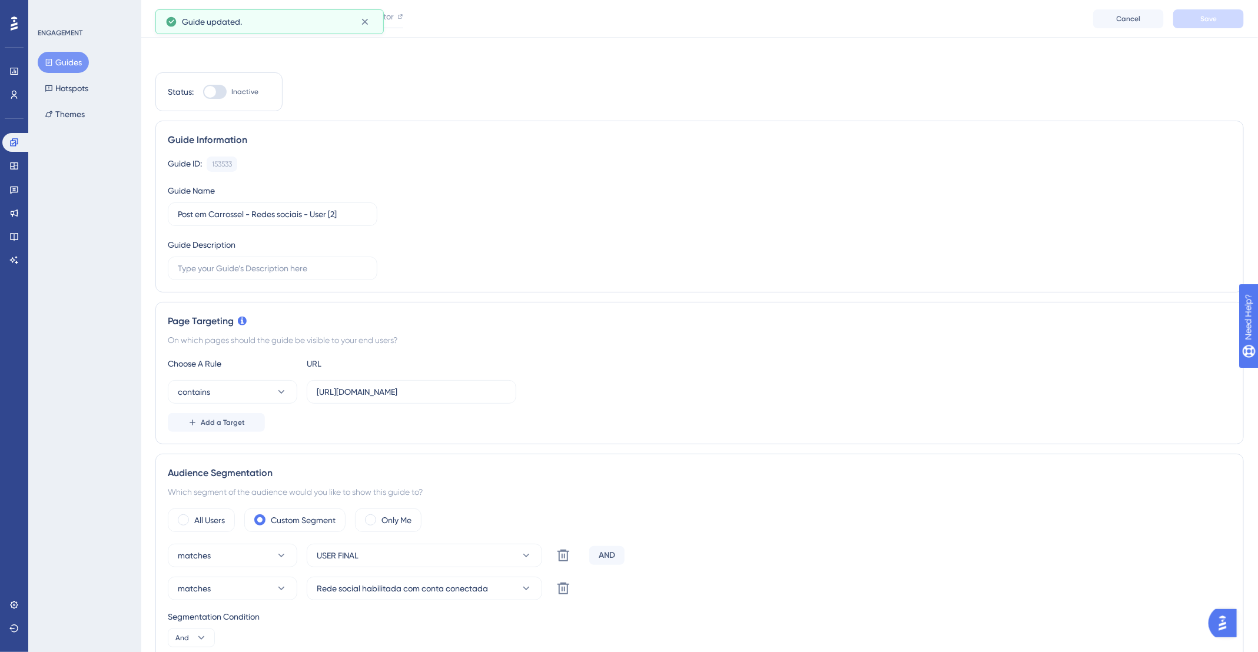
scroll to position [0, 0]
click at [52, 69] on button "Guides" at bounding box center [63, 62] width 51 height 21
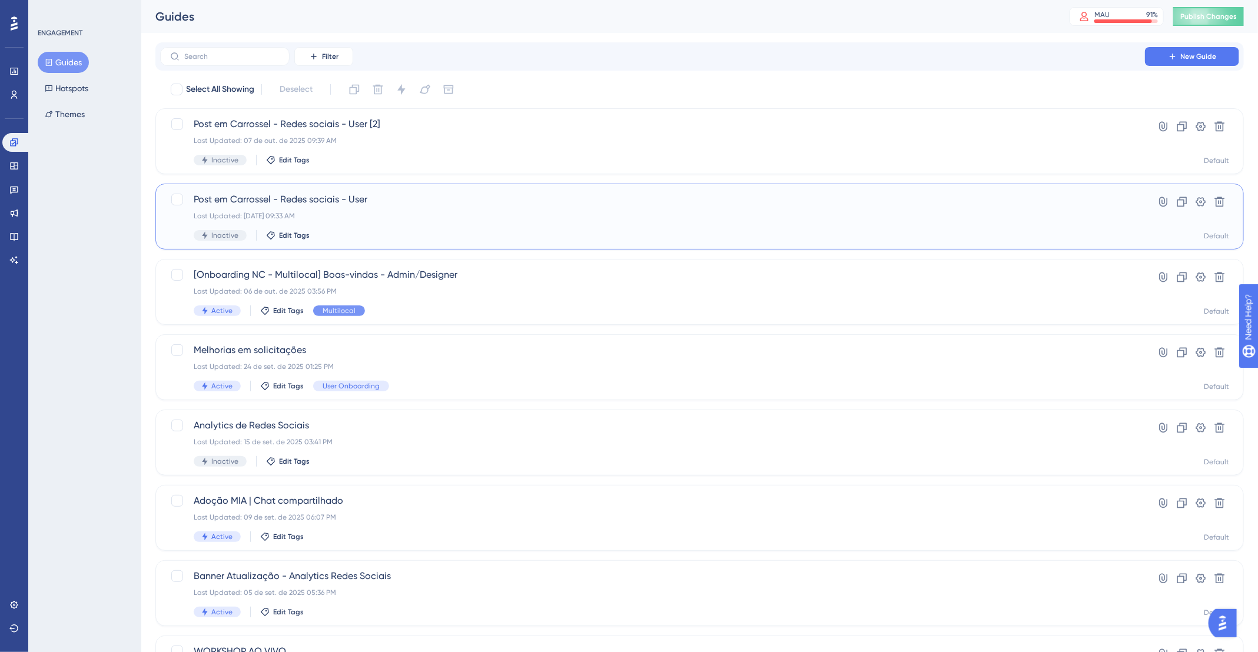
click at [465, 224] on div "Post em Carrossel - Redes sociais - User Last Updated: 07 de out. de 2025 09:33…" at bounding box center [653, 217] width 918 height 48
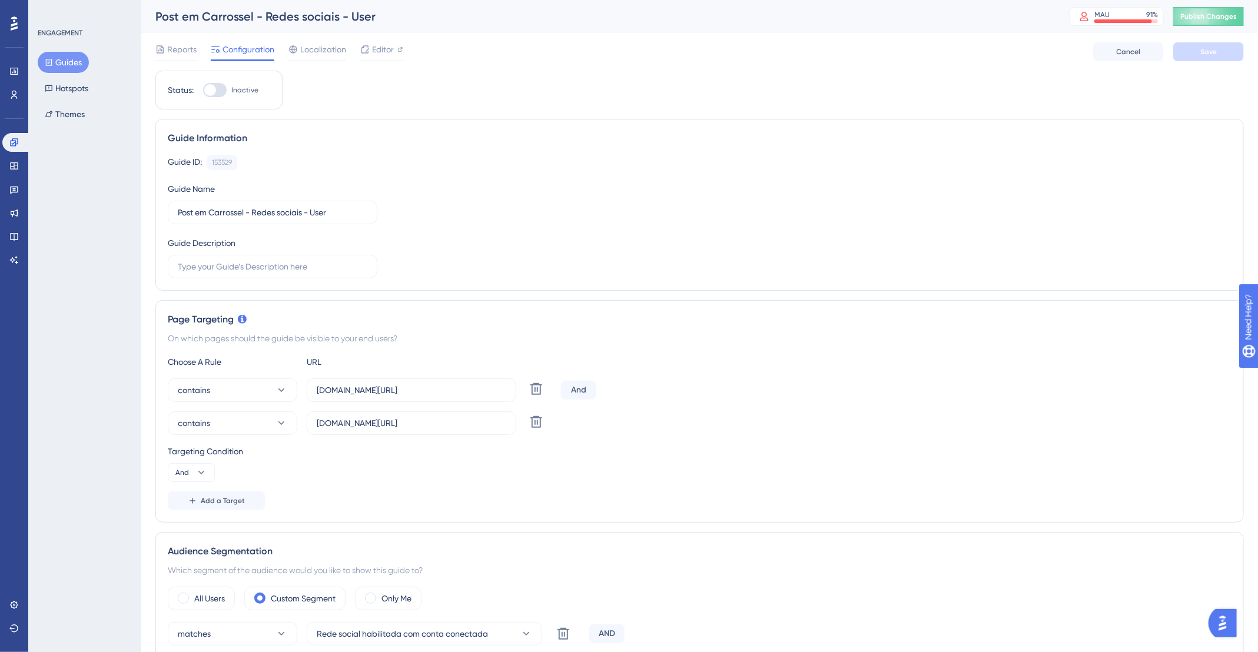
drag, startPoint x: 408, startPoint y: 41, endPoint x: 390, endPoint y: 41, distance: 18.3
click at [404, 41] on div "Reports Configuration Localization Editor Cancel Save" at bounding box center [699, 52] width 1089 height 38
click at [390, 41] on div "Reports Configuration Localization Editor Cancel Save" at bounding box center [699, 52] width 1089 height 38
click at [393, 50] on span "Editor" at bounding box center [383, 49] width 22 height 14
click at [580, 384] on div "And" at bounding box center [578, 390] width 35 height 19
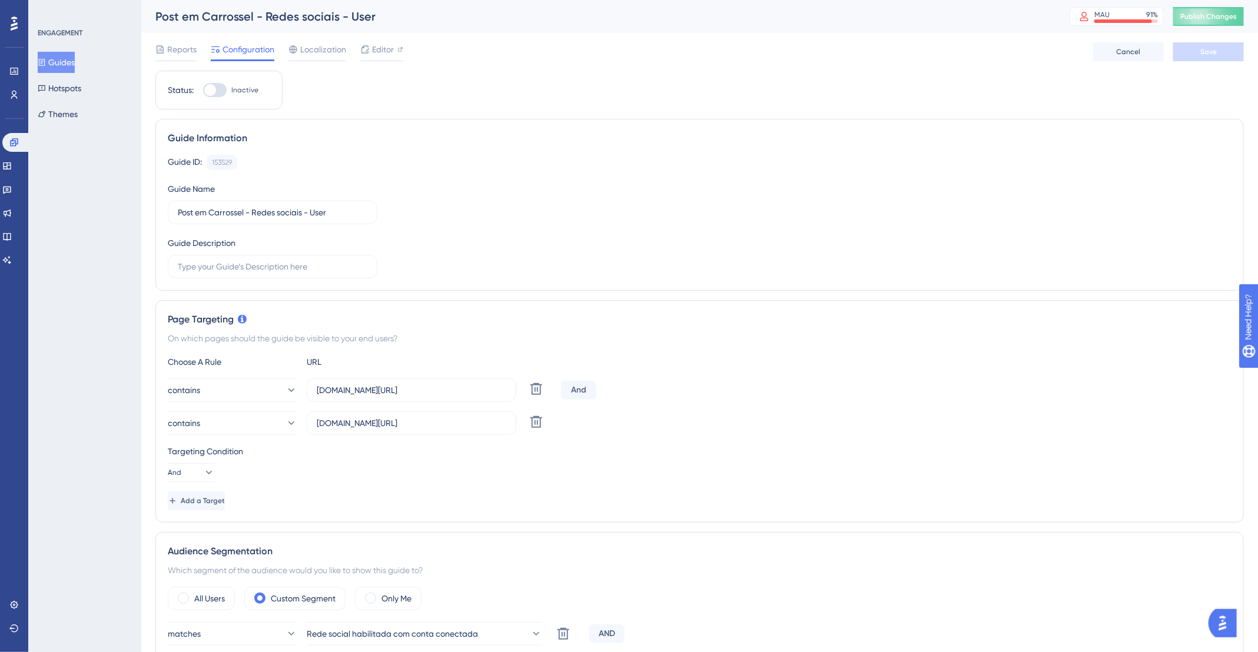
click at [580, 390] on div "And" at bounding box center [578, 390] width 35 height 19
click at [573, 382] on div "And" at bounding box center [578, 390] width 35 height 19
click at [580, 384] on div "And" at bounding box center [578, 390] width 35 height 19
click at [203, 476] on icon at bounding box center [209, 473] width 12 height 12
click at [187, 523] on span "Or" at bounding box center [184, 530] width 9 height 14
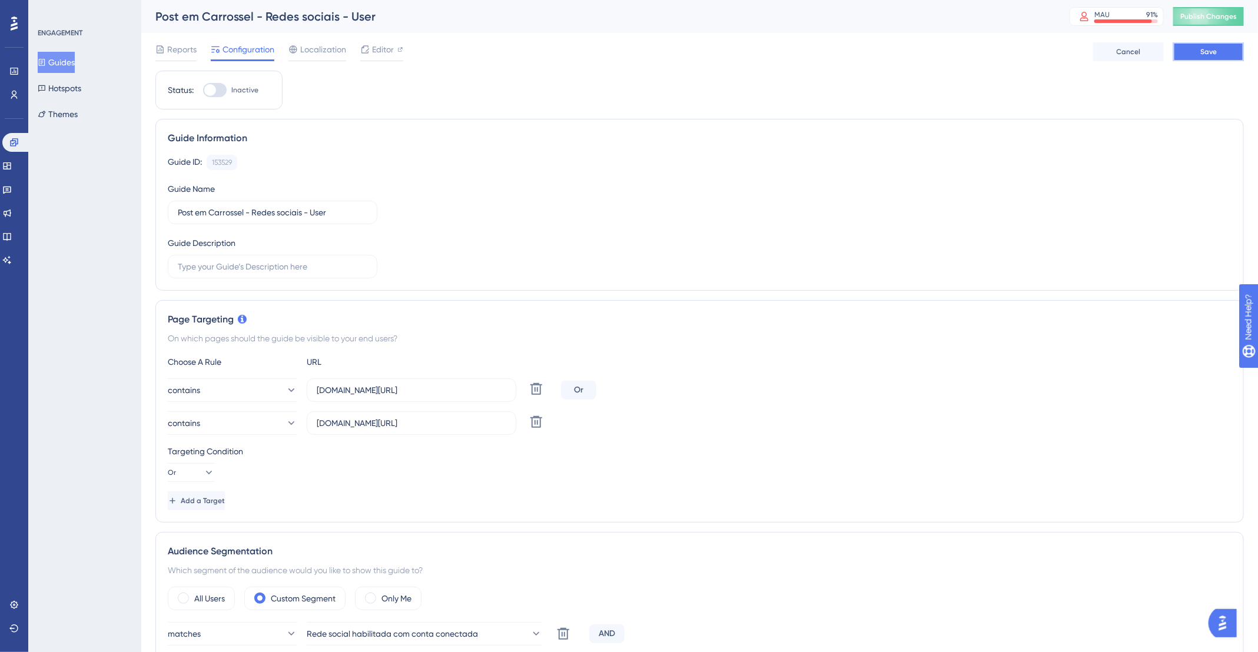
click at [1196, 52] on button "Save" at bounding box center [1208, 51] width 71 height 19
click at [380, 51] on span "Editor" at bounding box center [383, 49] width 22 height 14
click at [380, 52] on span "Editor" at bounding box center [383, 49] width 22 height 14
click at [389, 45] on span "Editor" at bounding box center [383, 49] width 22 height 14
